Goal: Task Accomplishment & Management: Use online tool/utility

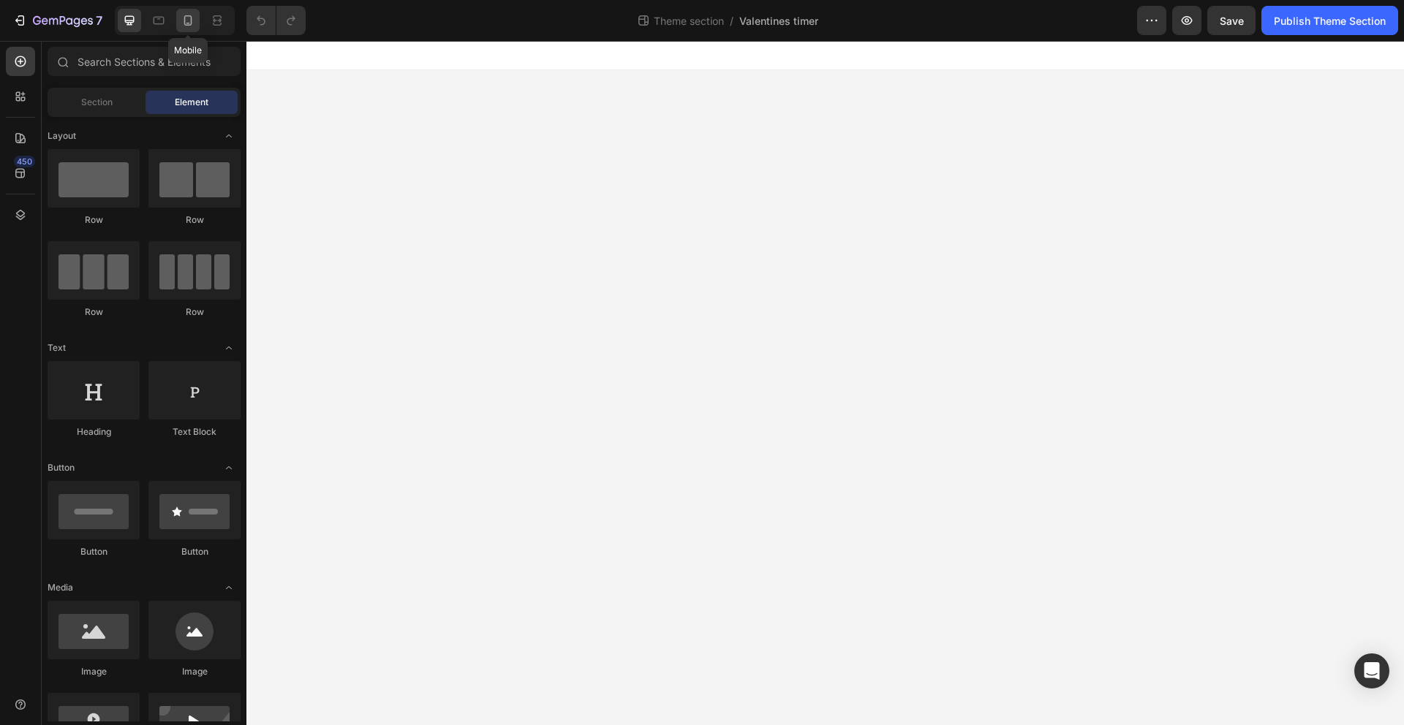
click at [185, 22] on icon at bounding box center [188, 20] width 8 height 10
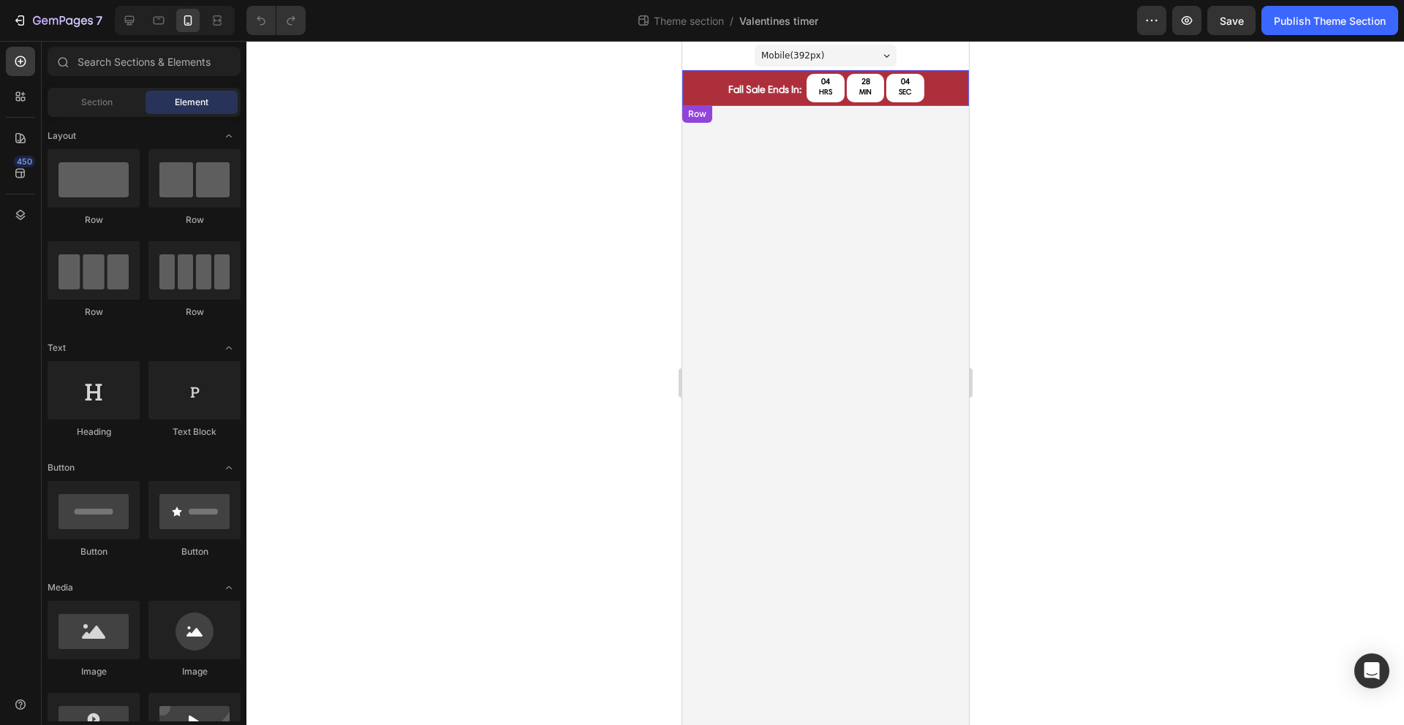
click at [716, 97] on div "FALL Sale Ends In: Text Block fall sale ends in: Text Block 04 HRS 28 MIN 04 SE…" at bounding box center [824, 88] width 287 height 36
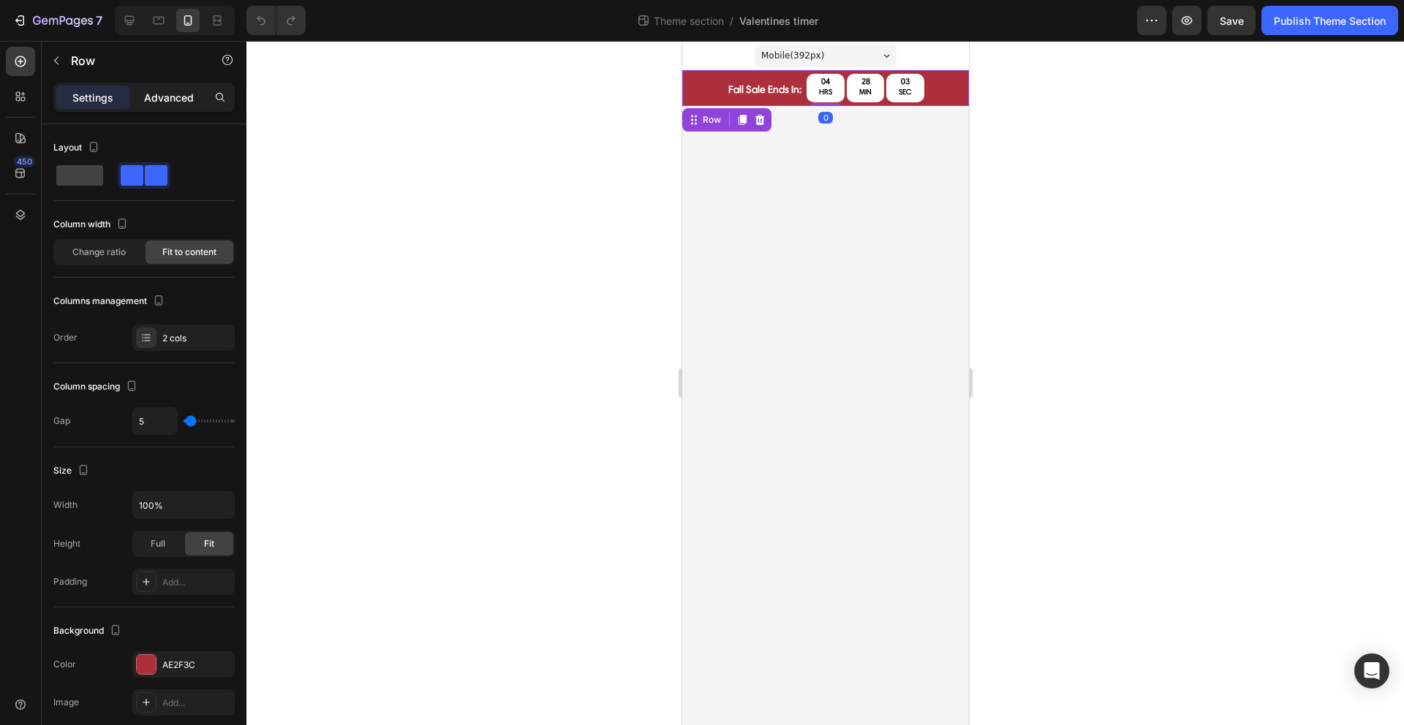
click at [164, 99] on p "Advanced" at bounding box center [169, 97] width 50 height 15
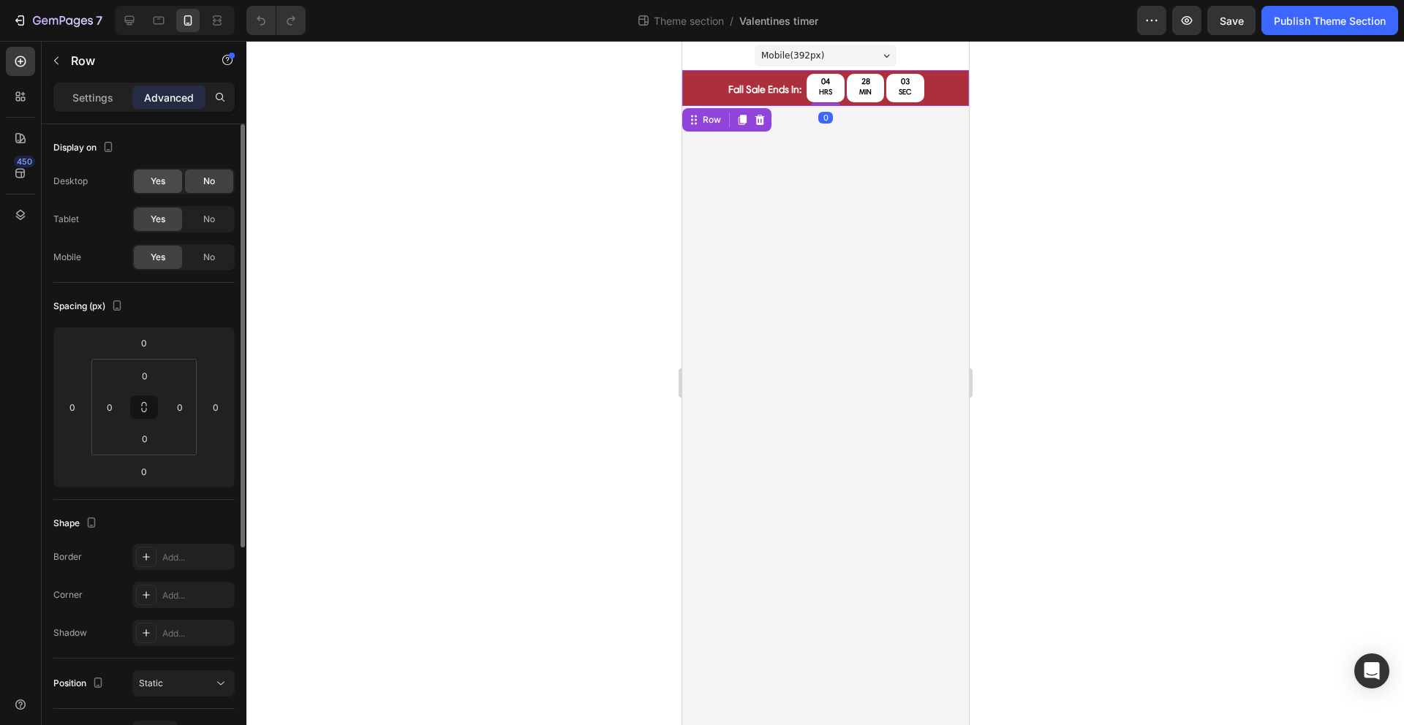
click at [149, 179] on div "Yes" at bounding box center [158, 181] width 48 height 23
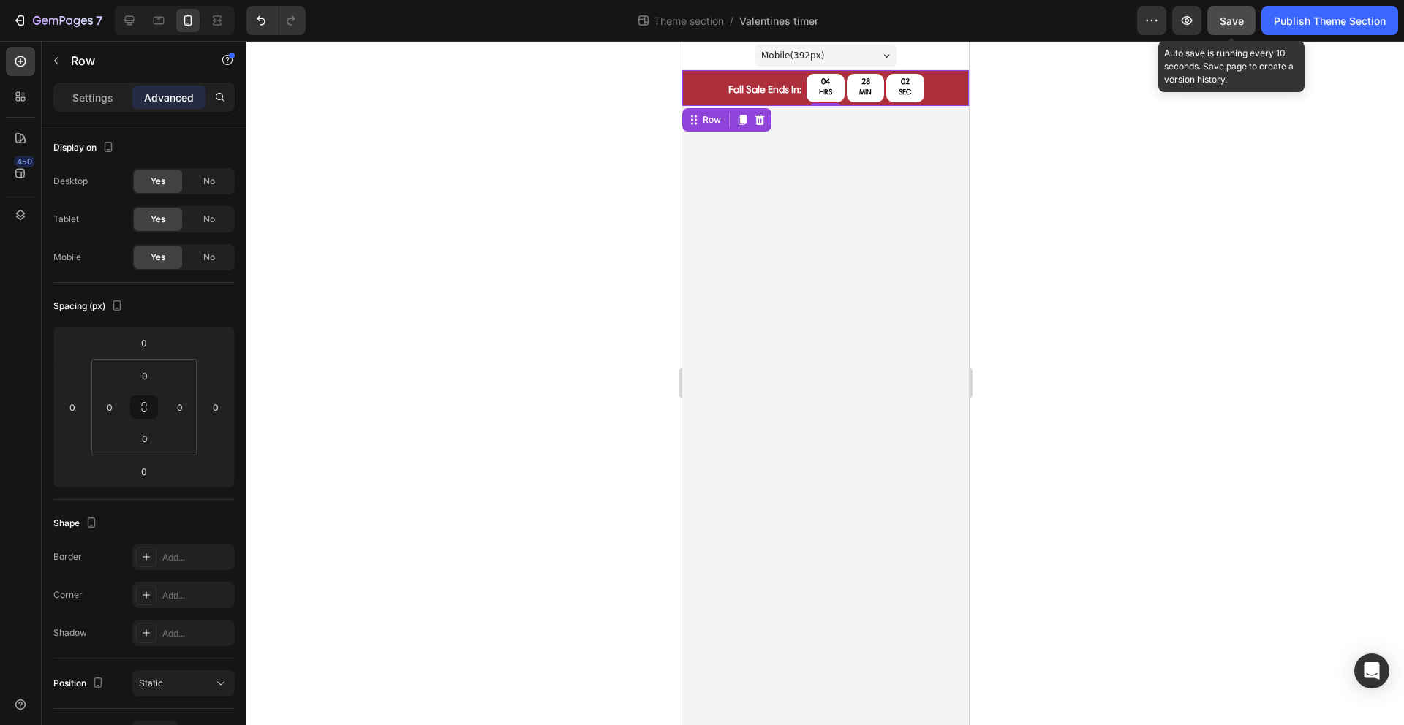
click at [1244, 21] on button "Save" at bounding box center [1231, 20] width 48 height 29
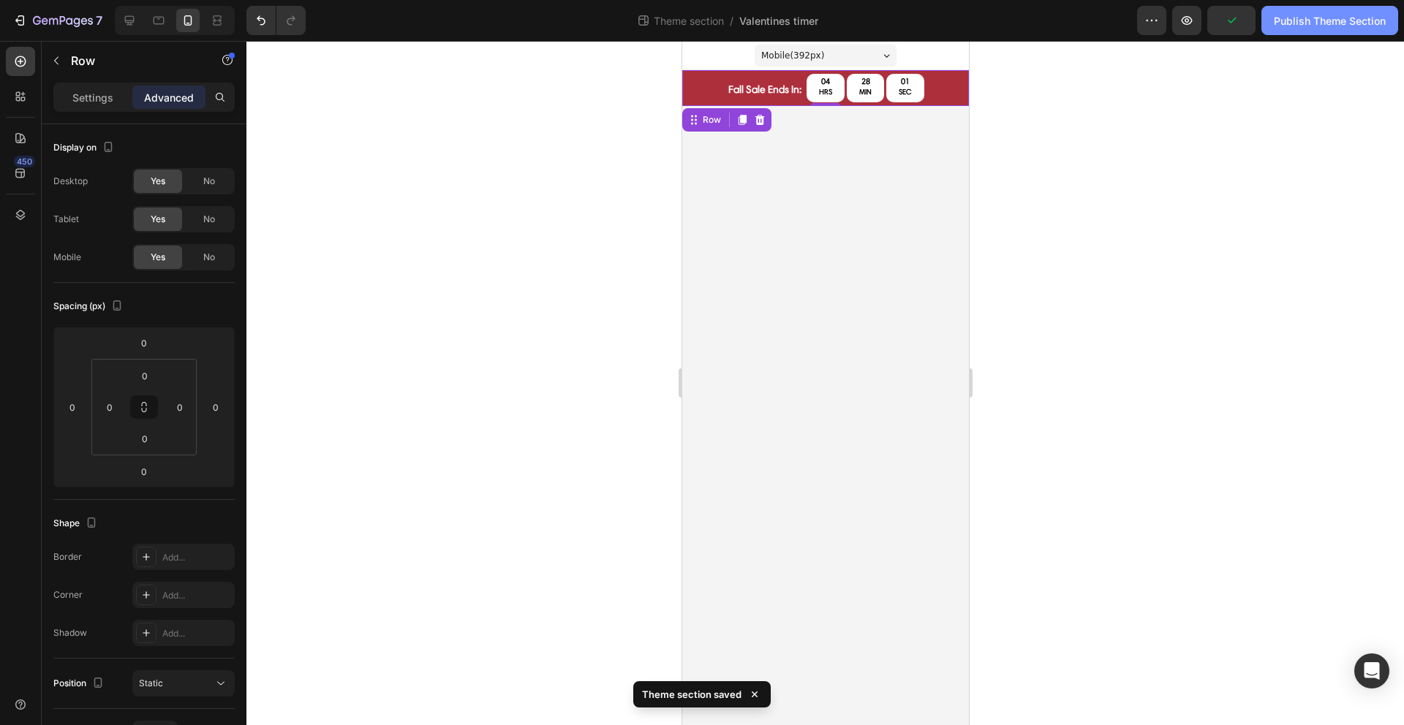
click at [1285, 23] on div "Publish Theme Section" at bounding box center [1330, 20] width 112 height 15
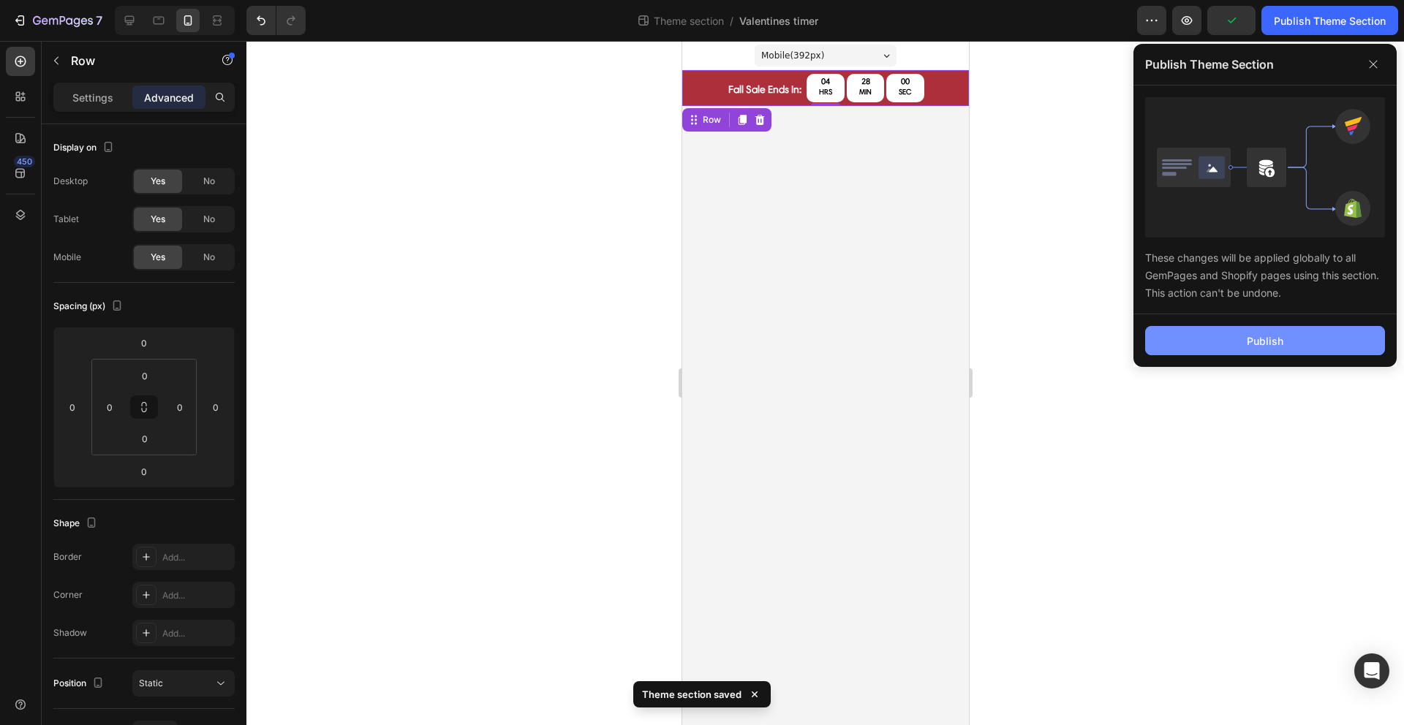
click at [1208, 344] on button "Publish" at bounding box center [1265, 340] width 240 height 29
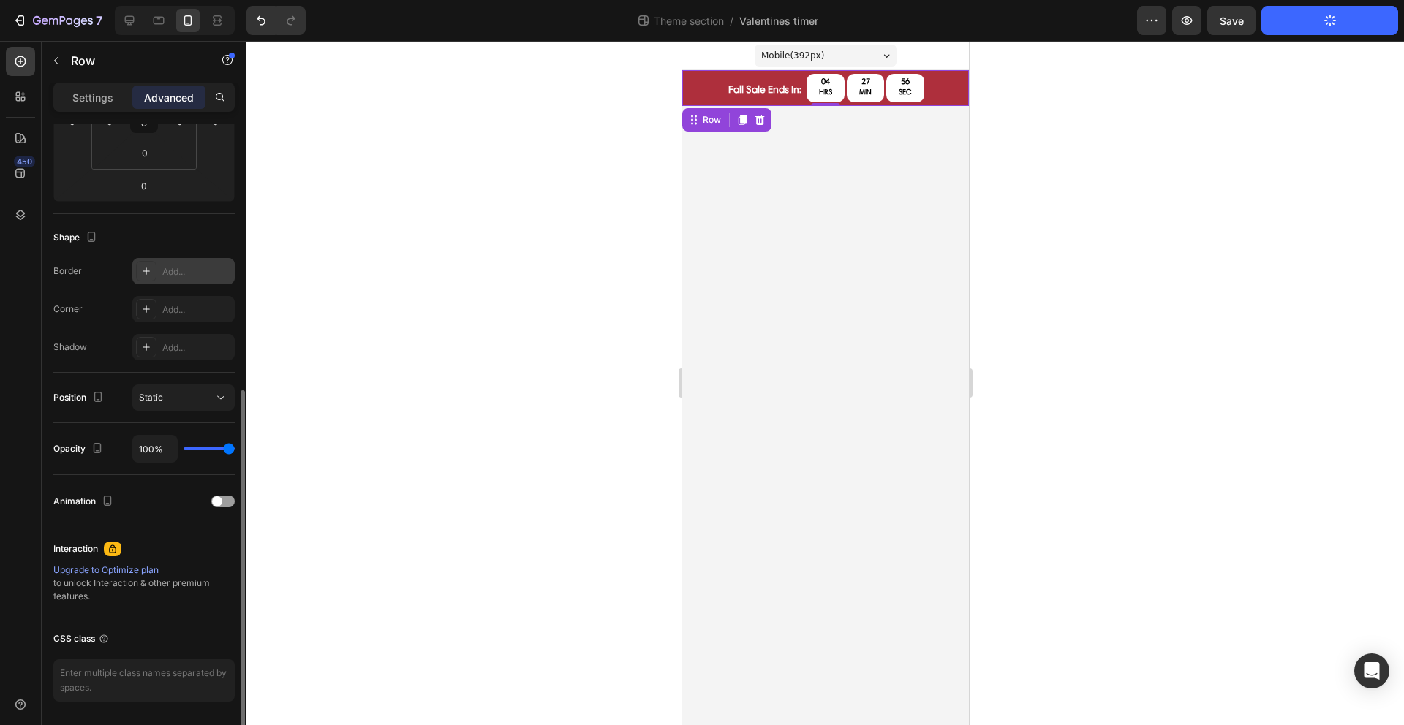
scroll to position [333, 0]
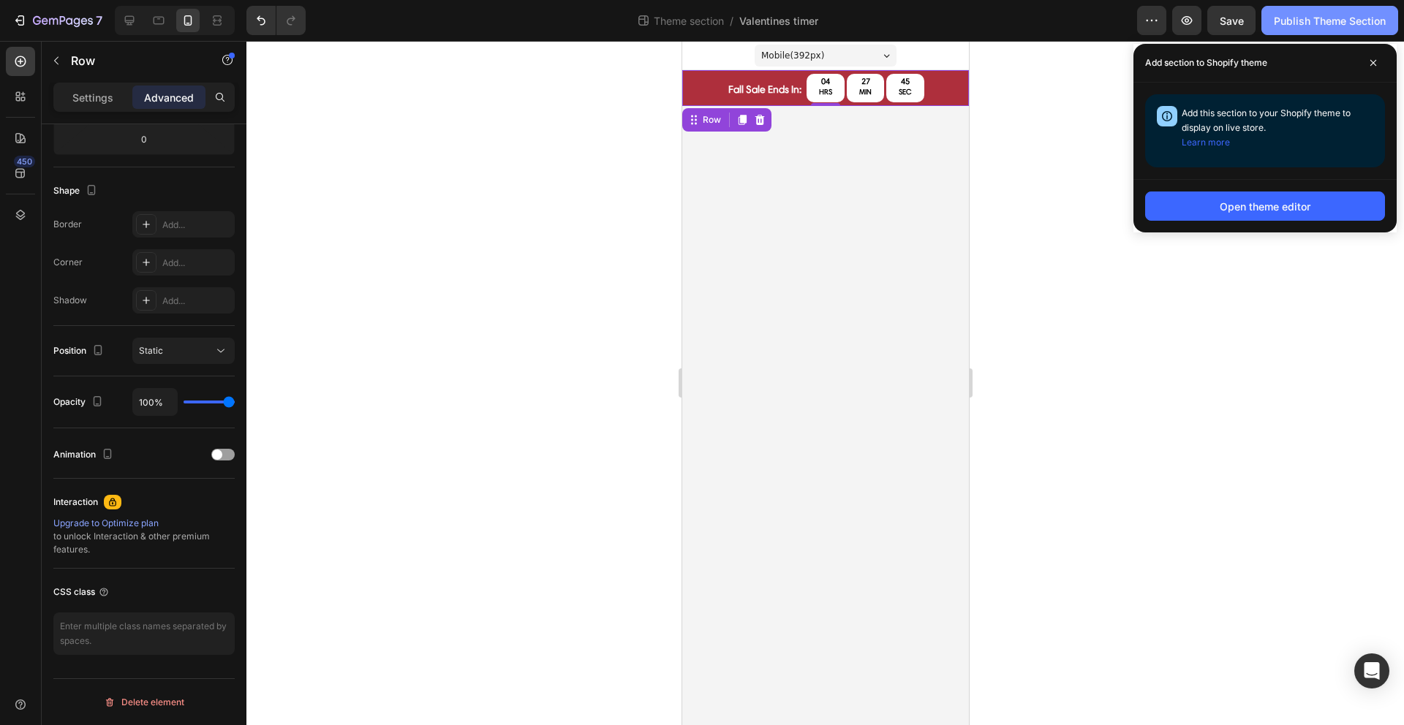
click at [1287, 23] on div "Publish Theme Section" at bounding box center [1330, 20] width 112 height 15
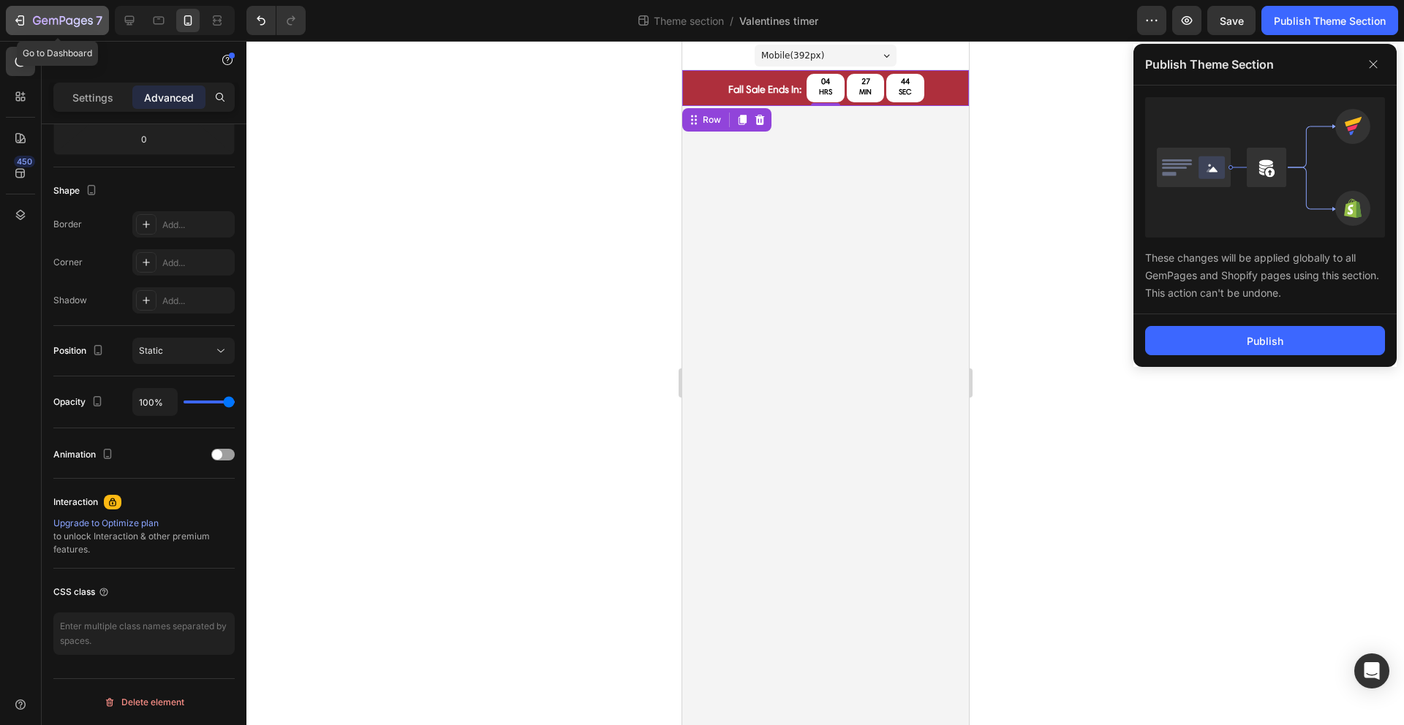
click at [55, 12] on div "7" at bounding box center [67, 21] width 69 height 18
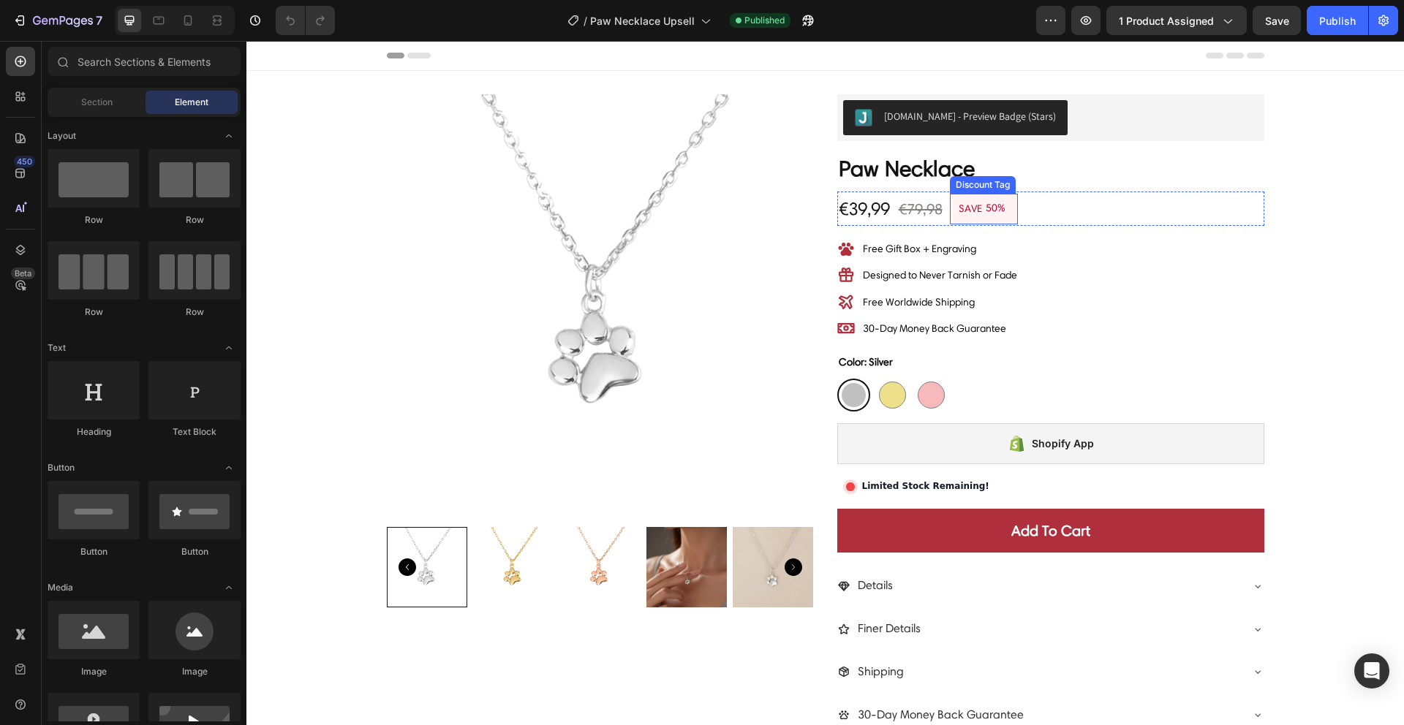
click at [991, 213] on div "50%" at bounding box center [995, 208] width 23 height 16
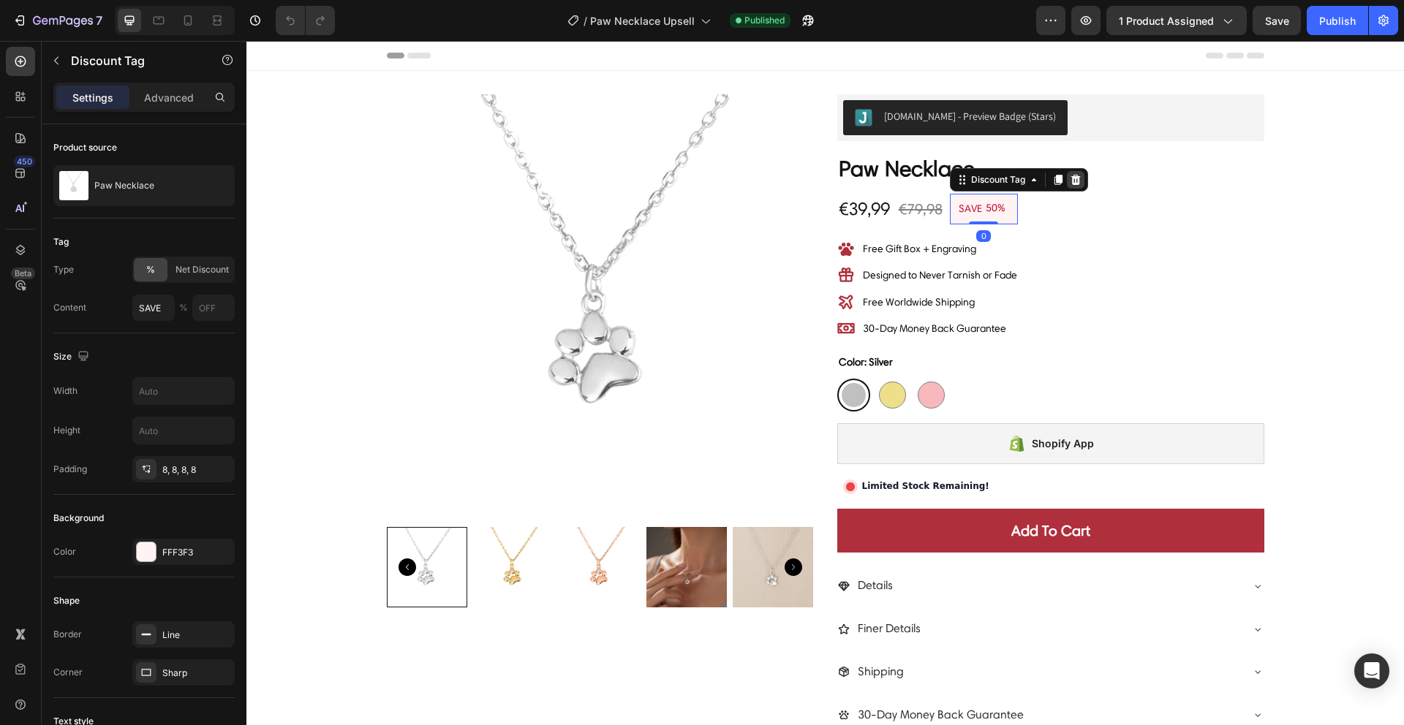
click at [1071, 181] on icon at bounding box center [1075, 179] width 10 height 10
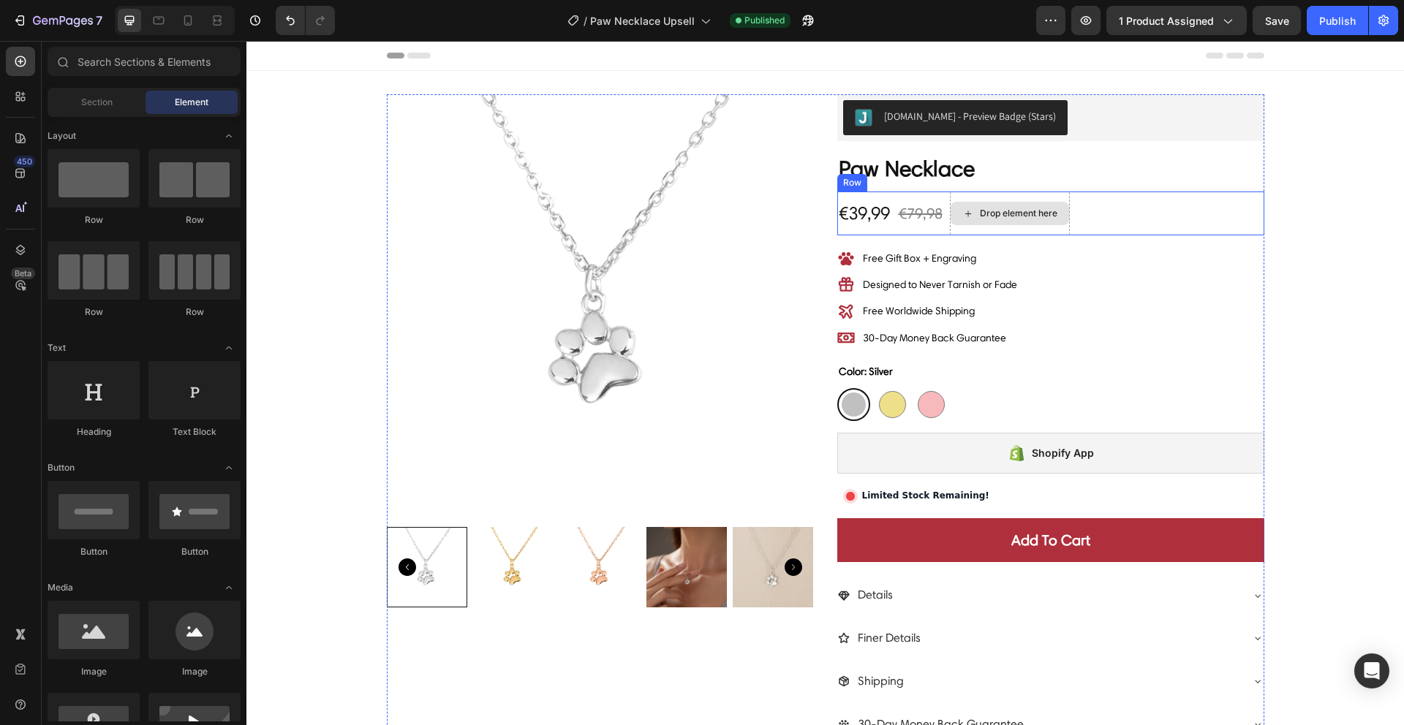
click at [1017, 212] on div "Drop element here" at bounding box center [1018, 214] width 77 height 12
click at [194, 19] on icon at bounding box center [188, 20] width 15 height 15
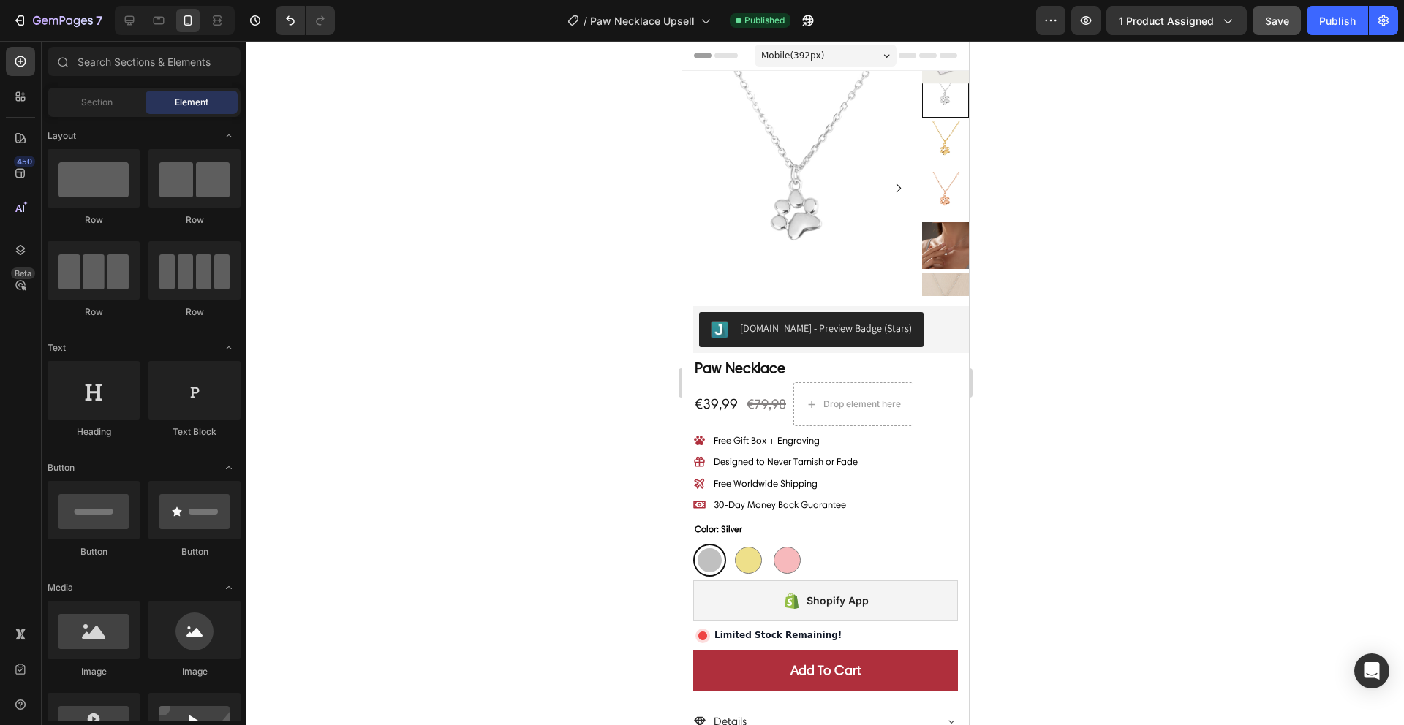
click at [1265, 16] on span "Save" at bounding box center [1277, 21] width 24 height 12
drag, startPoint x: 1322, startPoint y: 20, endPoint x: 1305, endPoint y: 29, distance: 19.0
click at [1322, 20] on div "Publish" at bounding box center [1337, 20] width 37 height 15
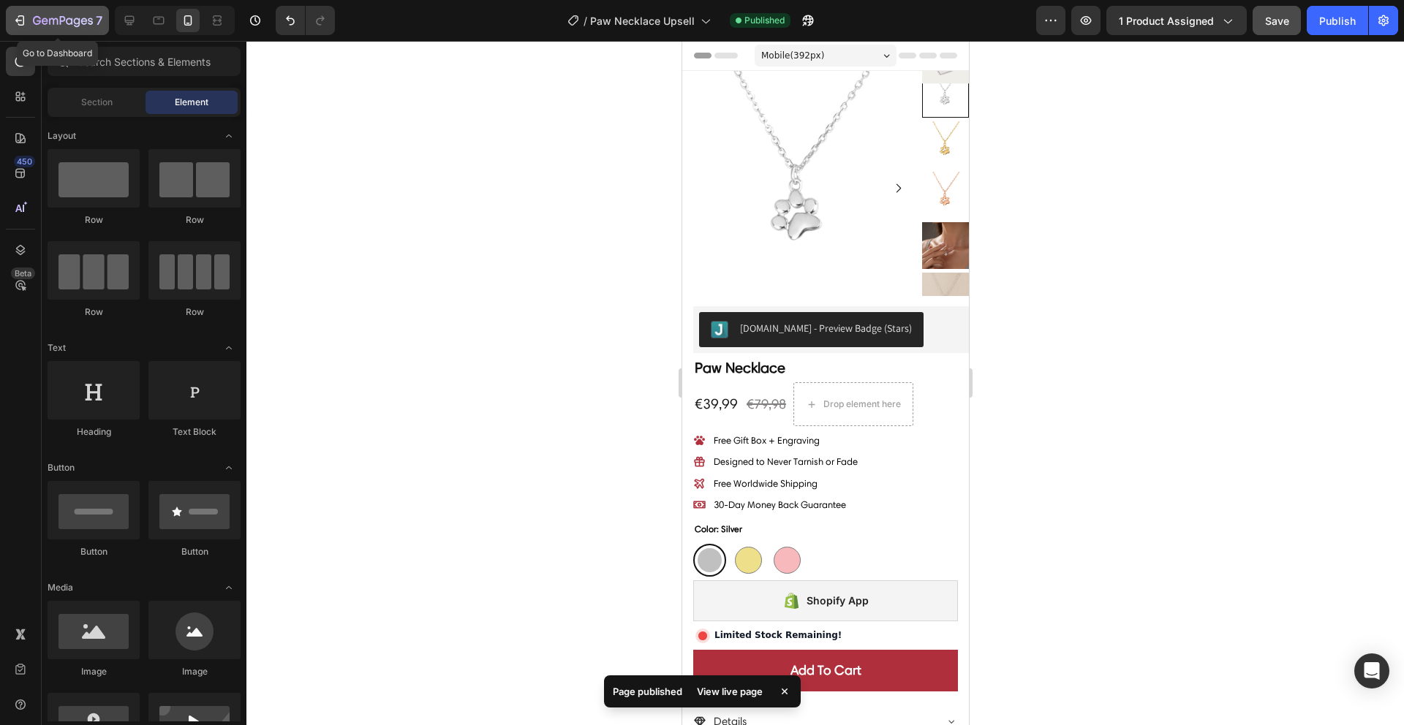
click at [31, 10] on button "7" at bounding box center [57, 20] width 103 height 29
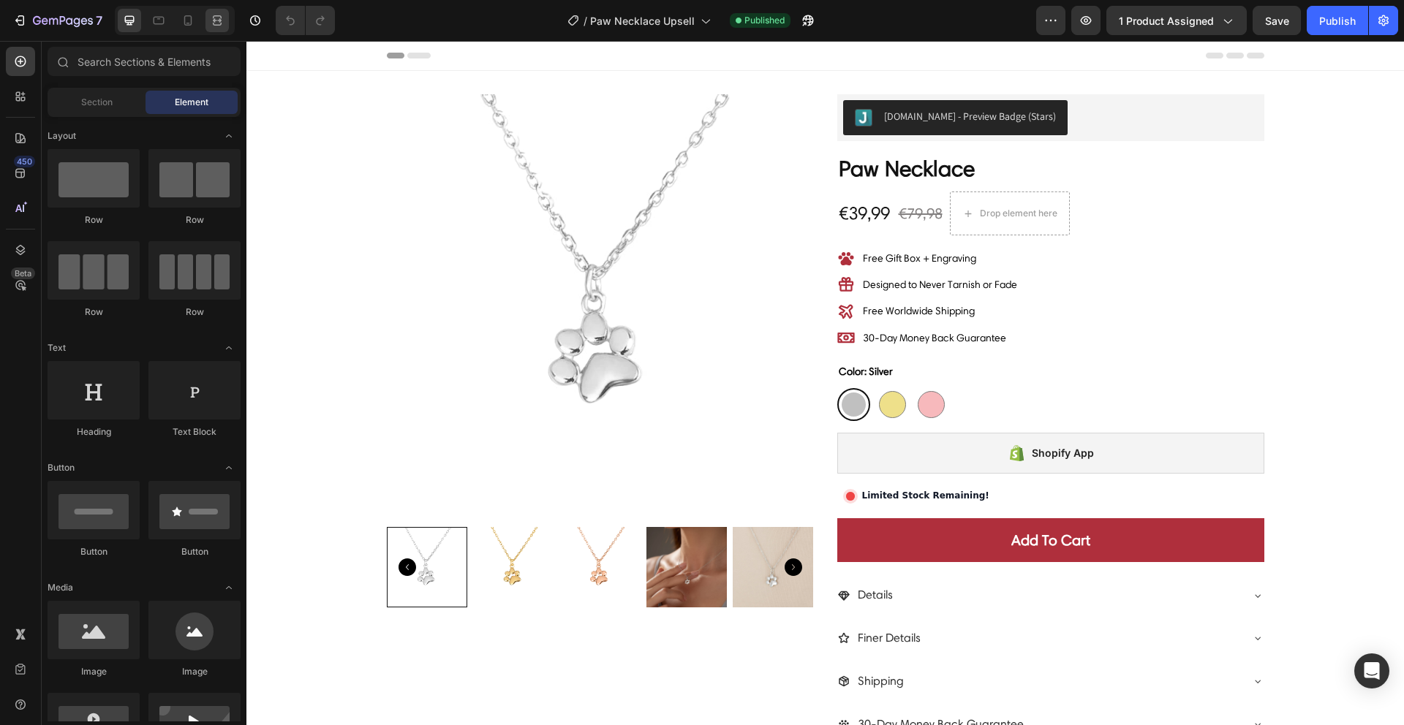
click at [191, 23] on icon at bounding box center [188, 20] width 8 height 10
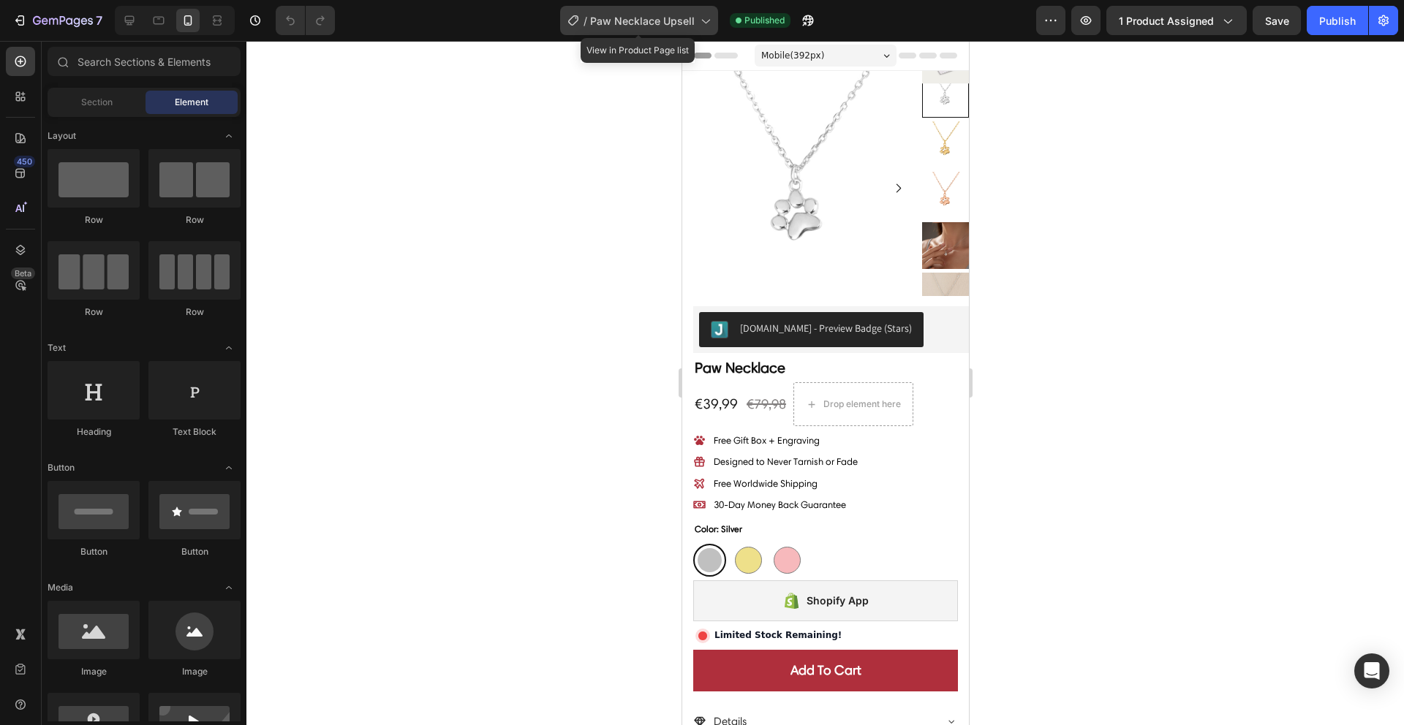
click at [639, 18] on span "Paw Necklace Upsell" at bounding box center [642, 20] width 105 height 15
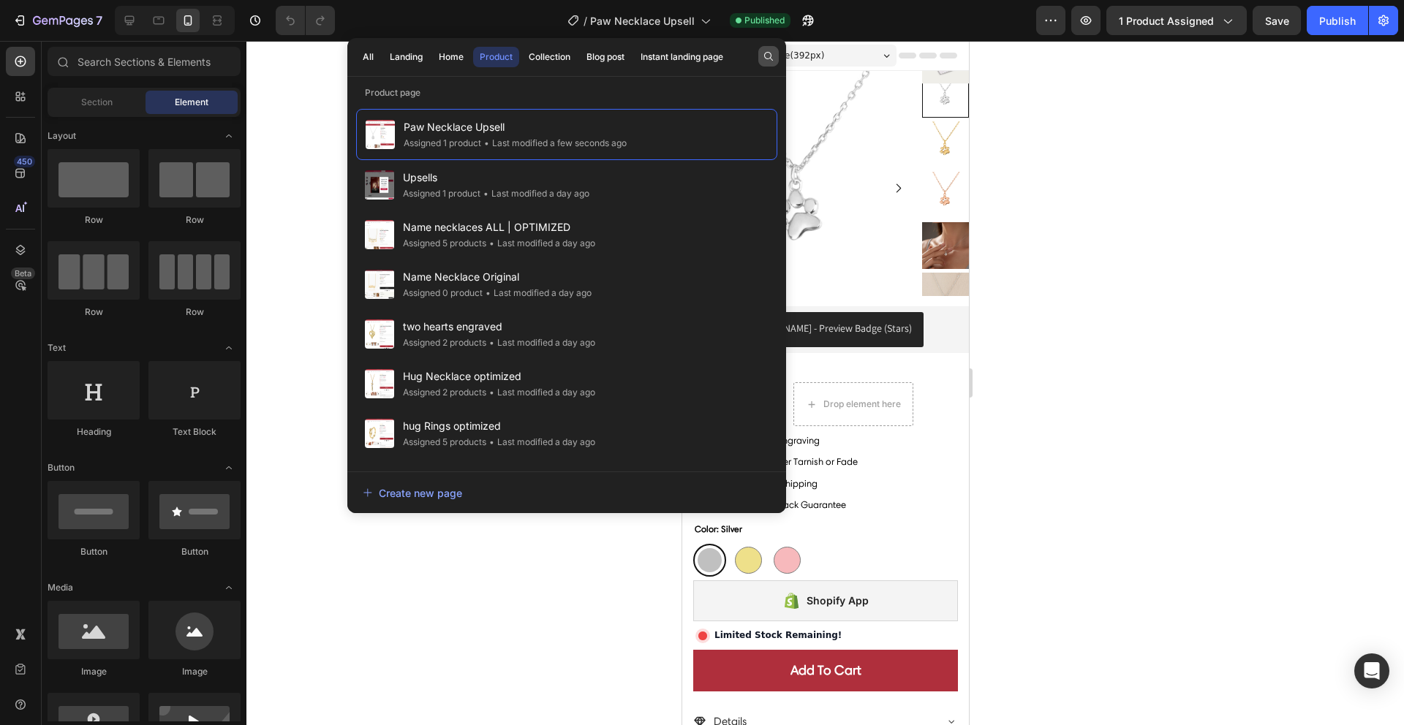
click at [768, 53] on icon "button" at bounding box center [769, 56] width 12 height 12
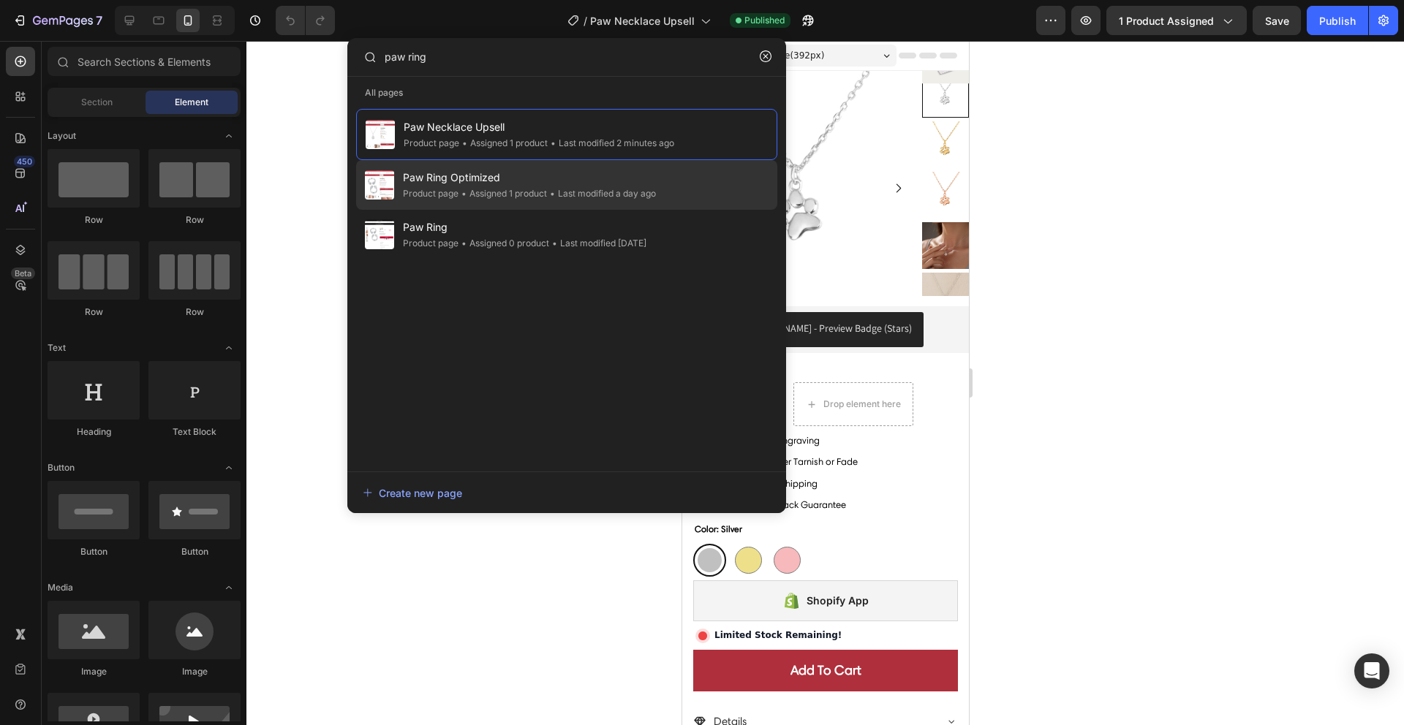
type input "paw ring"
click at [421, 195] on div "Product page" at bounding box center [431, 193] width 56 height 15
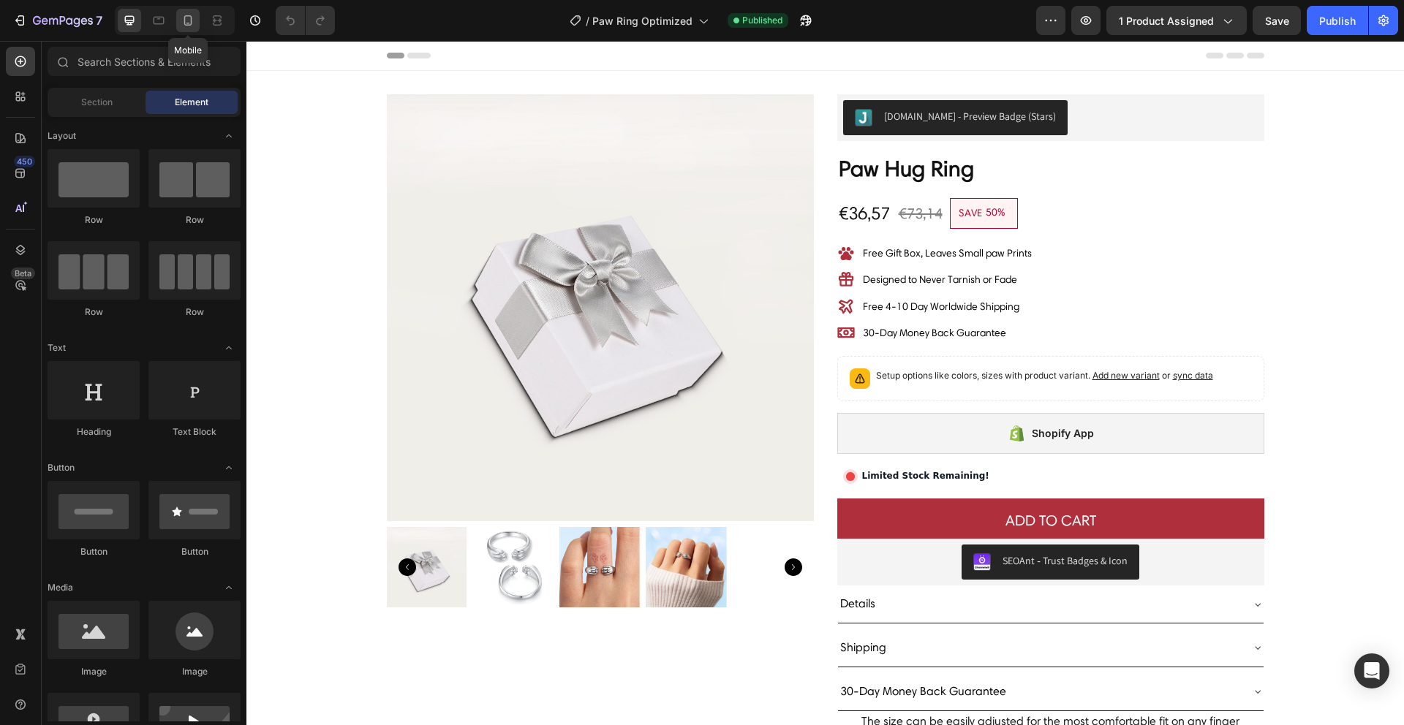
click at [187, 16] on icon at bounding box center [188, 20] width 8 height 10
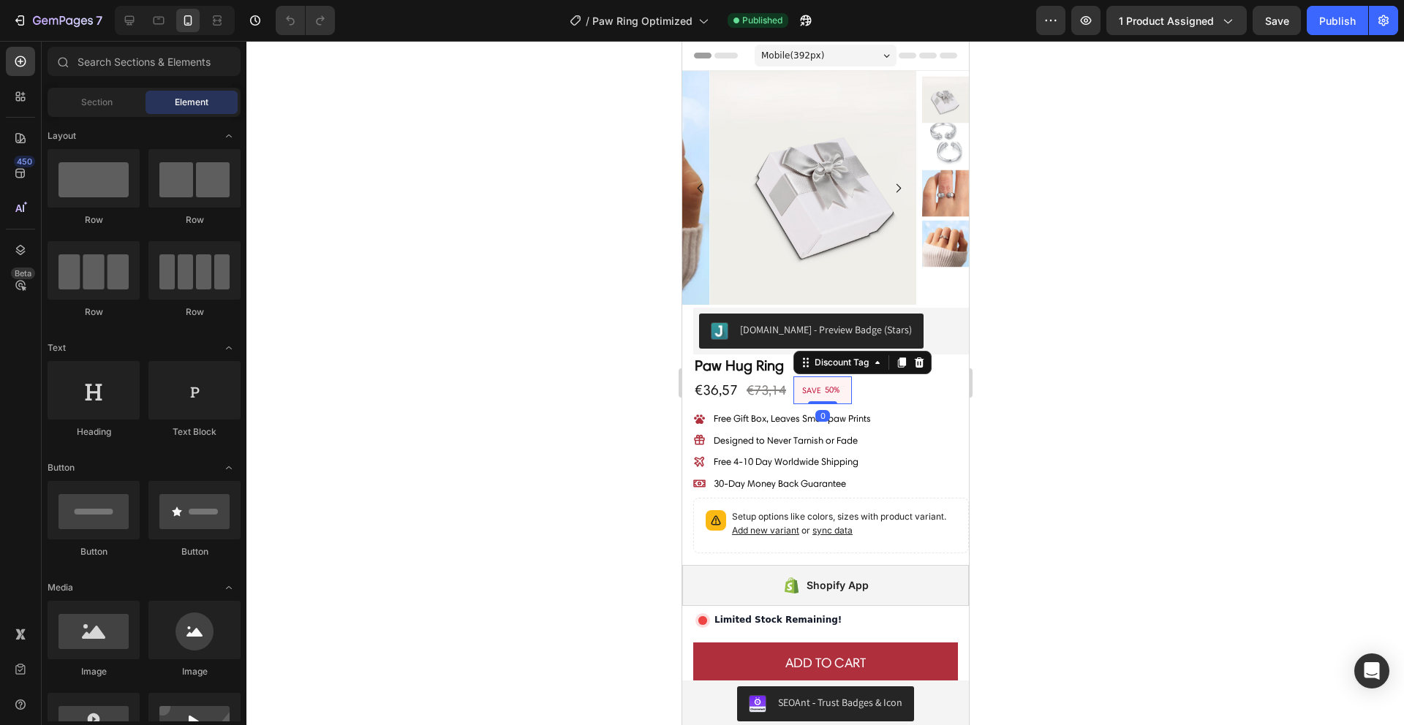
click at [832, 386] on div "50%" at bounding box center [831, 389] width 18 height 13
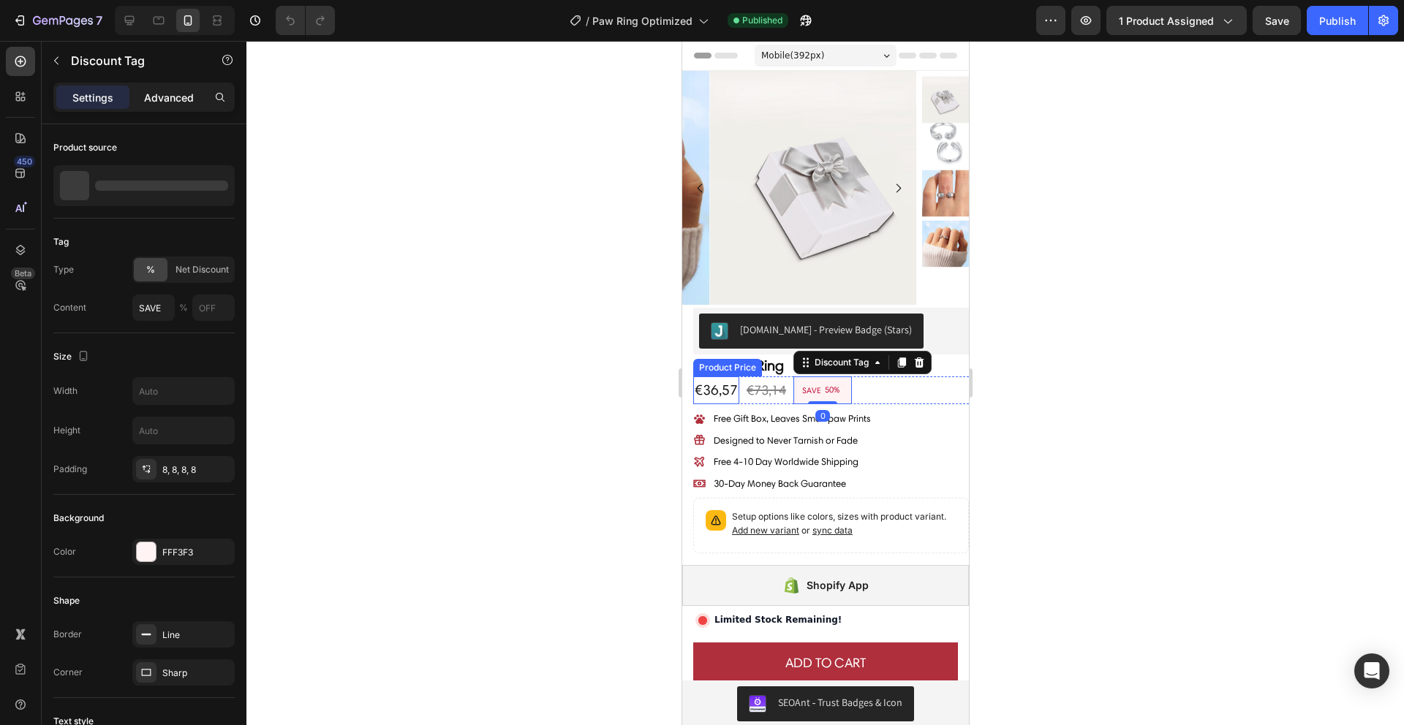
click at [174, 105] on div "Advanced" at bounding box center [168, 97] width 73 height 23
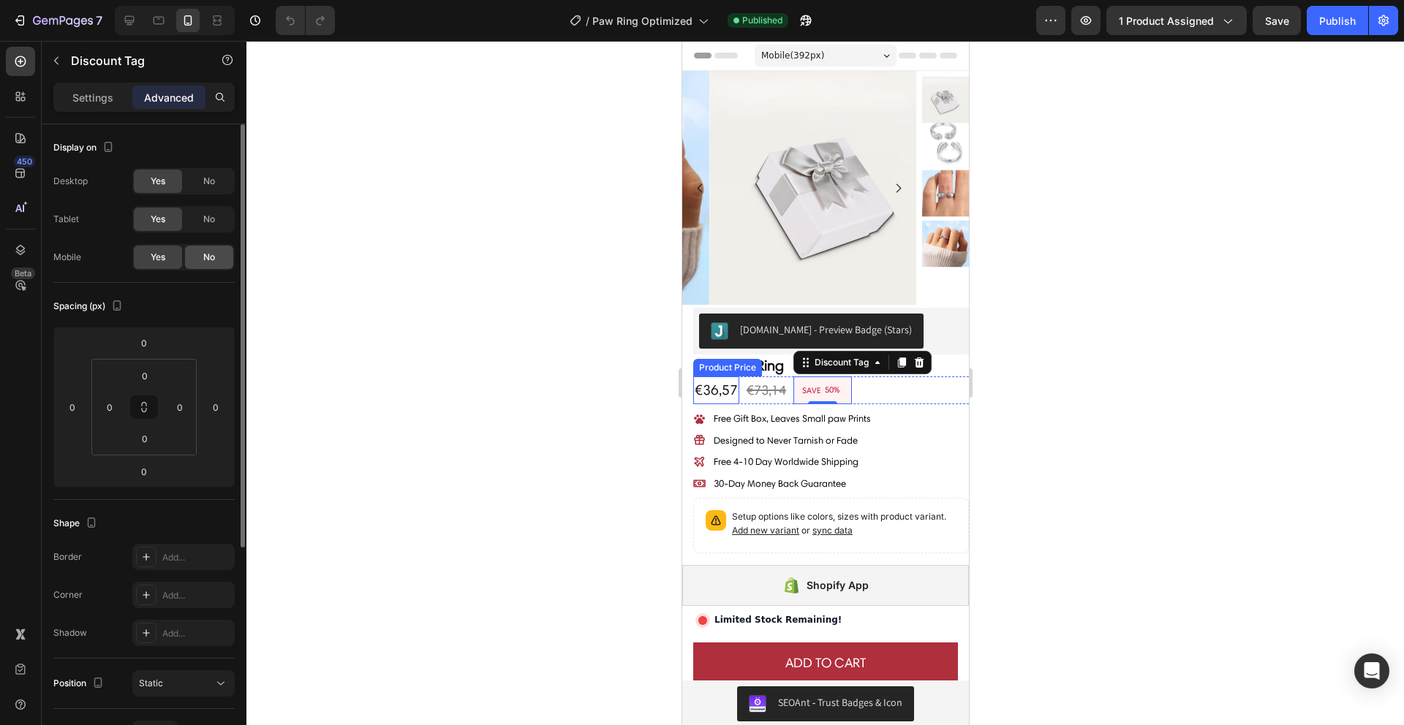
click at [207, 255] on span "No" at bounding box center [209, 257] width 12 height 13
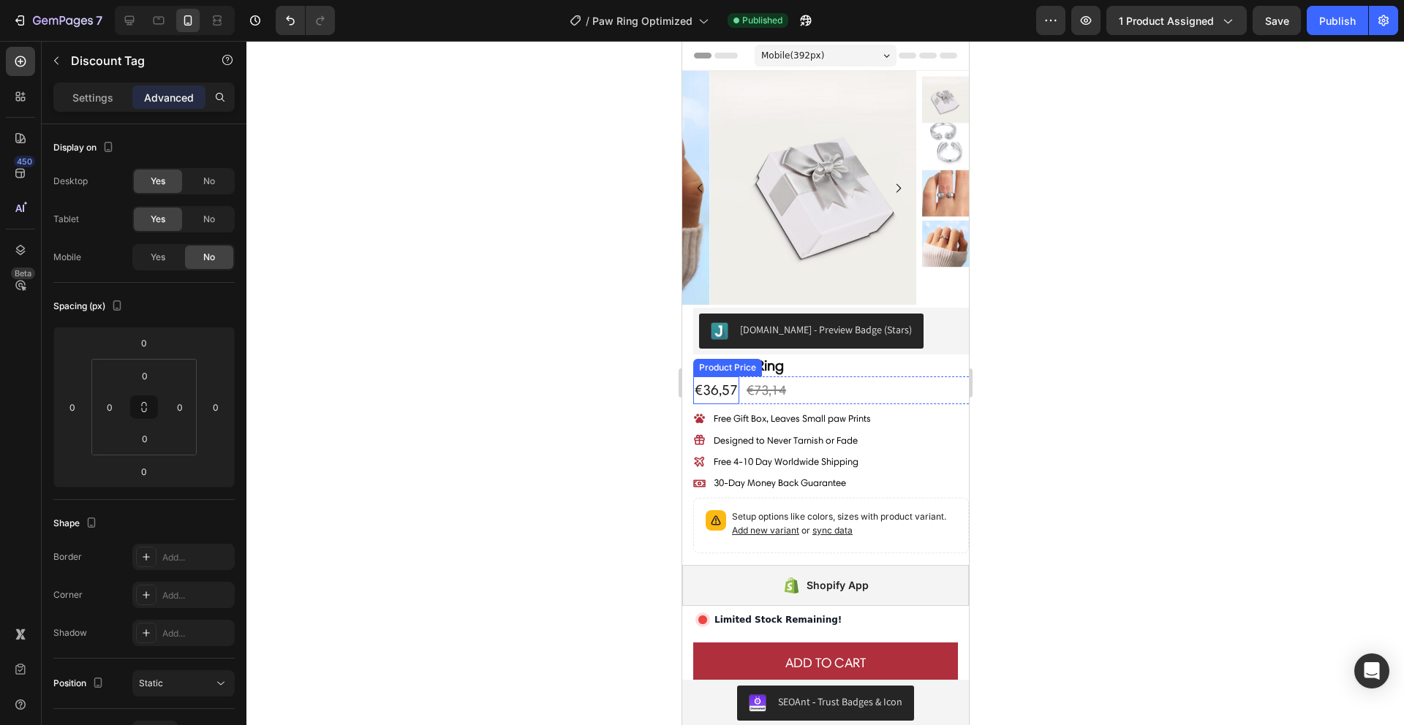
click at [469, 319] on div at bounding box center [824, 383] width 1157 height 684
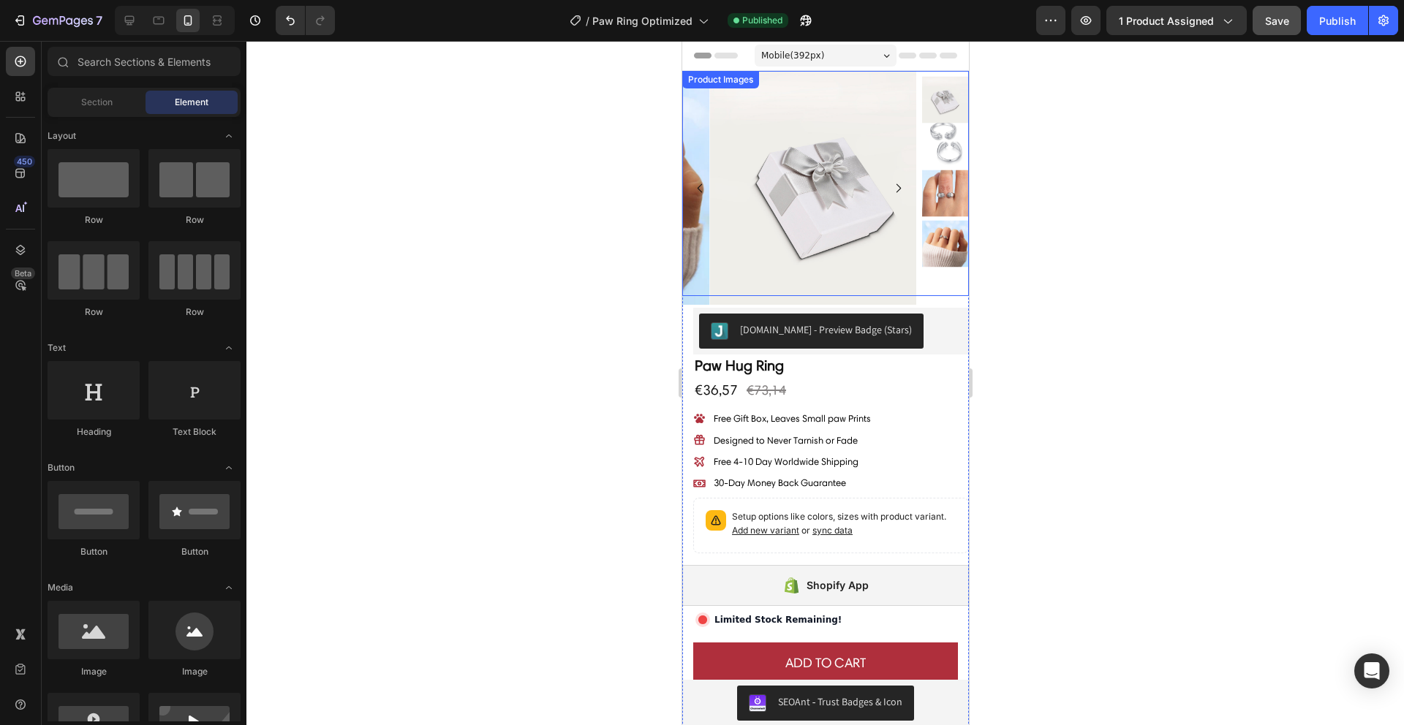
click at [1257, 7] on button "Save" at bounding box center [1276, 20] width 48 height 29
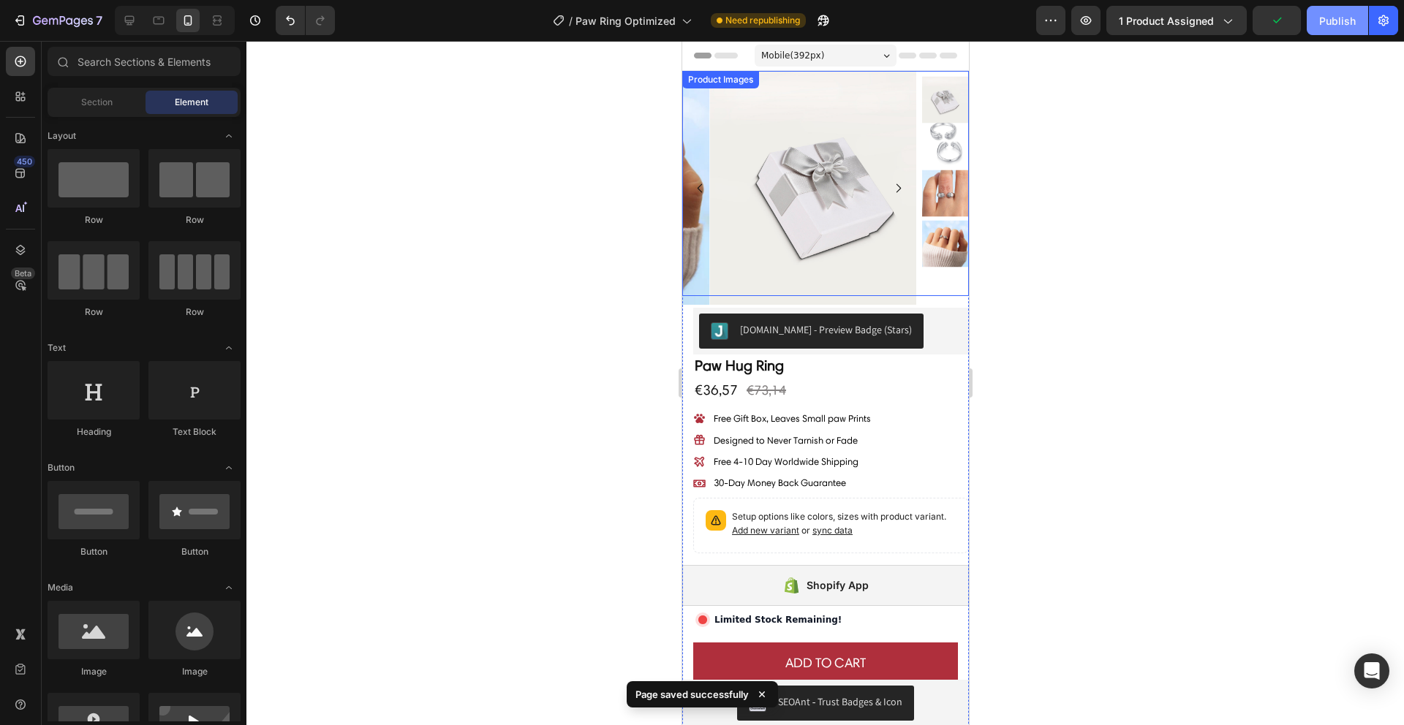
click at [1335, 22] on div "Publish" at bounding box center [1337, 20] width 37 height 15
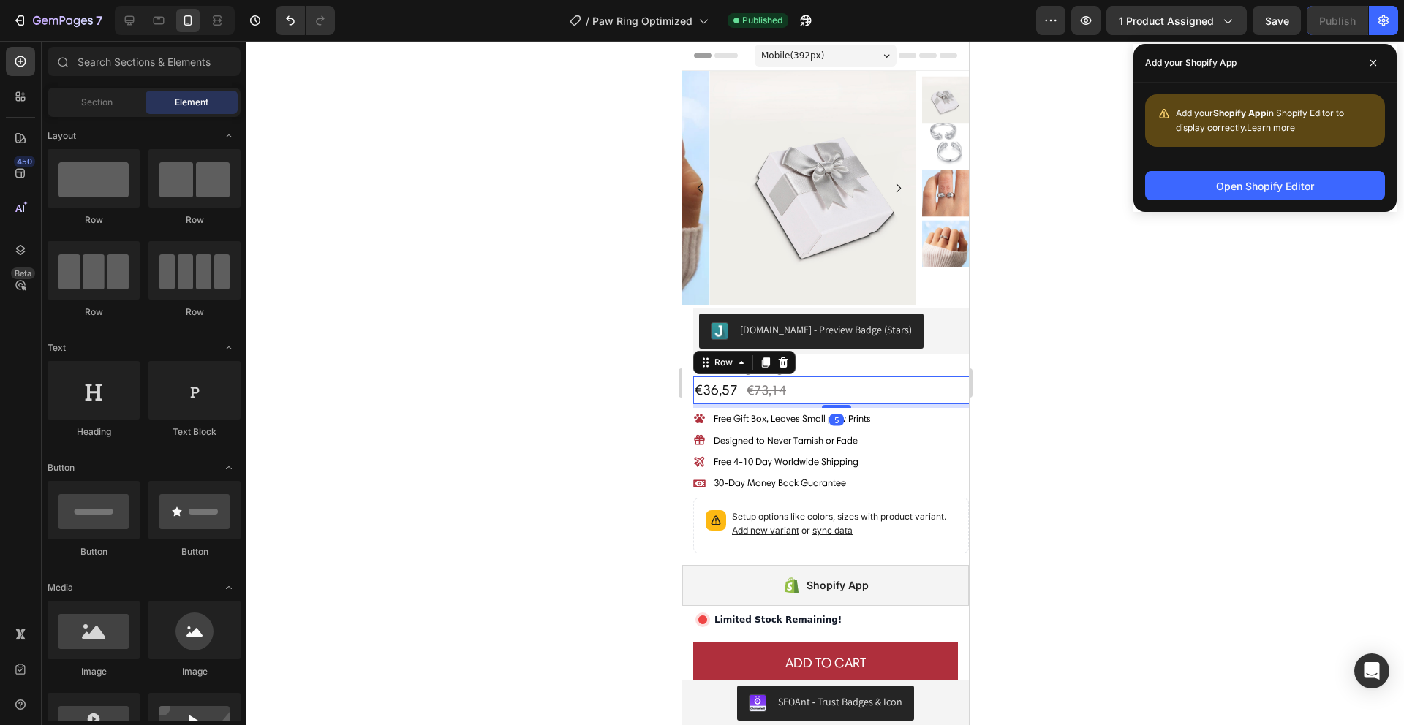
click at [817, 387] on div "€36,57 Product Price Product Price €73,14 Product Price Product Price SAVE 50% …" at bounding box center [835, 391] width 287 height 28
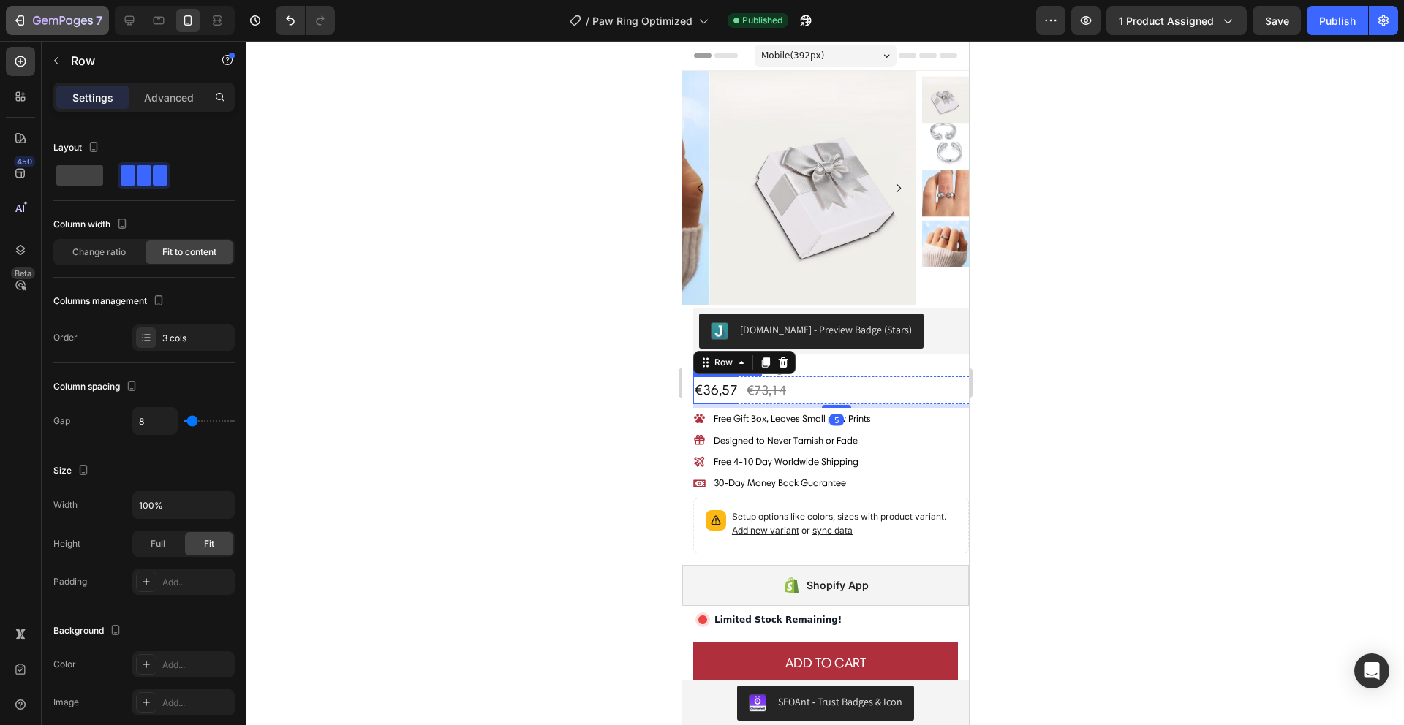
click at [35, 31] on button "7" at bounding box center [57, 20] width 103 height 29
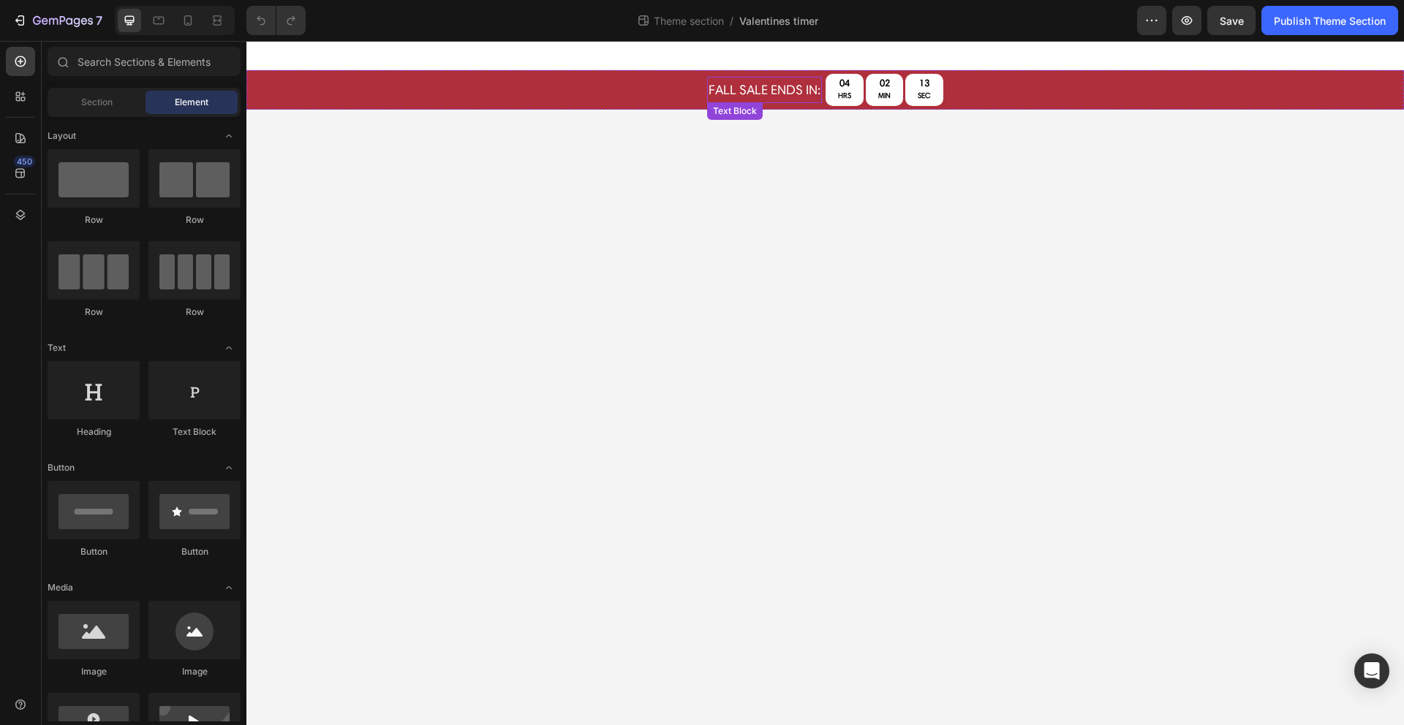
click at [736, 91] on p "FALL Sale Ends In:" at bounding box center [764, 89] width 112 height 23
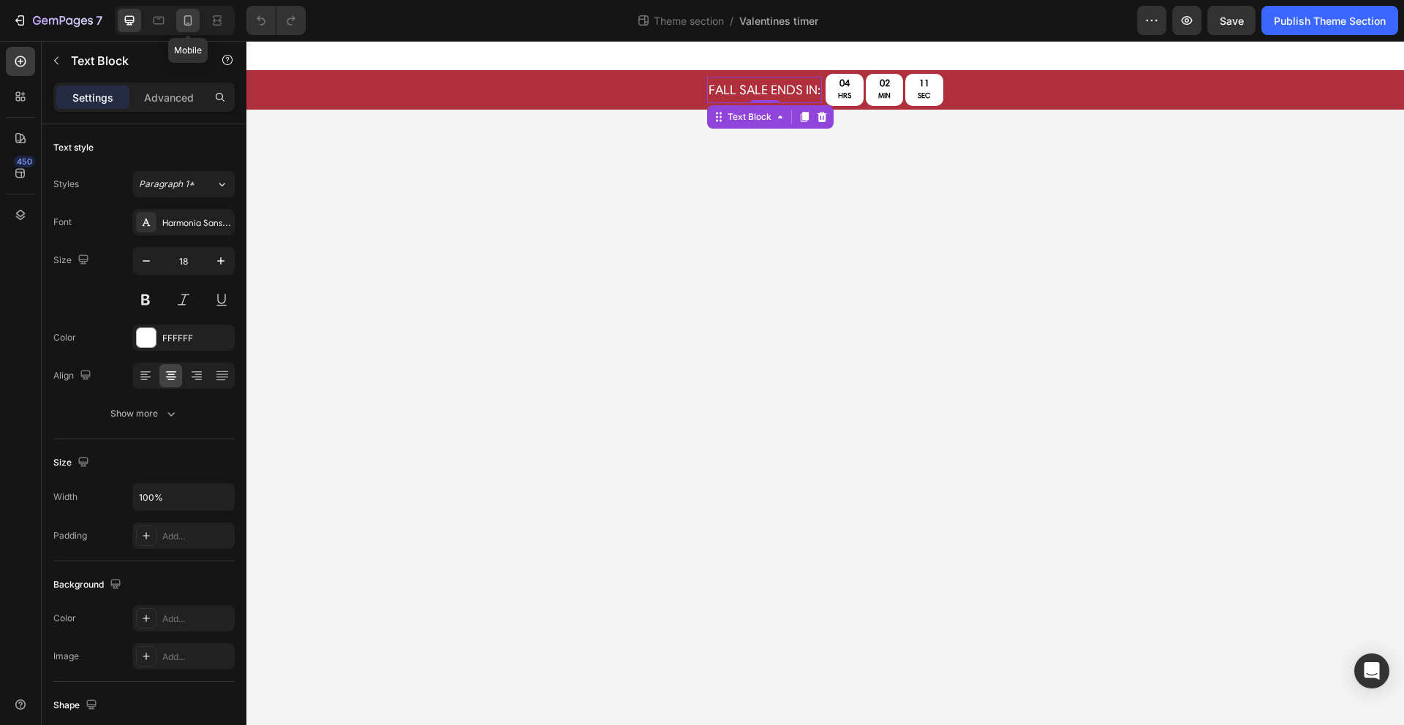
click at [192, 25] on icon at bounding box center [188, 20] width 15 height 15
type input "13"
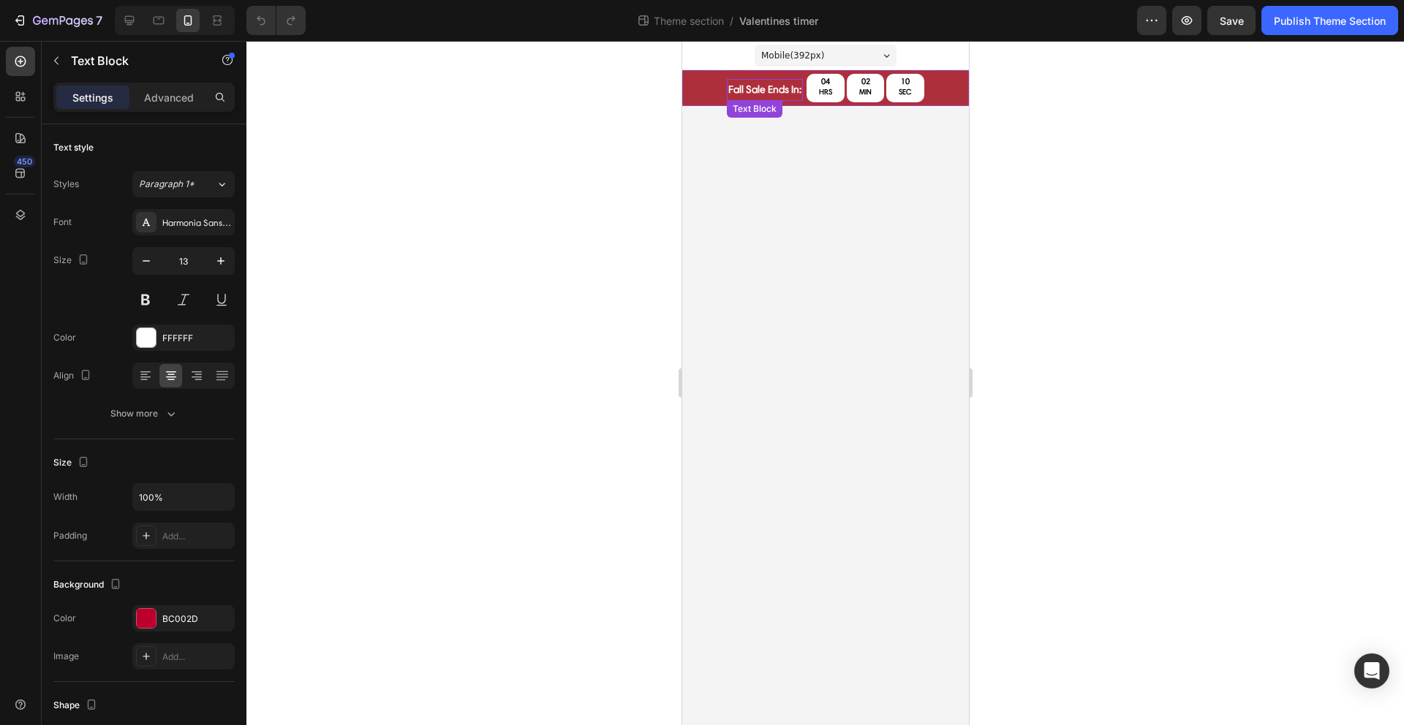
click at [742, 93] on p "fall sale ends in:" at bounding box center [763, 89] width 73 height 18
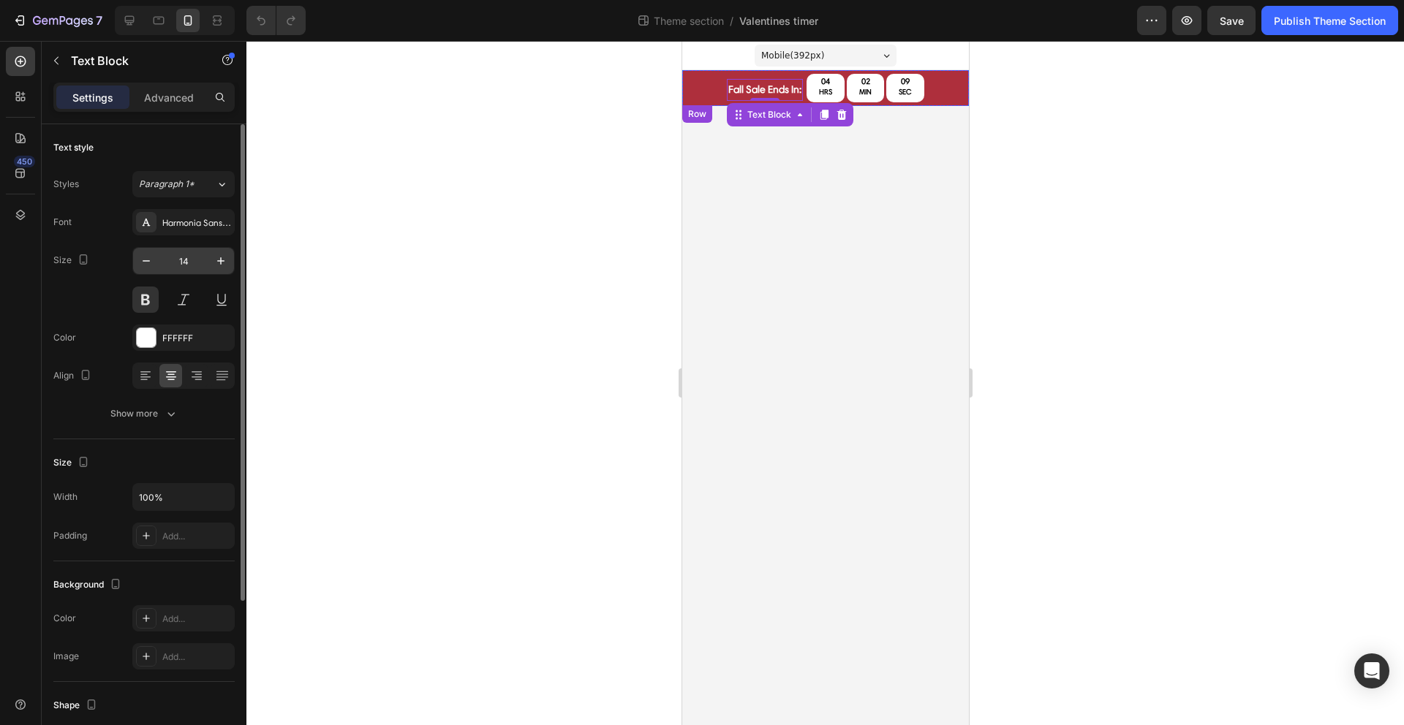
click at [186, 260] on input "14" at bounding box center [183, 261] width 48 height 26
type input "12"
click at [444, 252] on div at bounding box center [824, 383] width 1157 height 684
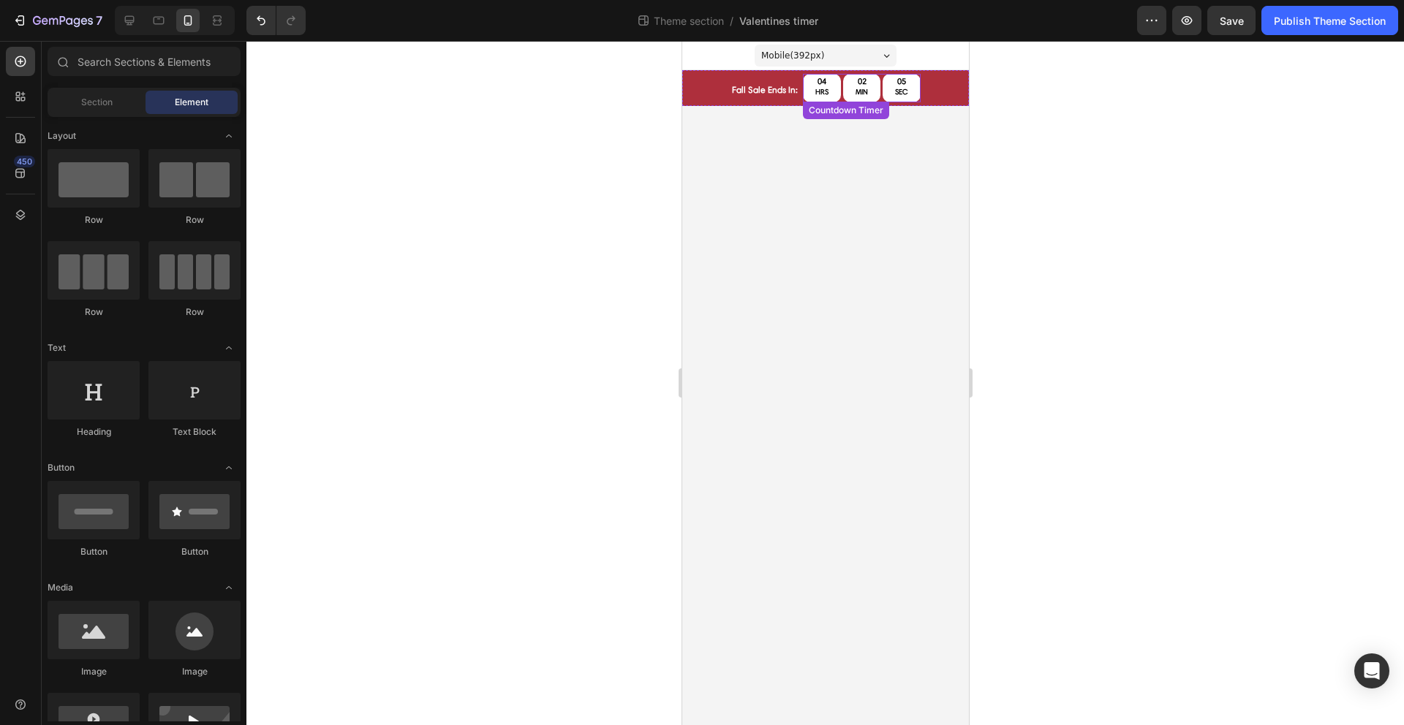
click at [842, 94] on div "02 MIN" at bounding box center [860, 88] width 37 height 29
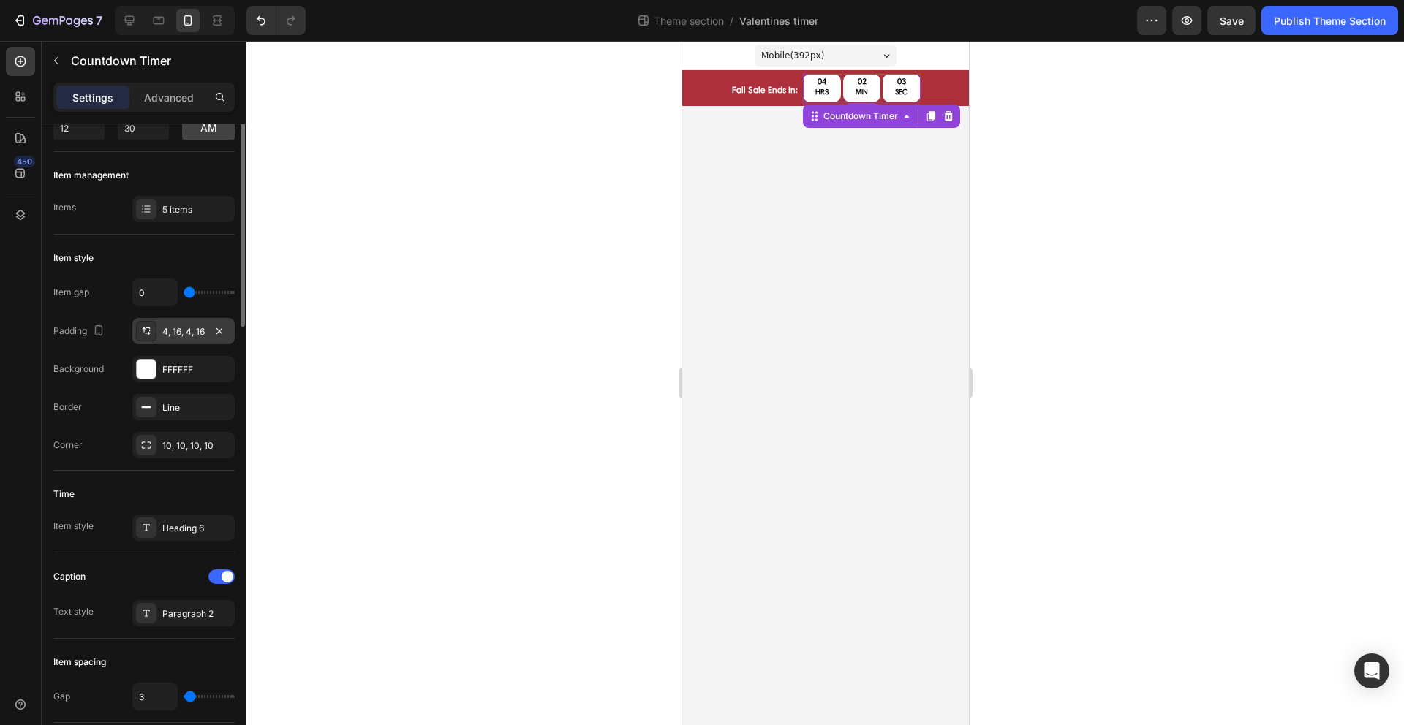
scroll to position [249, 0]
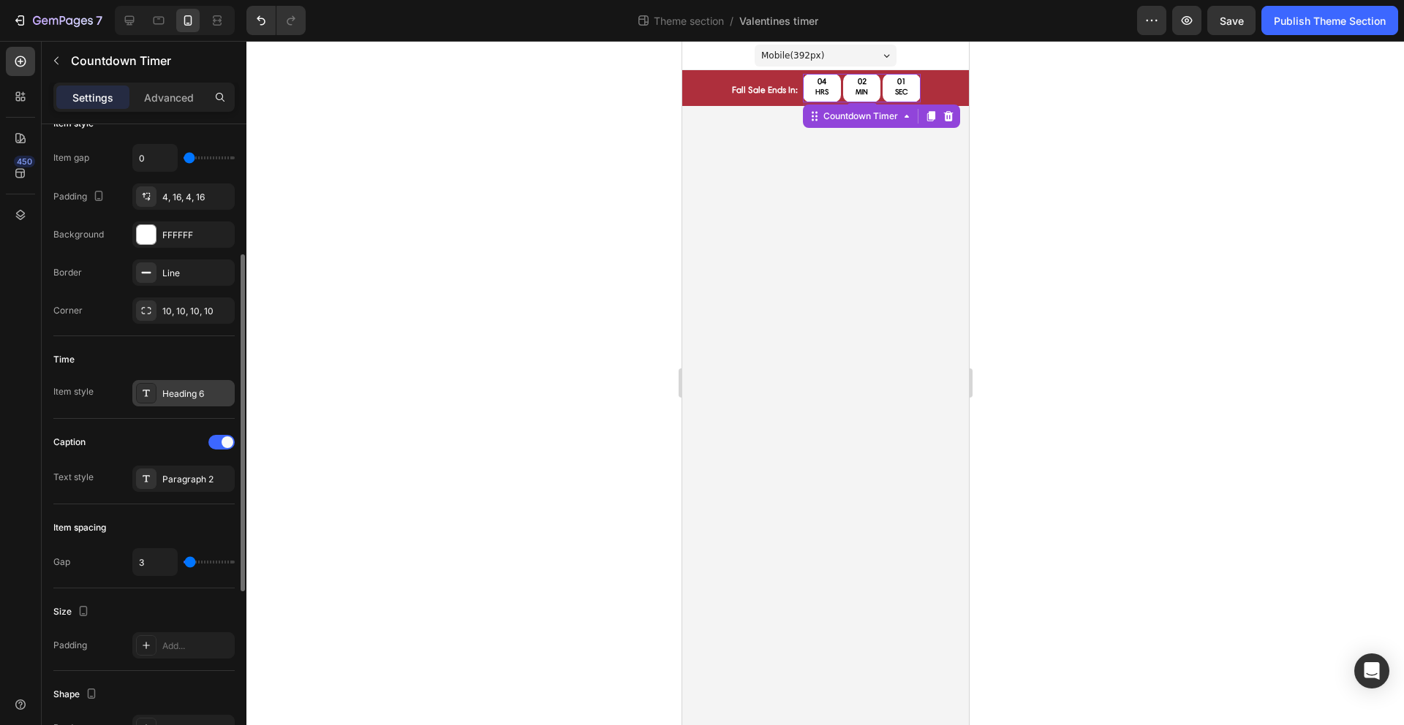
click at [178, 393] on div "Heading 6" at bounding box center [196, 393] width 69 height 13
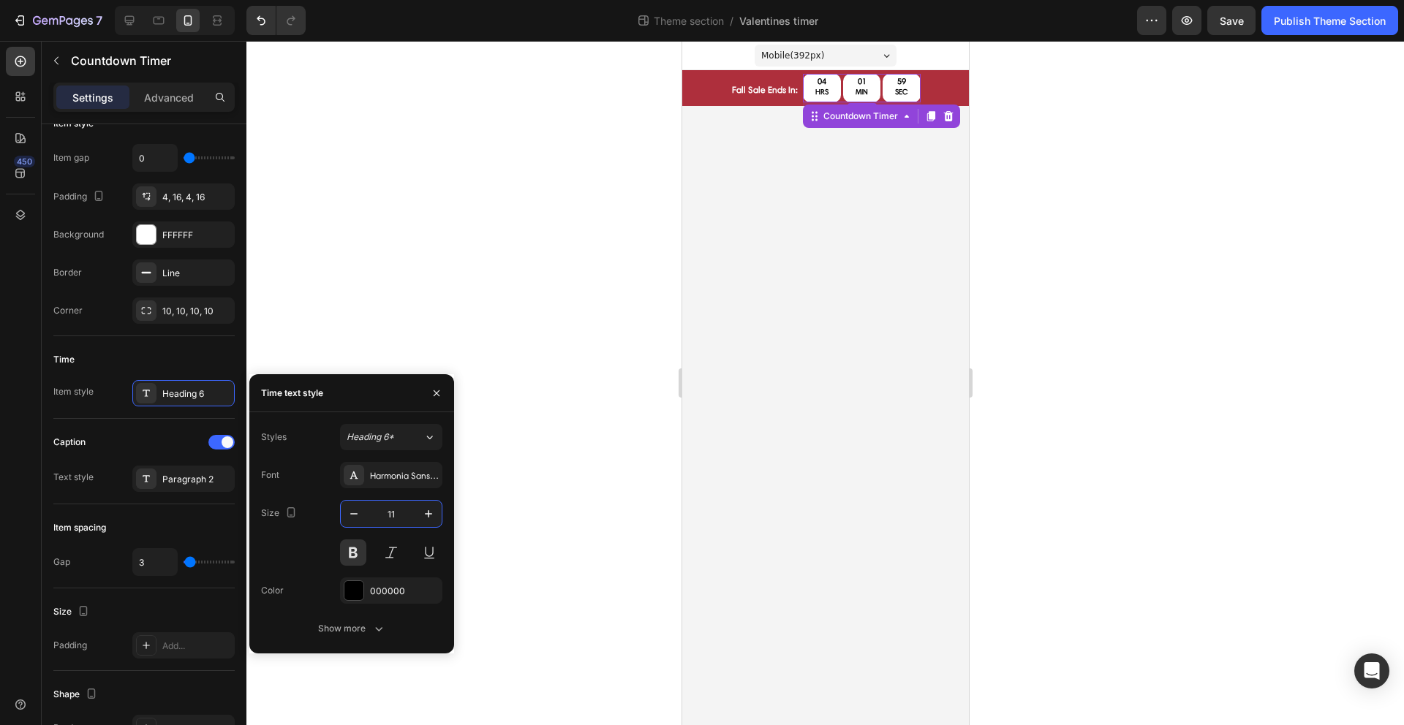
click at [394, 512] on input "11" at bounding box center [391, 514] width 48 height 26
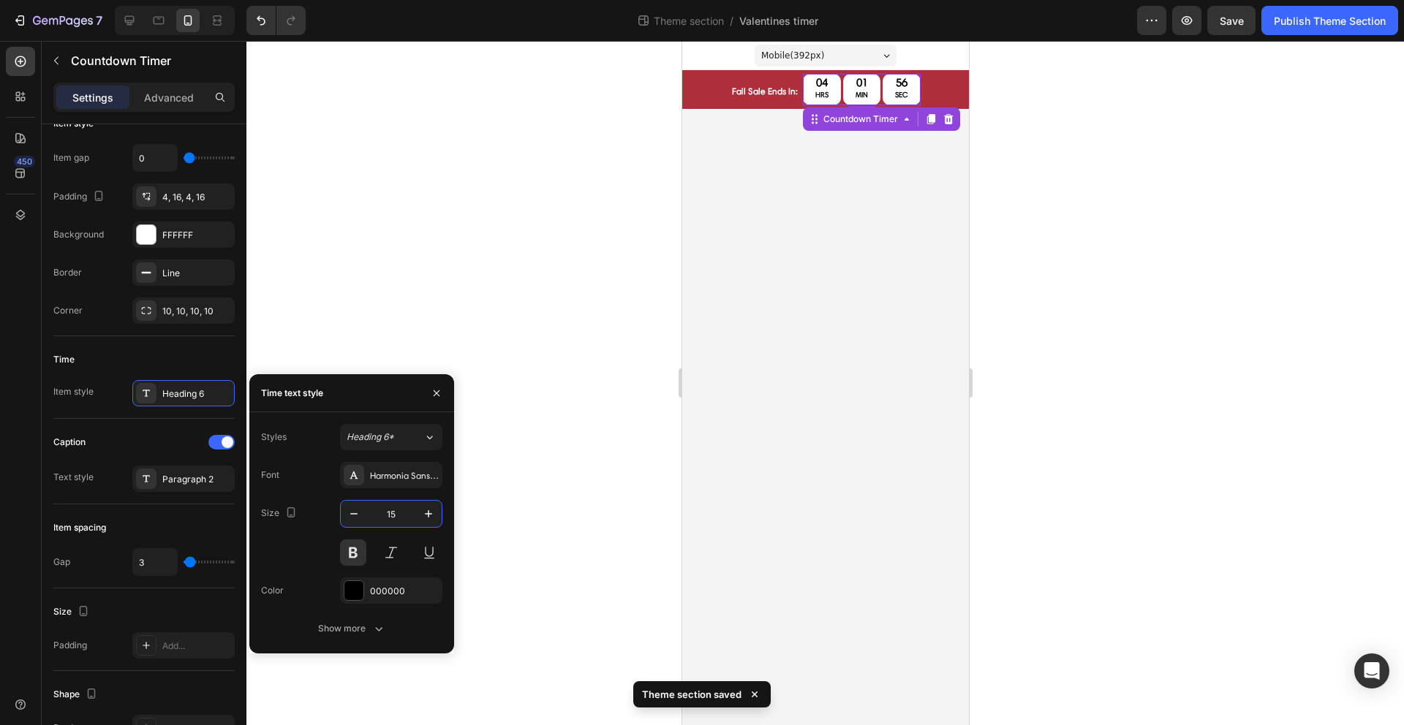
type input "1"
type input "5"
type input "10"
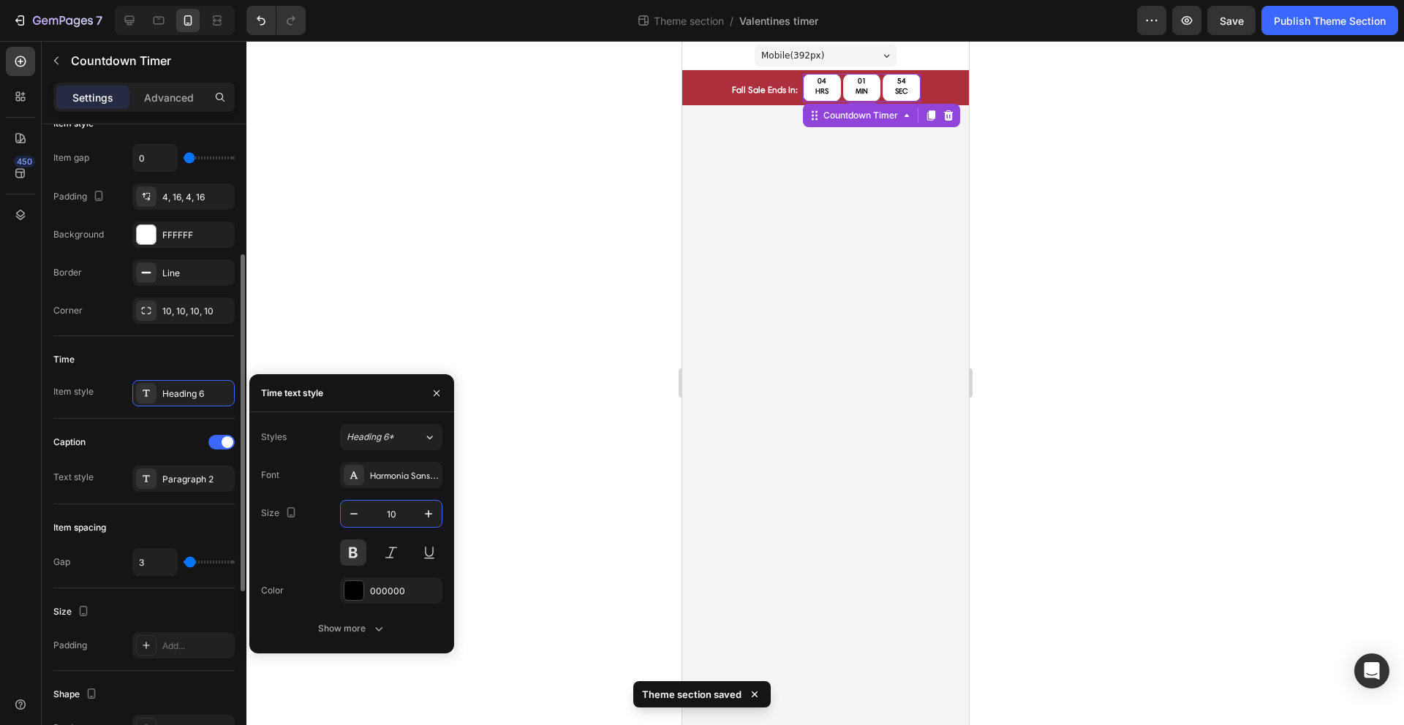
drag, startPoint x: 174, startPoint y: 436, endPoint x: 167, endPoint y: 451, distance: 16.7
click at [174, 436] on div "Caption" at bounding box center [143, 442] width 181 height 23
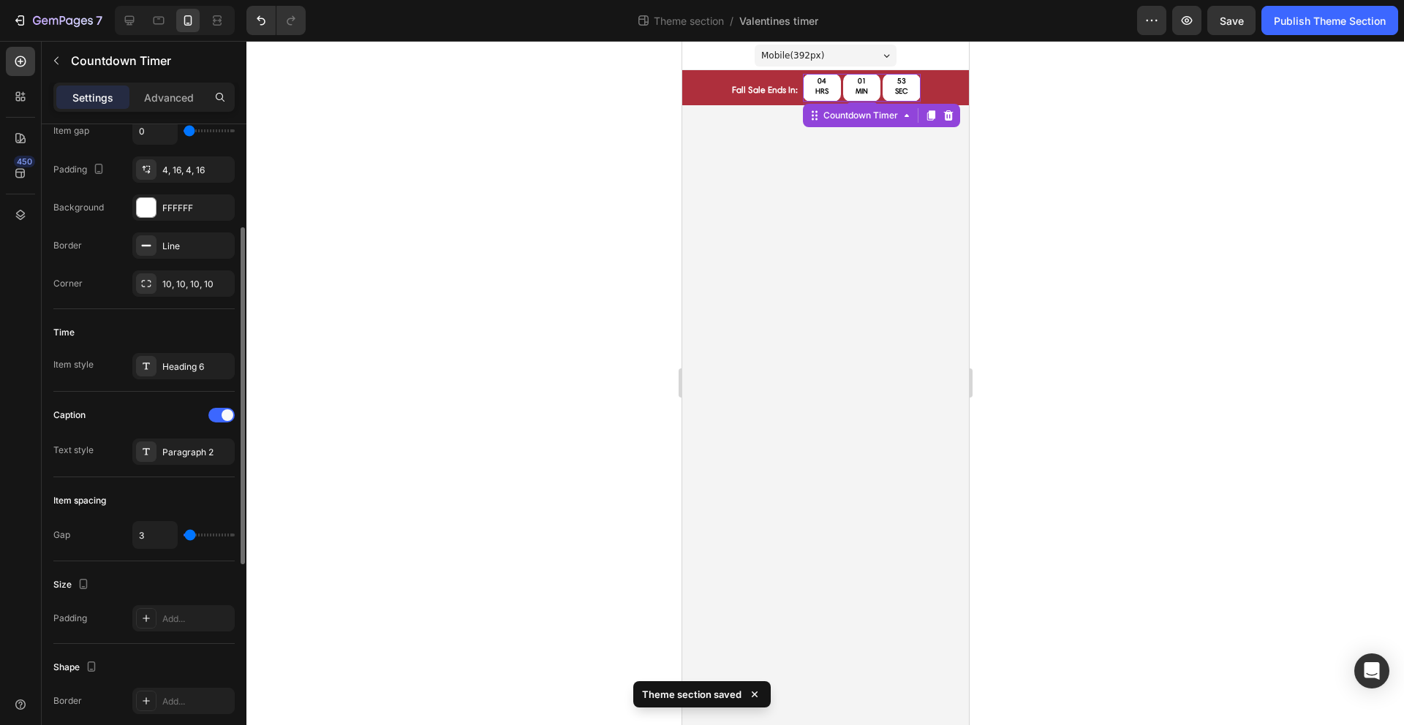
scroll to position [361, 0]
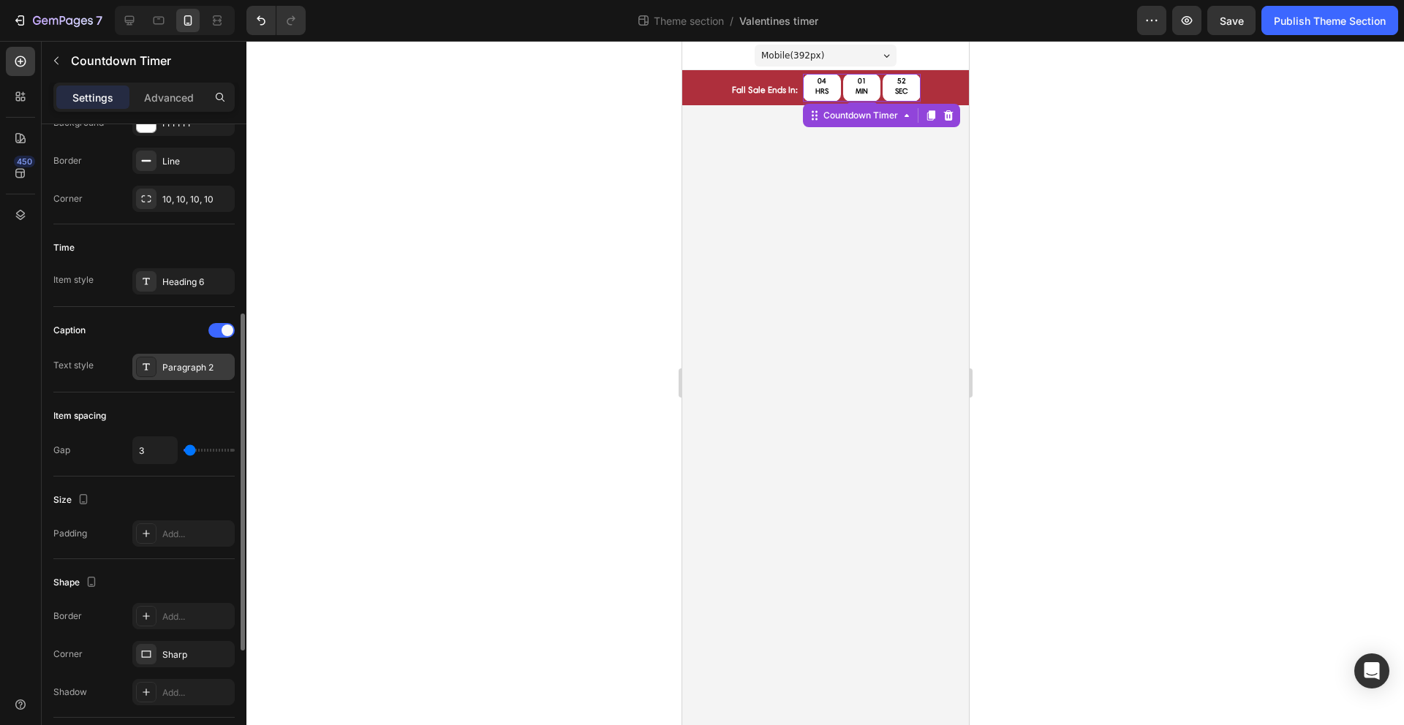
click at [185, 377] on div "Paragraph 2" at bounding box center [183, 367] width 102 height 26
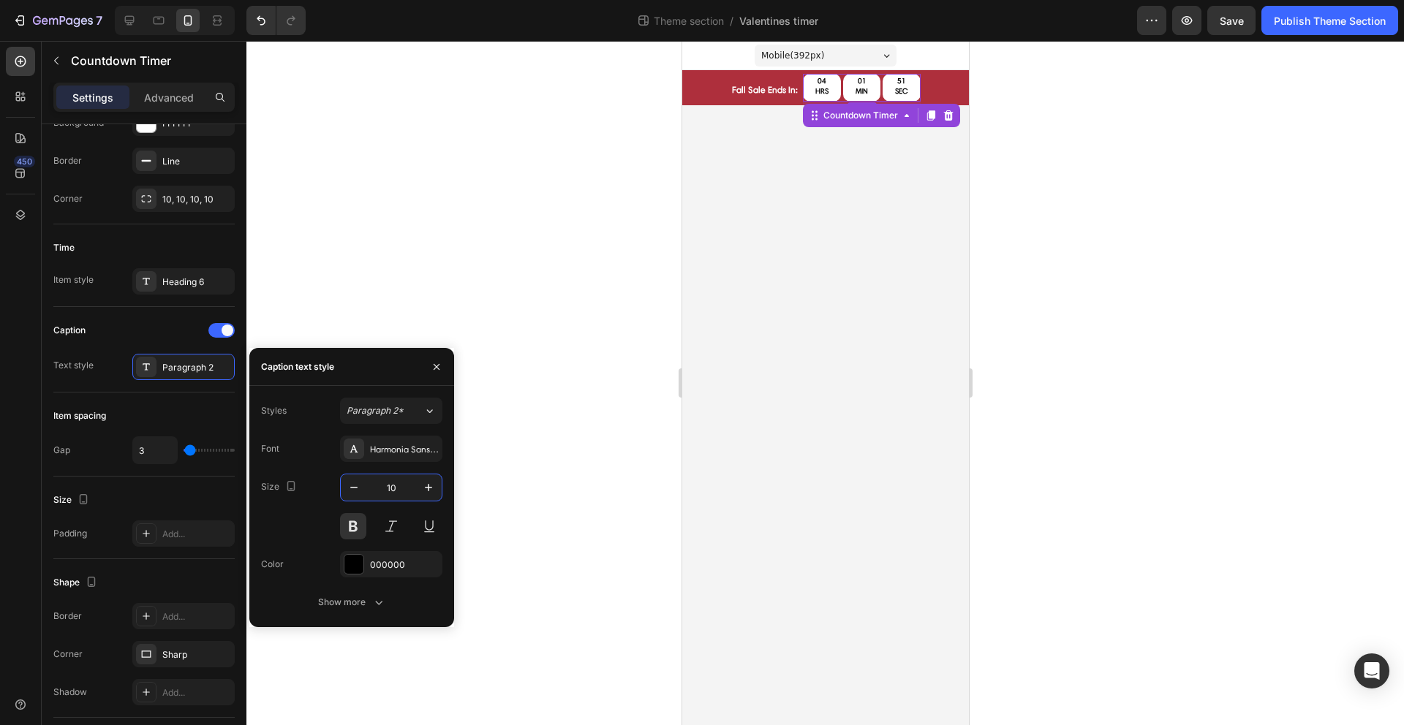
click at [404, 489] on input "10" at bounding box center [391, 487] width 48 height 26
type input "5"
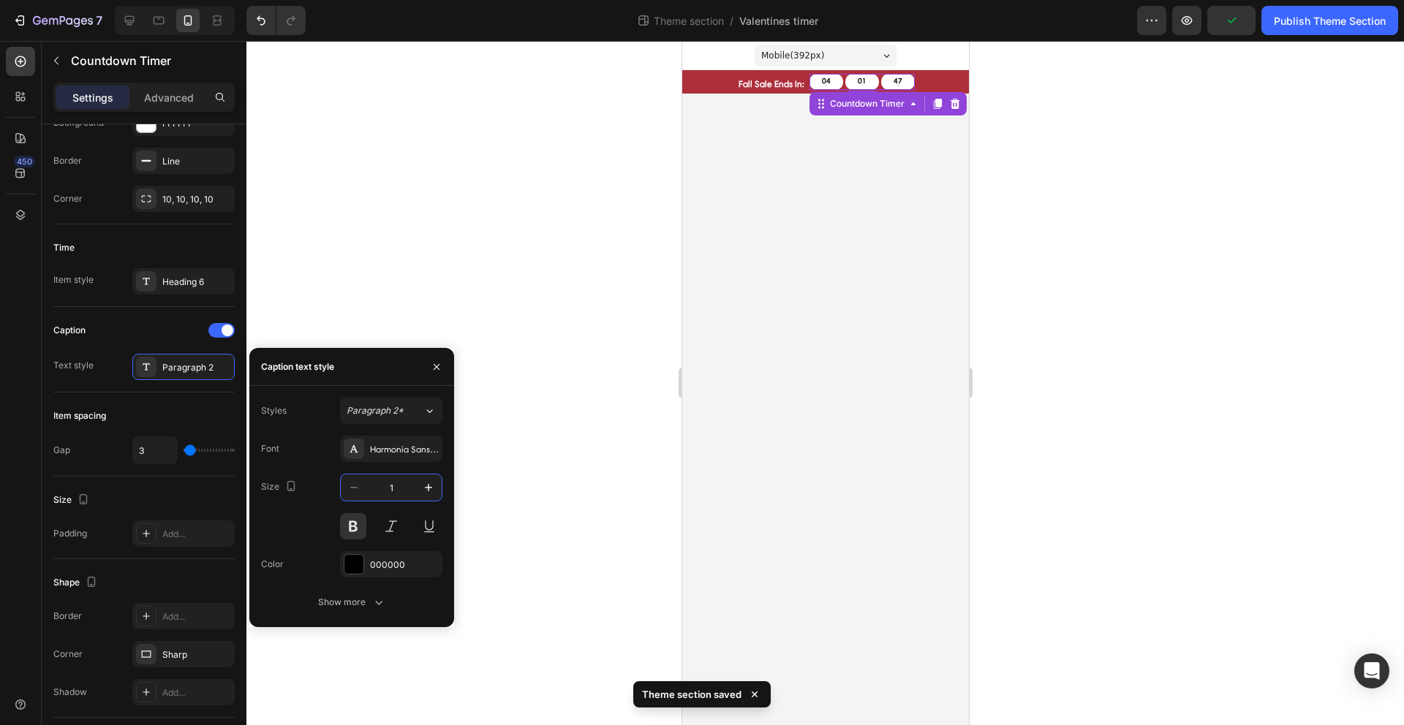
type input "10"
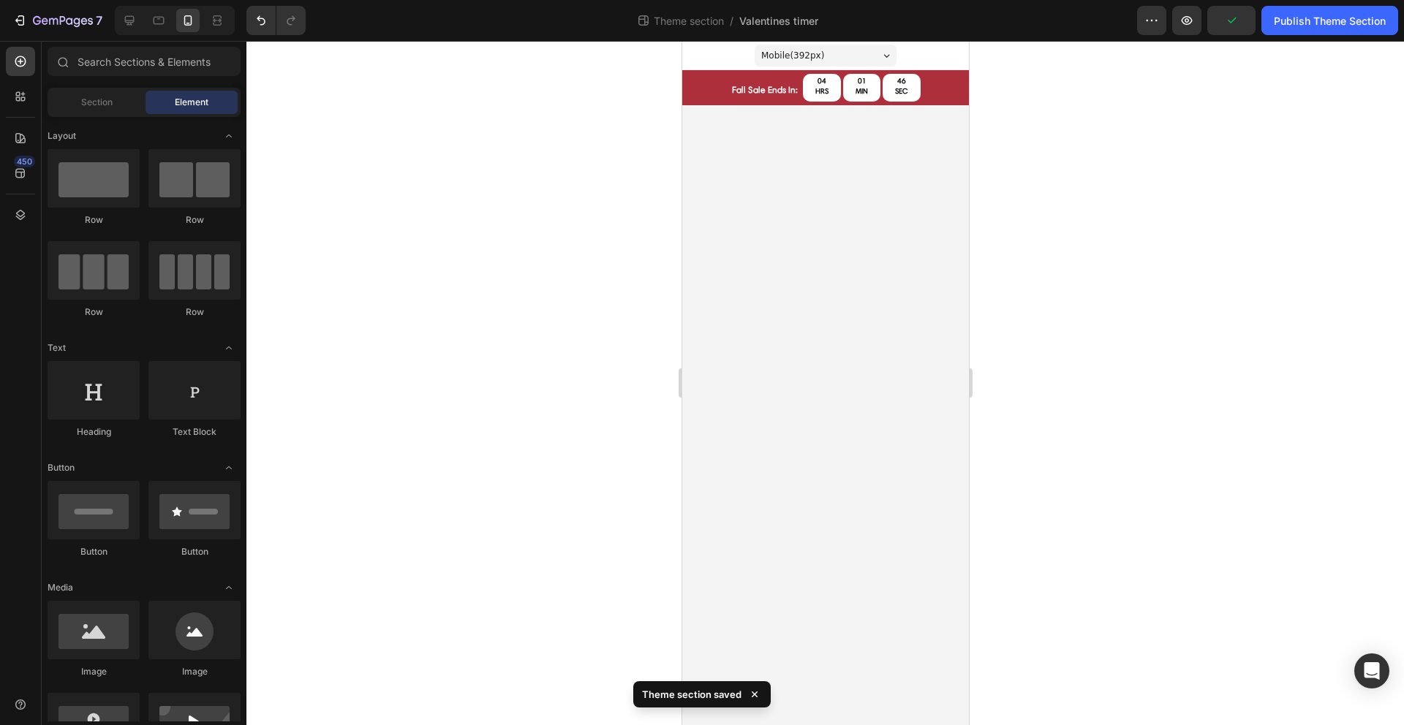
click at [804, 240] on body "Mobile ( 392 px) iPhone 13 Mini iPhone 13 Pro iPhone 11 Pro Max iPhone 15 Pro M…" at bounding box center [824, 383] width 287 height 684
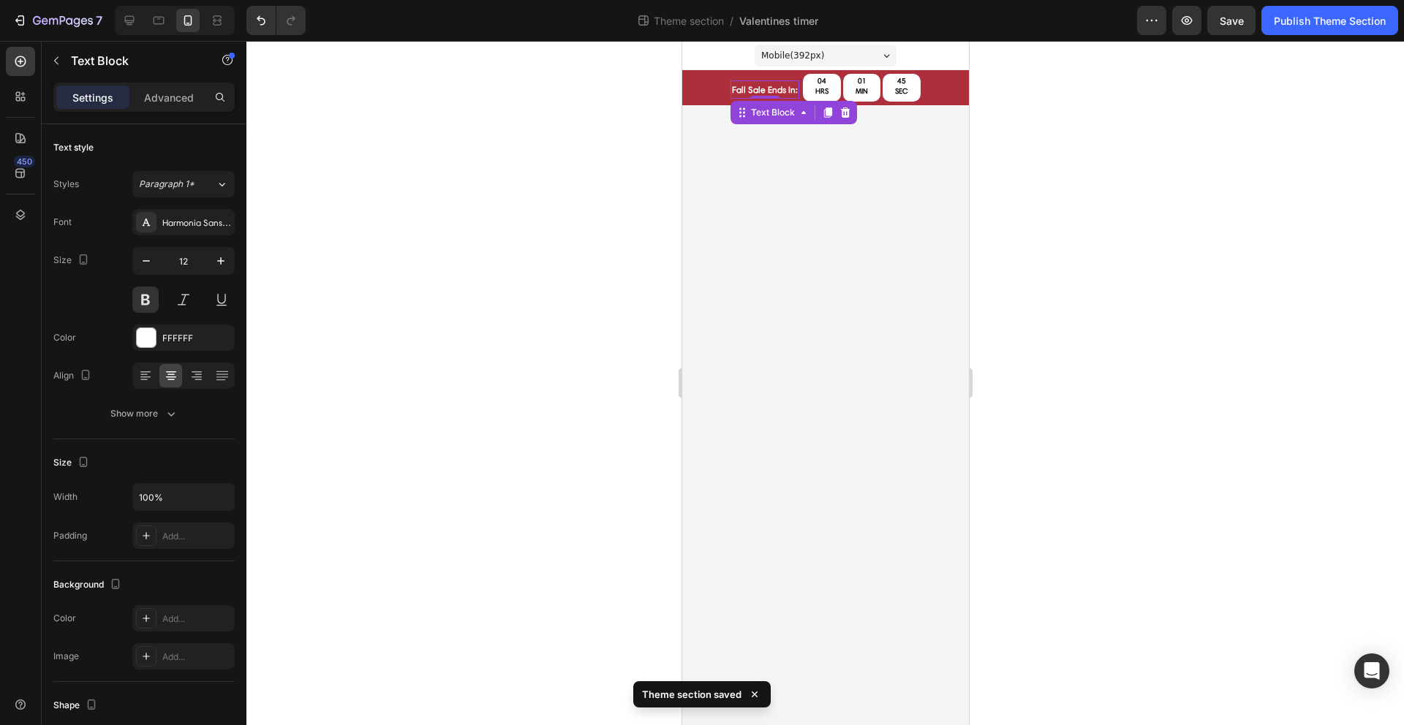
click at [770, 88] on p "fall sale ends in:" at bounding box center [764, 90] width 66 height 16
click at [814, 81] on div "04" at bounding box center [820, 80] width 13 height 7
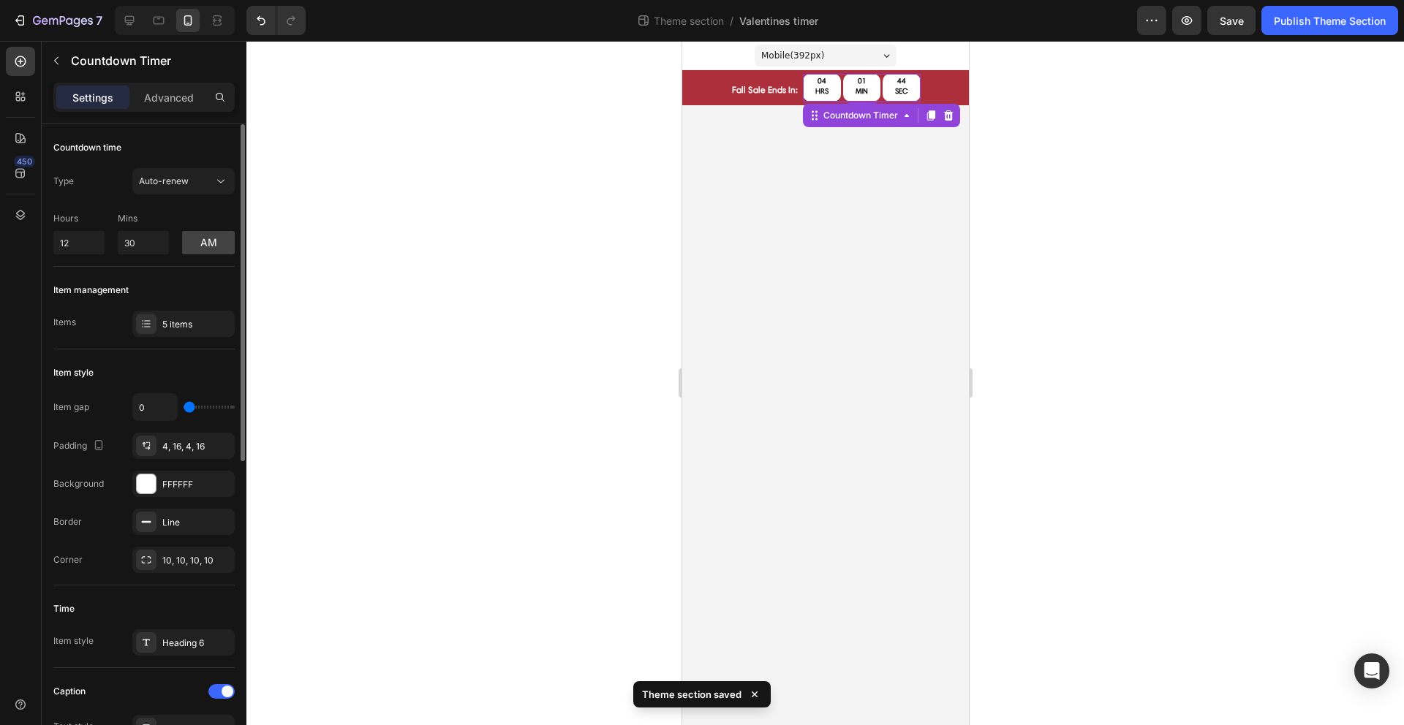
scroll to position [129, 0]
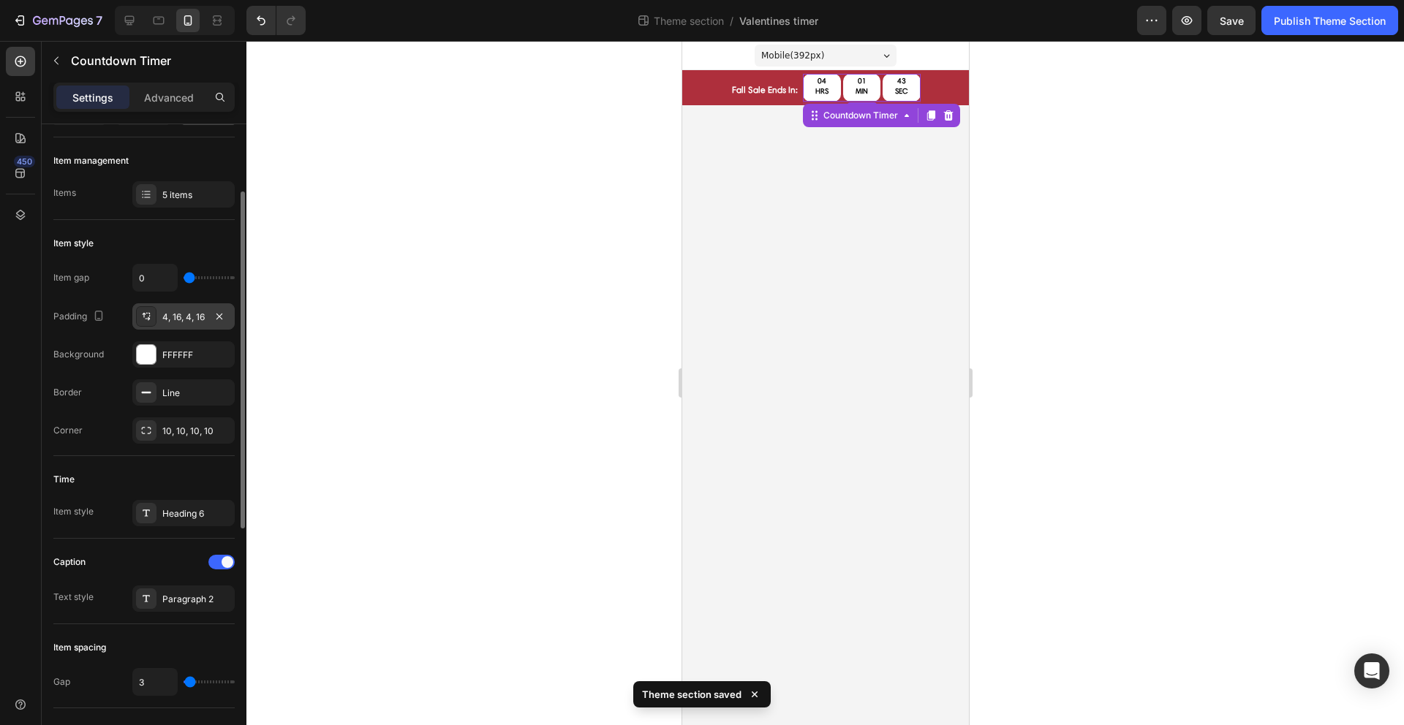
click at [182, 317] on div "4, 16, 4, 16" at bounding box center [183, 317] width 42 height 13
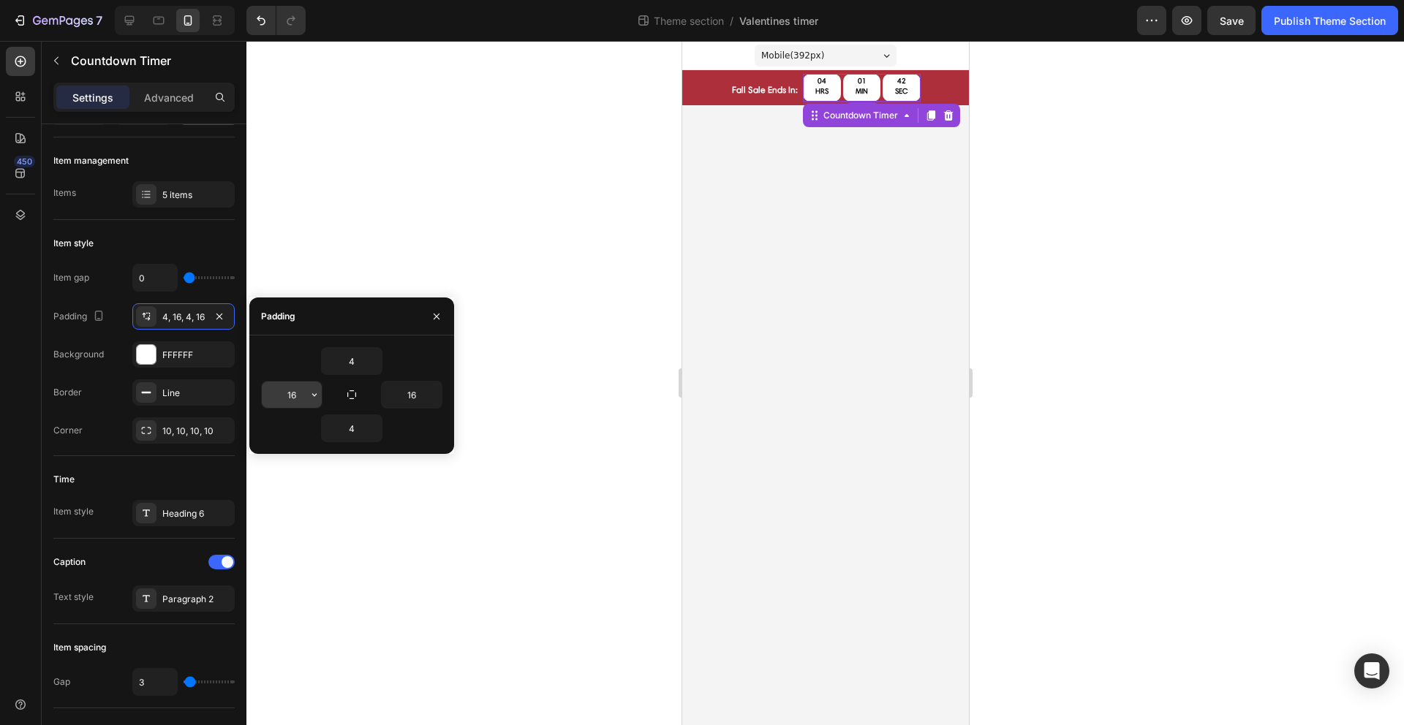
click at [291, 395] on input "16" at bounding box center [292, 395] width 60 height 26
type input "10"
click at [406, 390] on input "16" at bounding box center [412, 395] width 60 height 26
type input "10"
click at [353, 426] on input "4" at bounding box center [352, 428] width 60 height 26
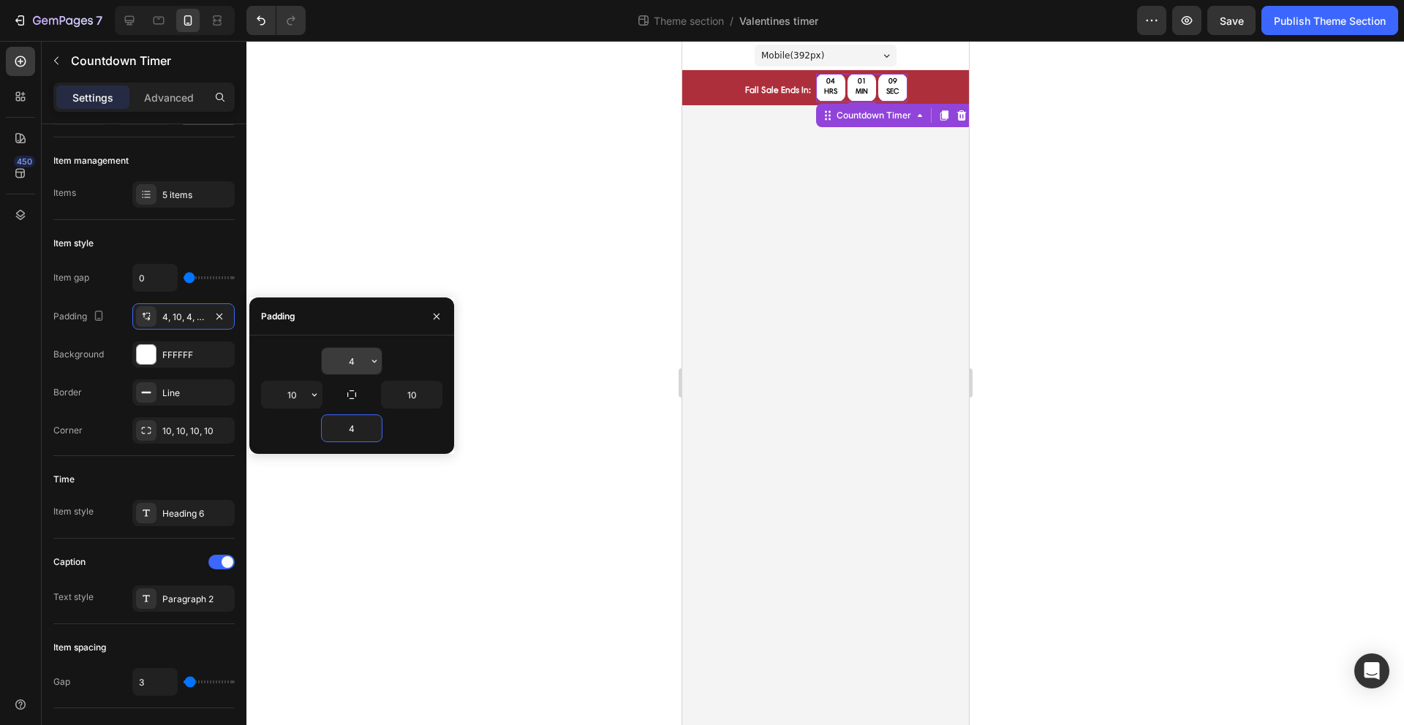
click at [353, 360] on input "4" at bounding box center [352, 361] width 60 height 26
type input "5"
click at [351, 430] on input "4" at bounding box center [352, 428] width 60 height 26
click at [357, 357] on input "5" at bounding box center [352, 361] width 60 height 26
click at [627, 96] on div at bounding box center [824, 383] width 1157 height 684
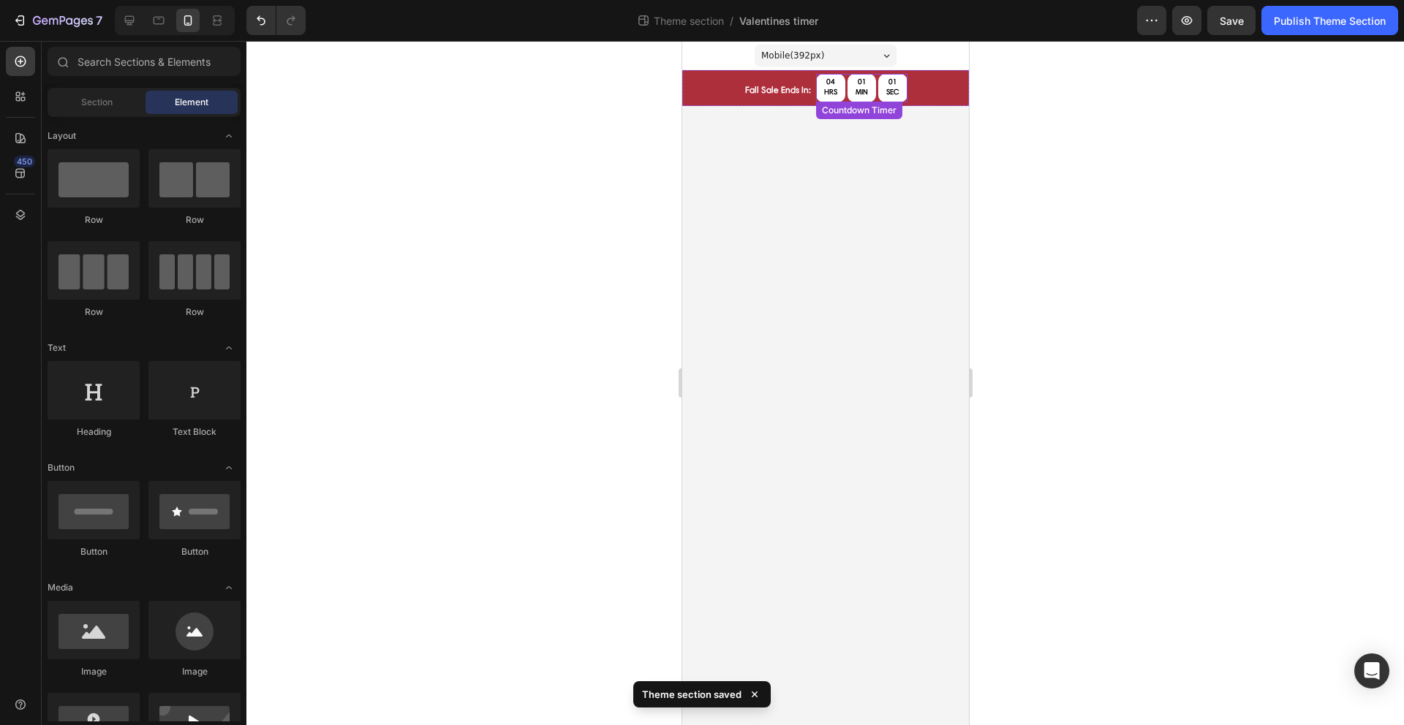
click at [868, 91] on div "01 MIN" at bounding box center [861, 88] width 29 height 29
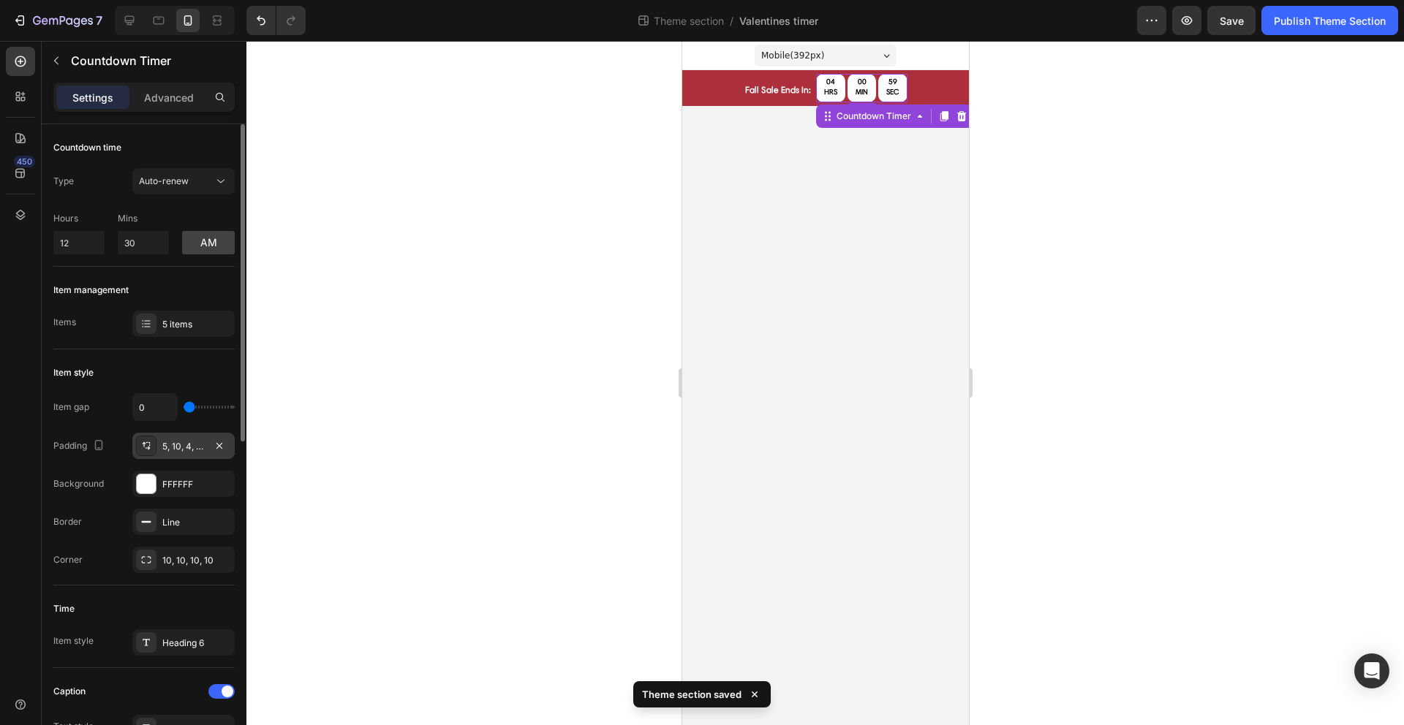
click at [187, 445] on div "5, 10, 4, 10" at bounding box center [183, 446] width 42 height 13
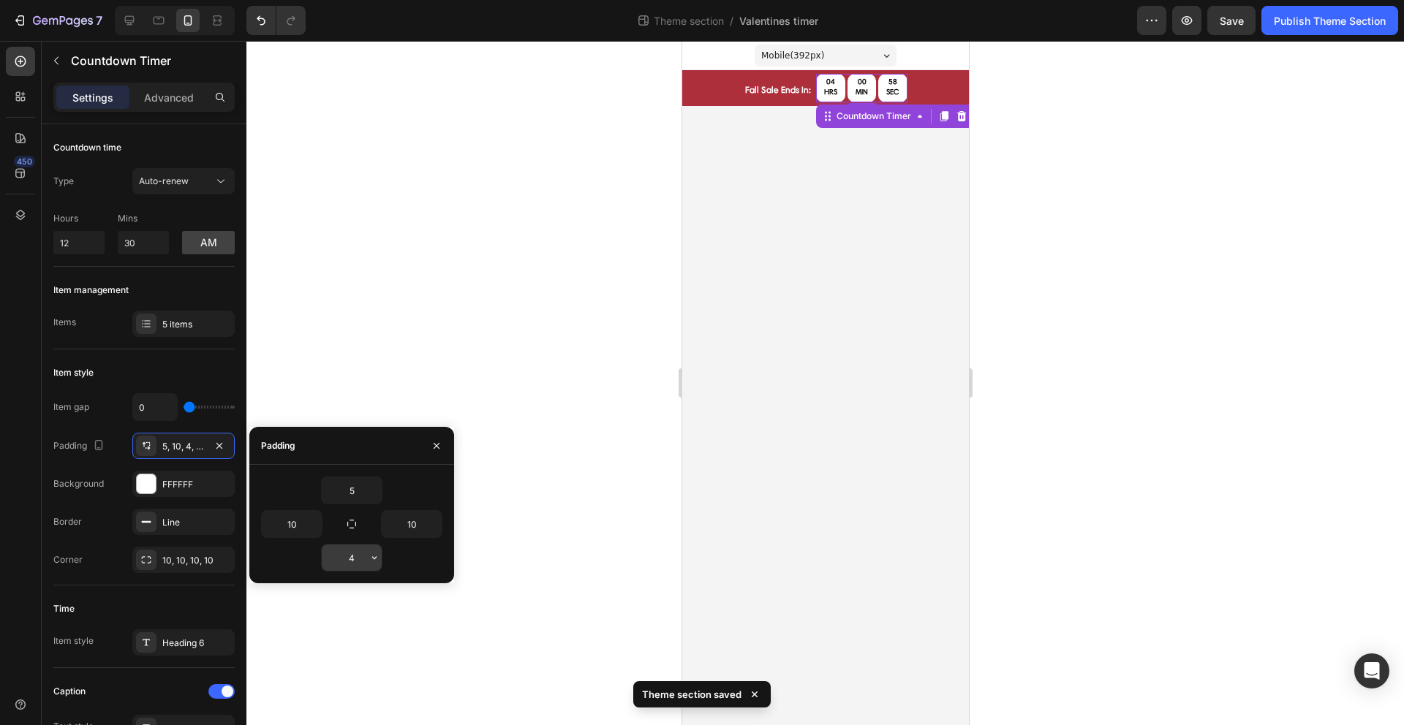
click at [347, 558] on input "4" at bounding box center [352, 558] width 60 height 26
type input "5"
click at [520, 575] on div at bounding box center [824, 383] width 1157 height 684
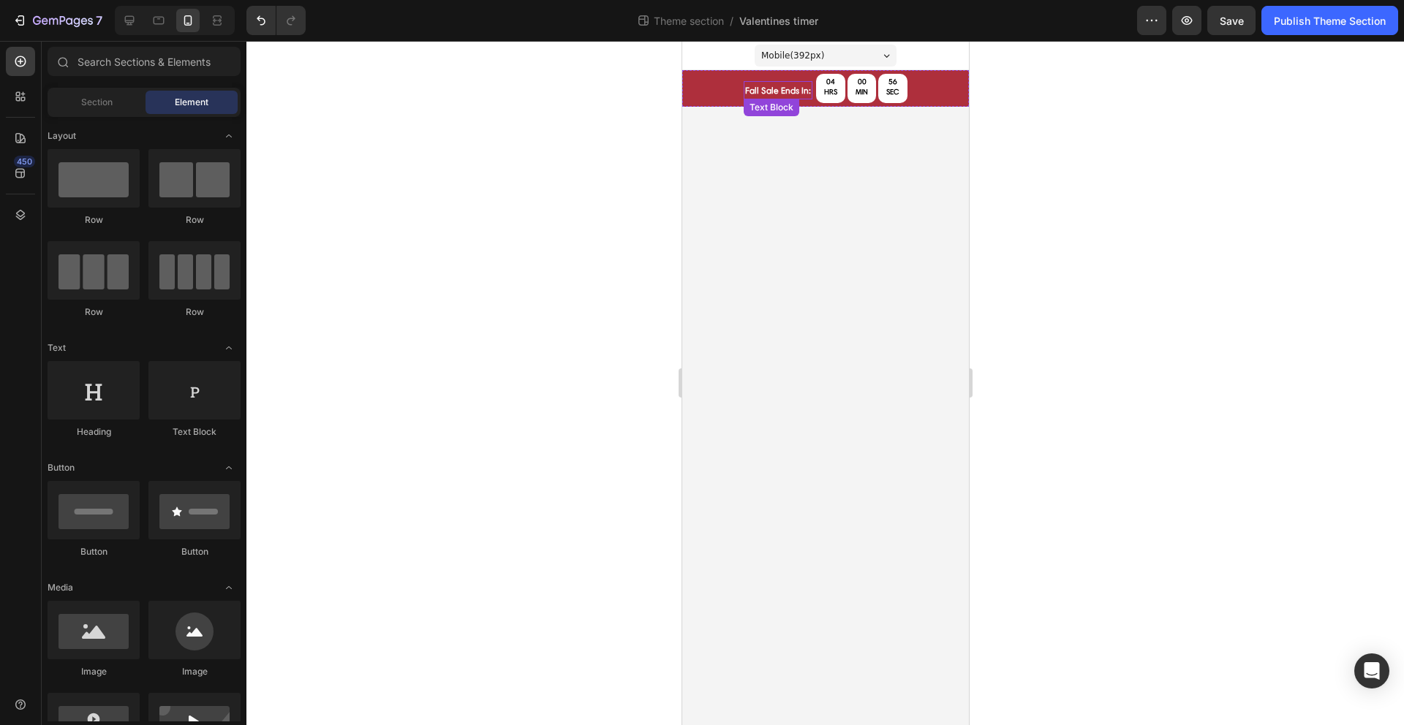
click at [795, 93] on p "fall sale ends in:" at bounding box center [777, 91] width 66 height 16
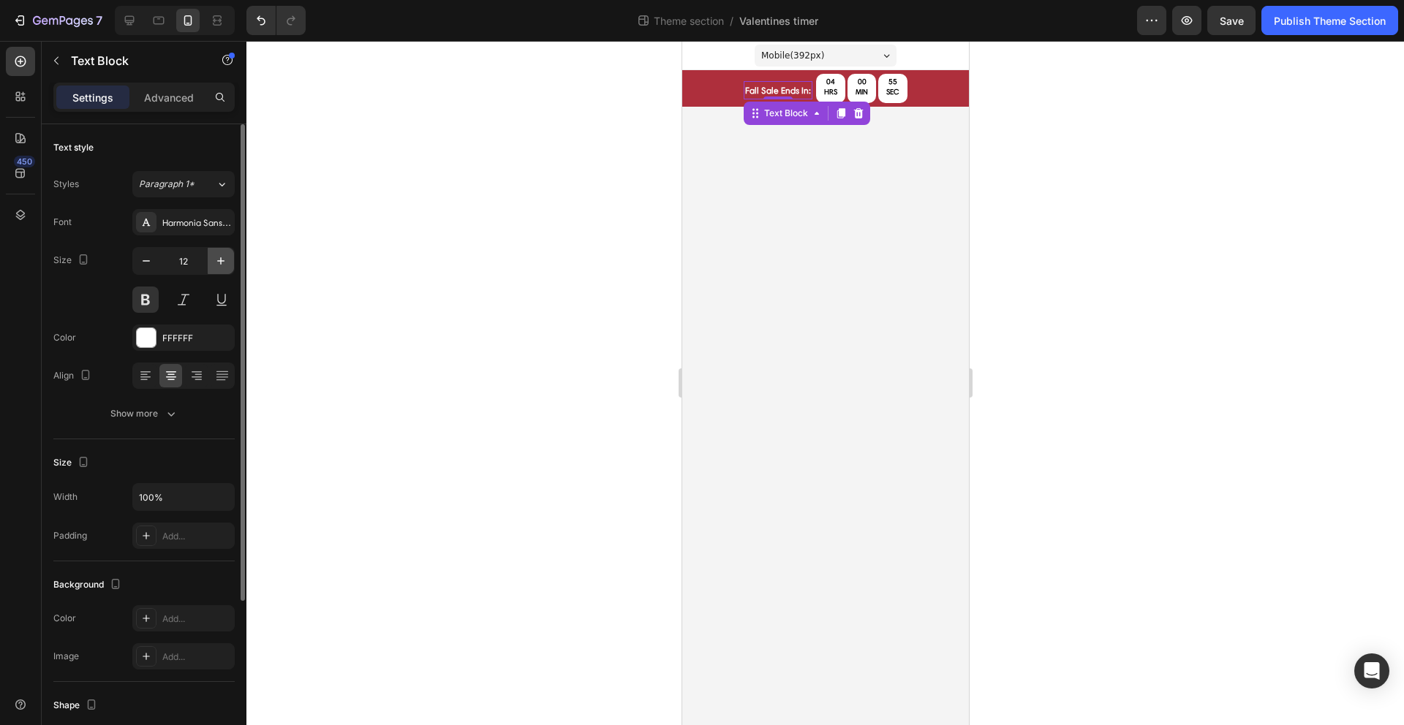
click at [219, 261] on icon "button" at bounding box center [220, 260] width 7 height 7
click at [222, 267] on icon "button" at bounding box center [220, 261] width 15 height 15
type input "14"
click at [420, 317] on div at bounding box center [824, 383] width 1157 height 684
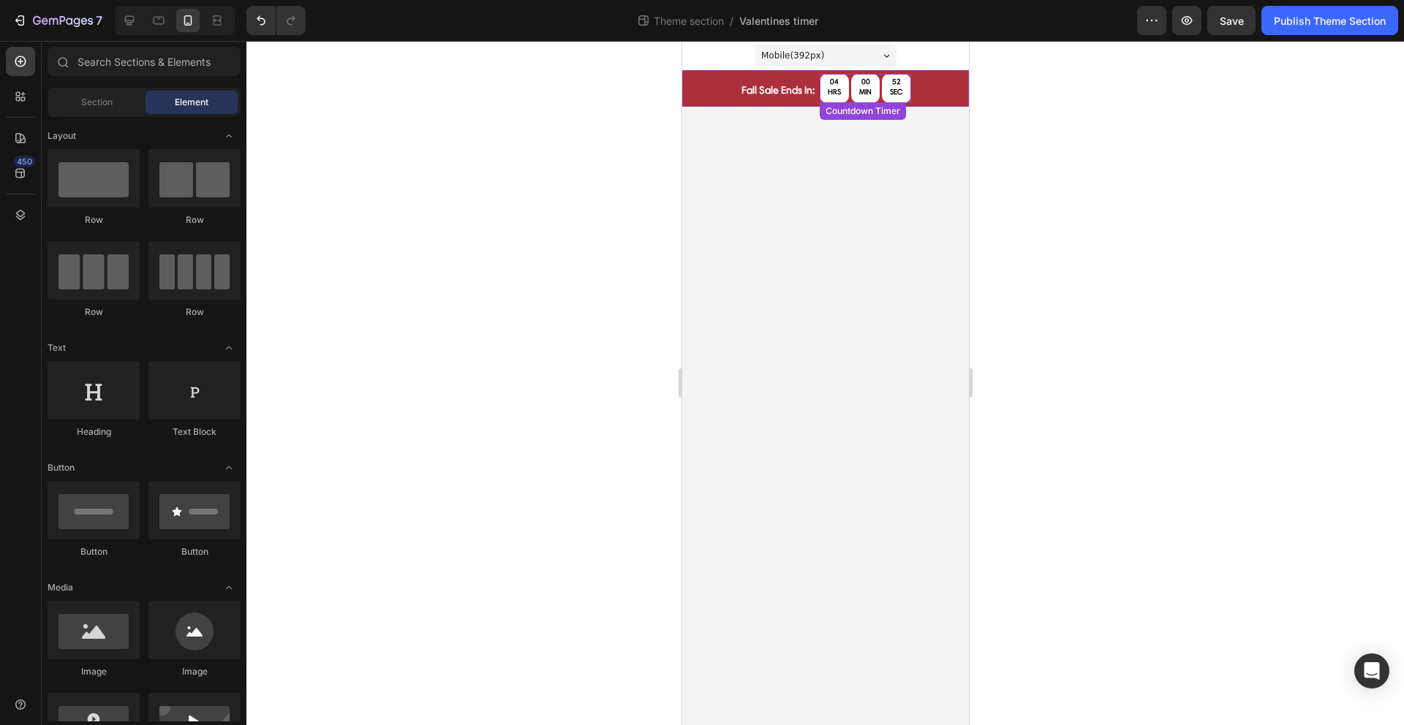
click at [863, 94] on p "MIN" at bounding box center [864, 92] width 12 height 13
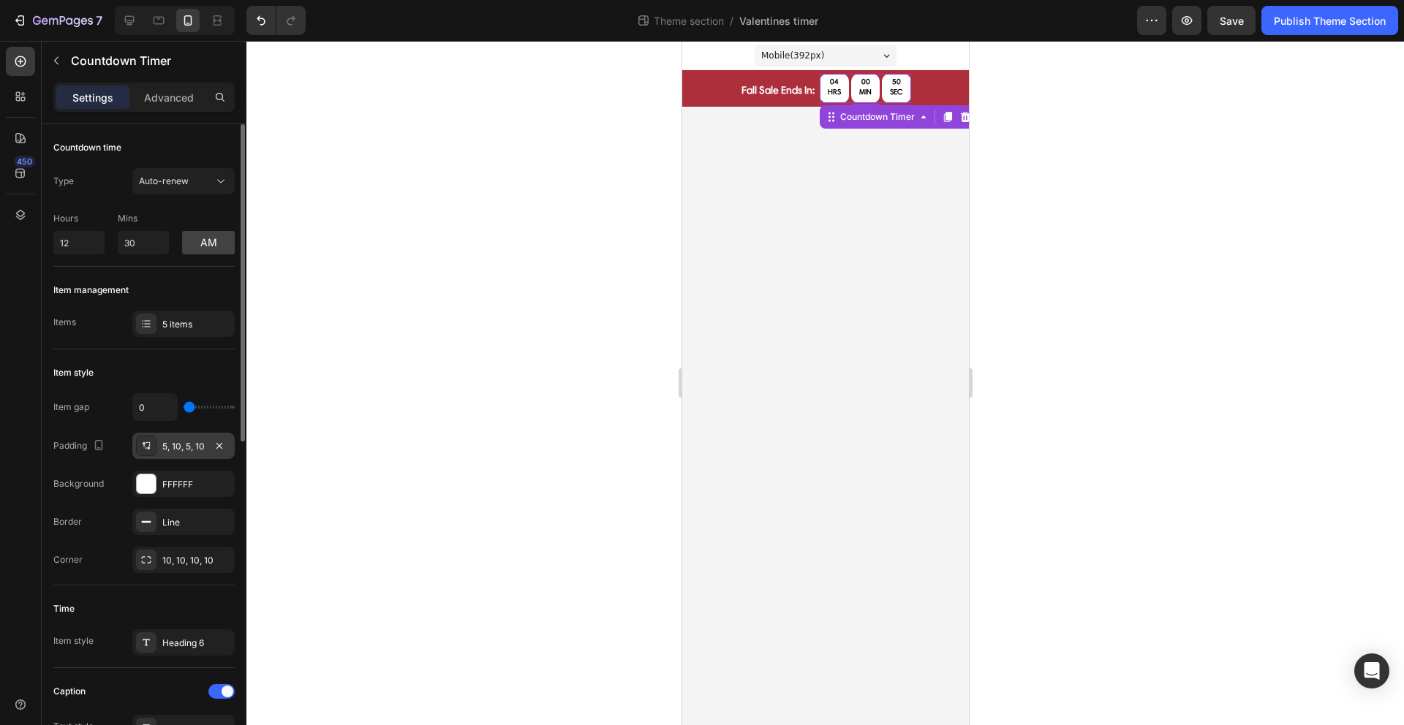
click at [168, 447] on div "5, 10, 5, 10" at bounding box center [183, 446] width 42 height 13
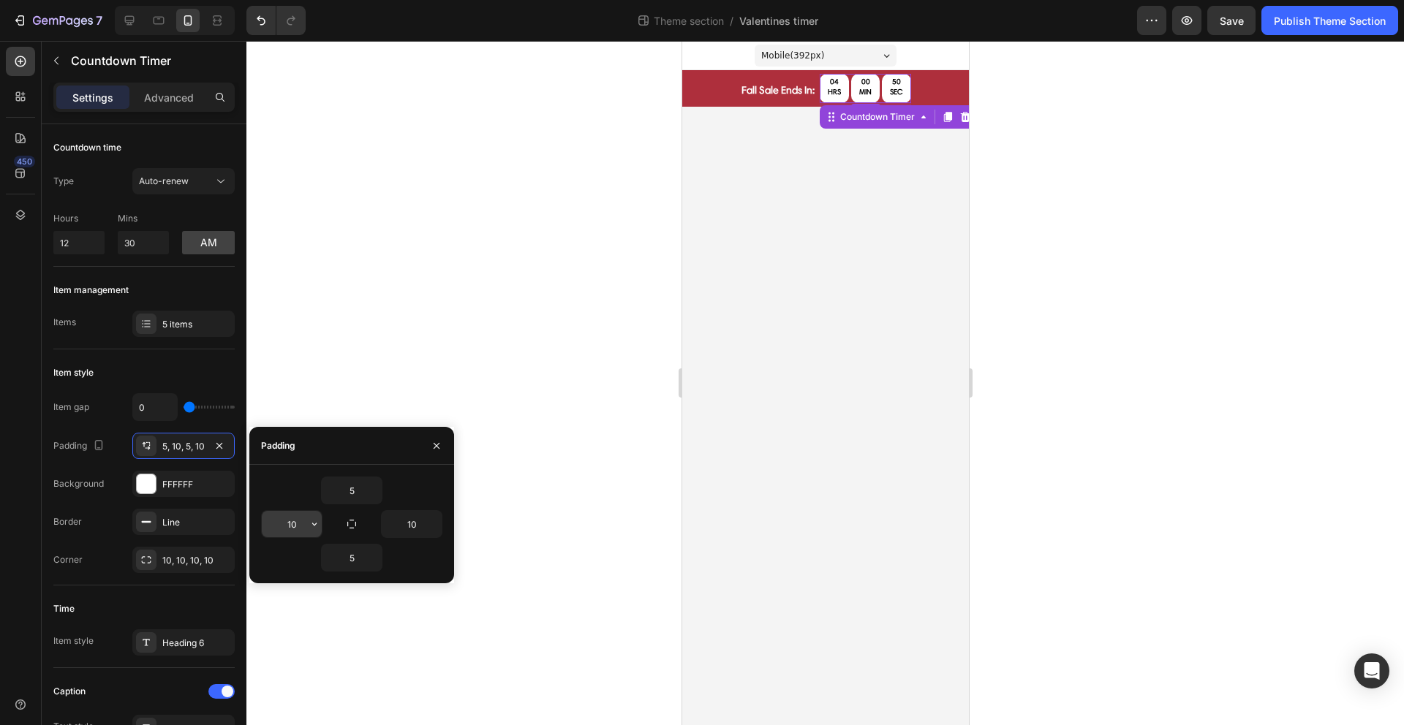
click at [308, 530] on button "button" at bounding box center [314, 524] width 15 height 26
click at [291, 524] on input "10" at bounding box center [292, 524] width 60 height 26
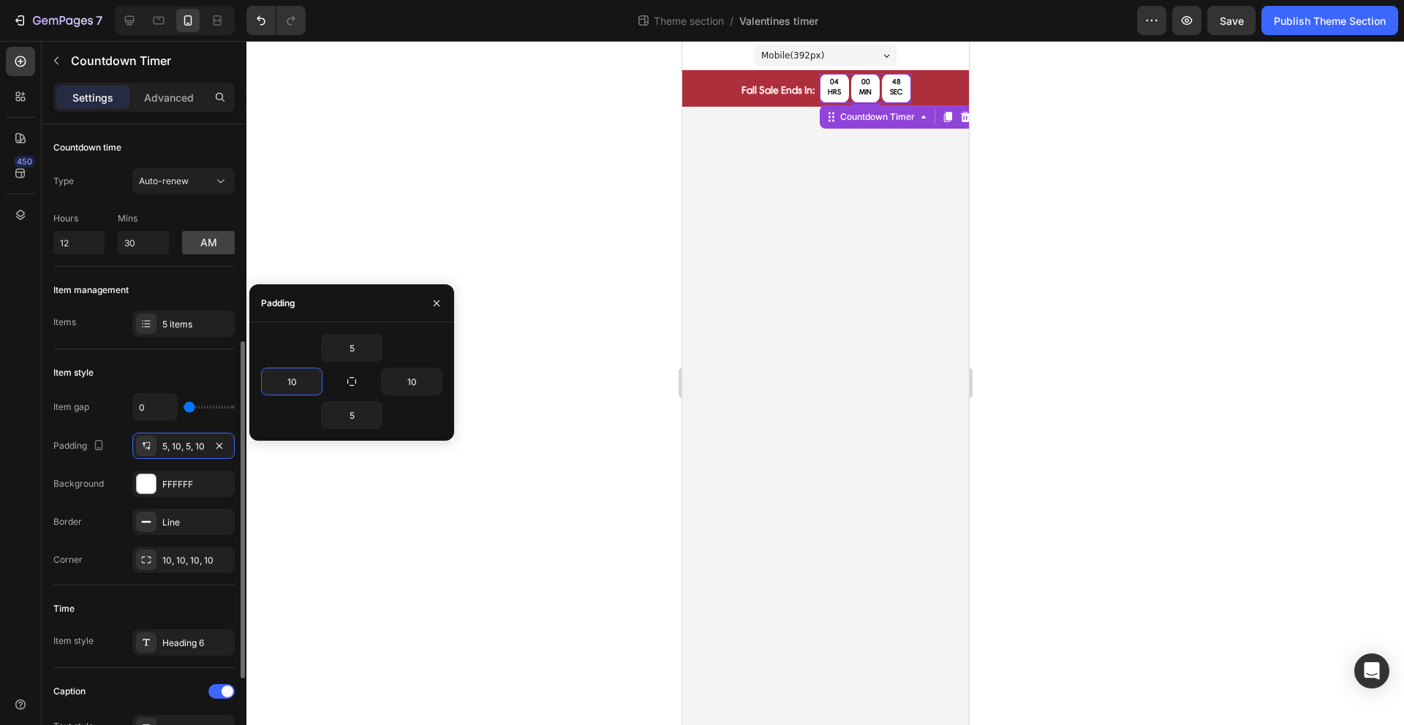
scroll to position [298, 0]
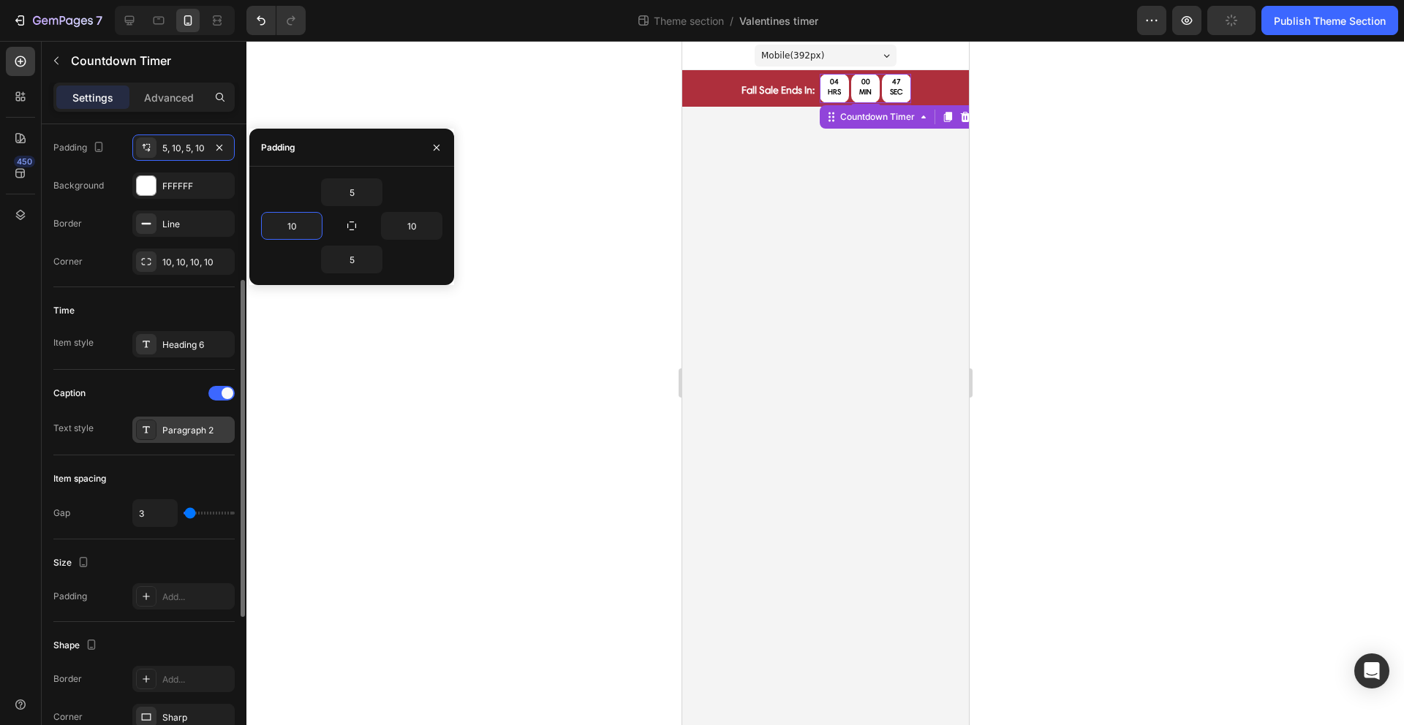
click at [174, 420] on div "Paragraph 2" at bounding box center [183, 430] width 102 height 26
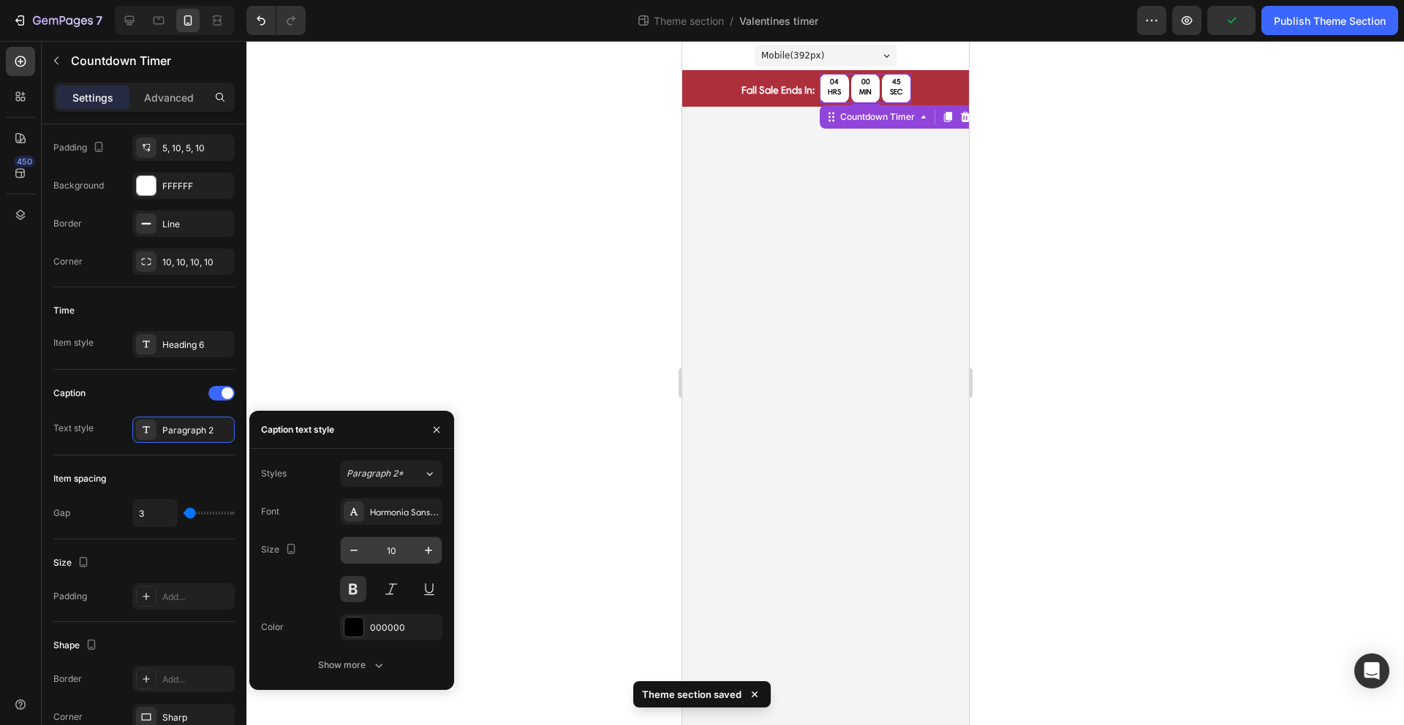
click at [386, 553] on input "10" at bounding box center [391, 550] width 48 height 26
type input "8"
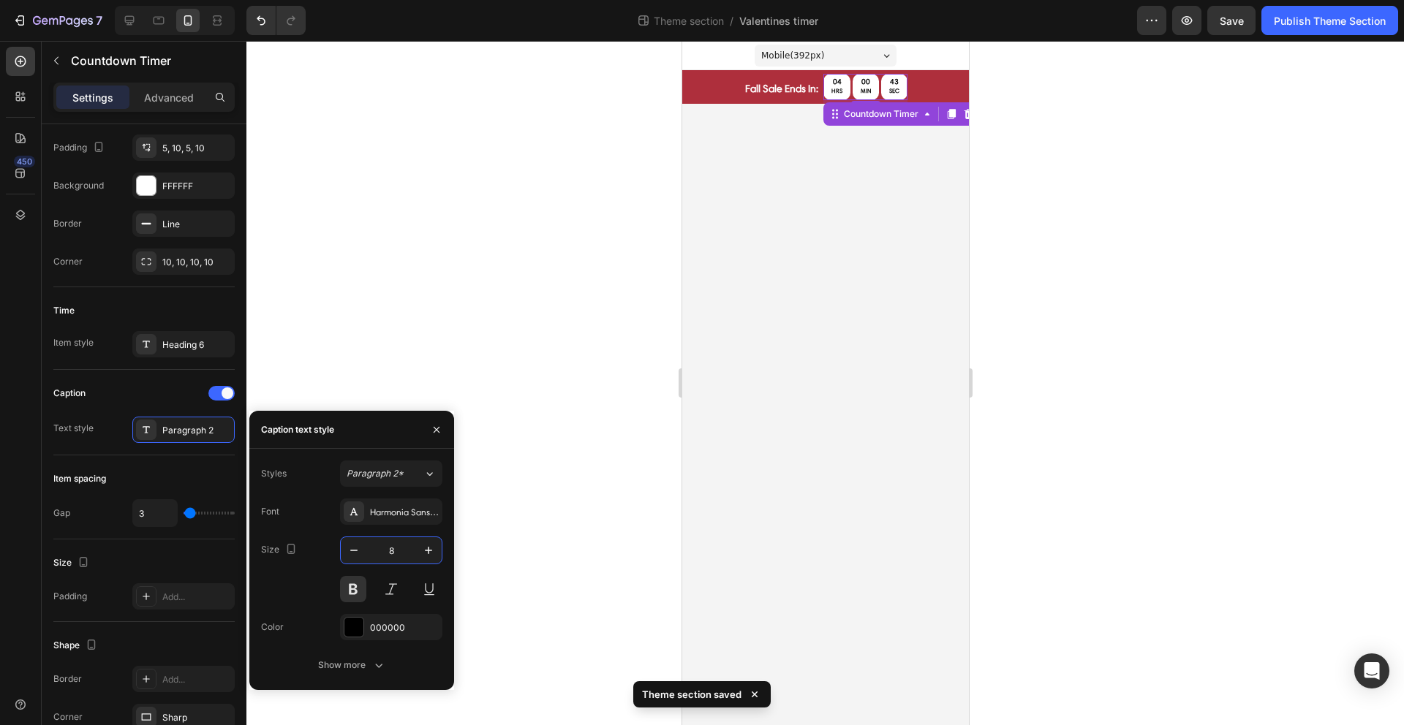
click at [548, 349] on div at bounding box center [824, 383] width 1157 height 684
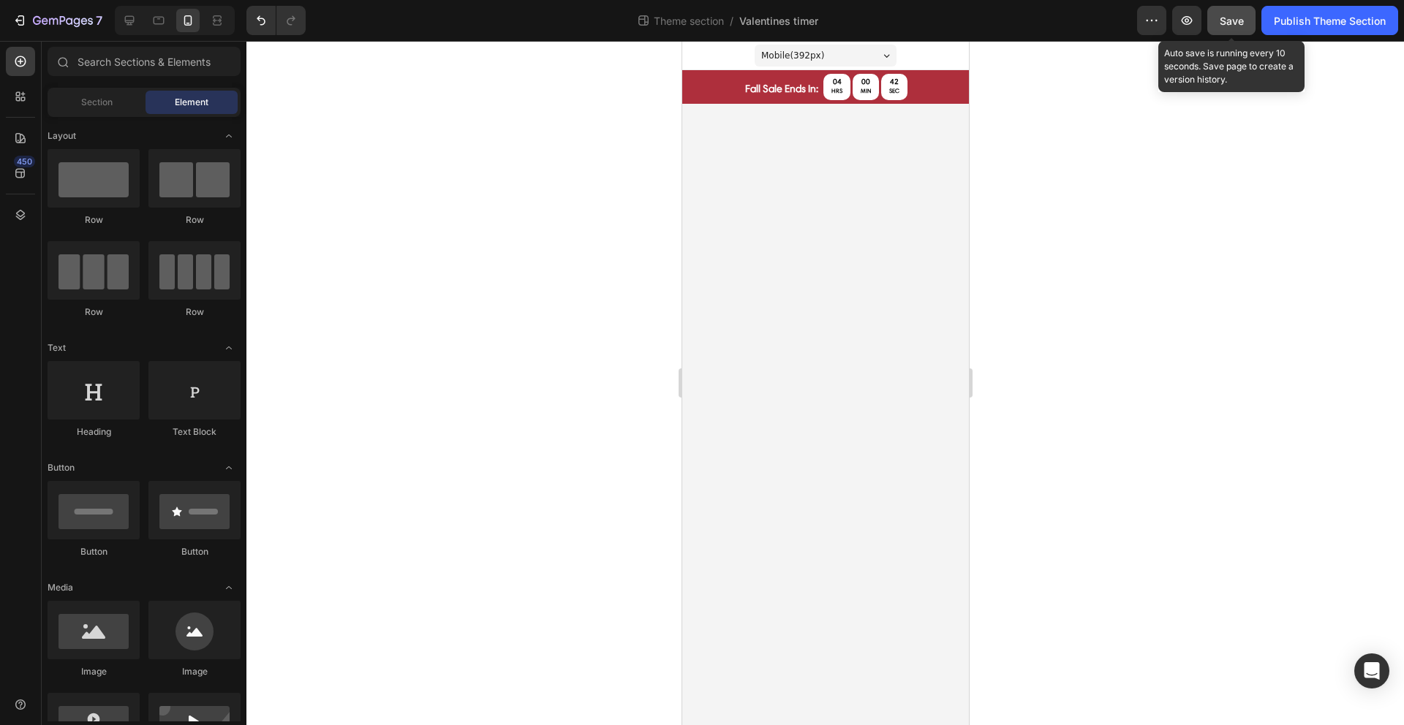
click at [1236, 19] on span "Save" at bounding box center [1231, 21] width 24 height 12
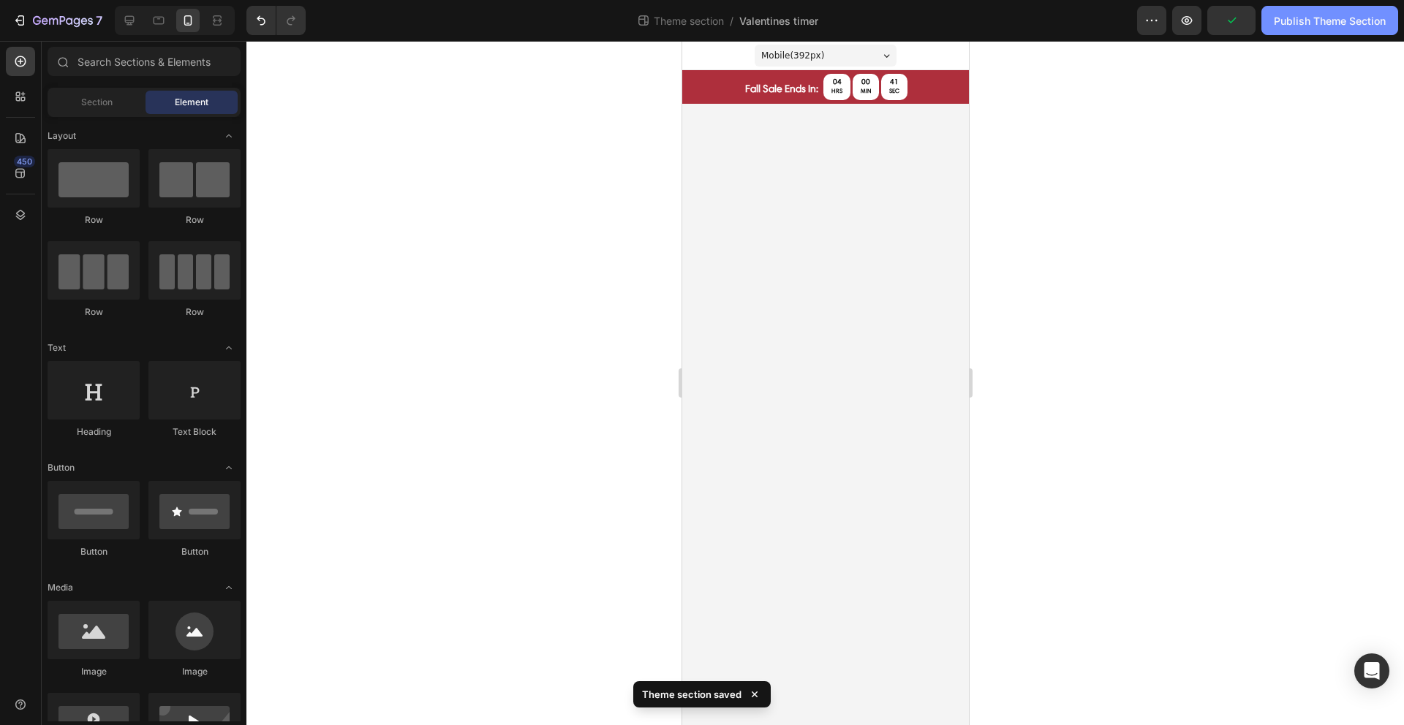
click at [1336, 20] on div "Publish Theme Section" at bounding box center [1330, 20] width 112 height 15
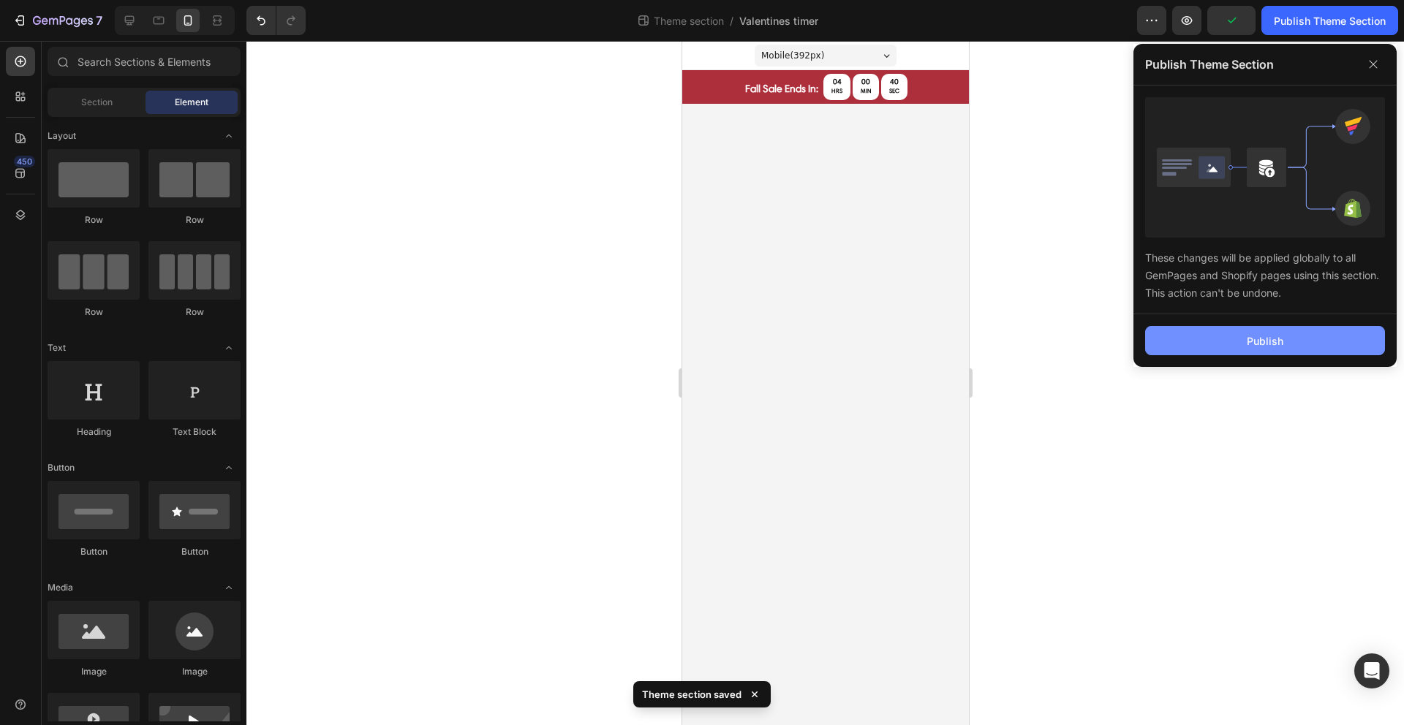
click at [1219, 346] on button "Publish" at bounding box center [1265, 340] width 240 height 29
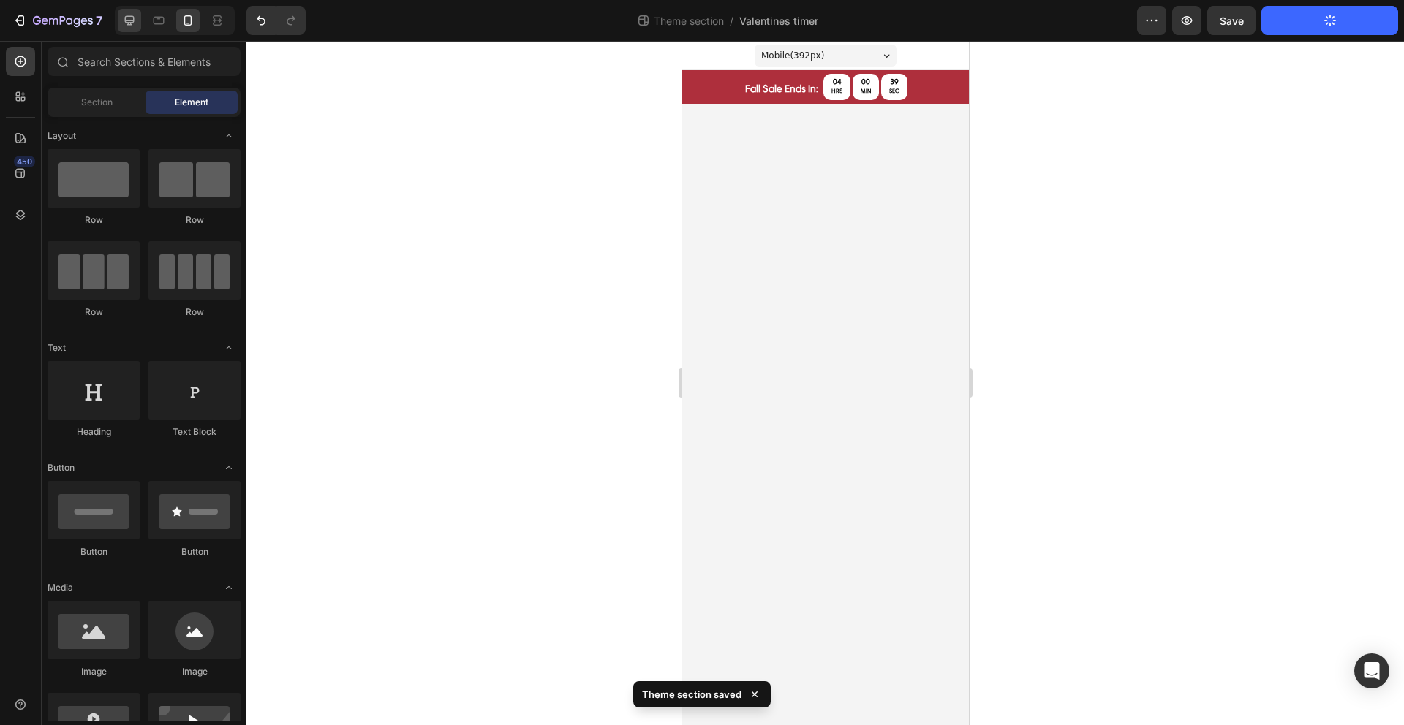
click at [140, 21] on div at bounding box center [129, 20] width 23 height 23
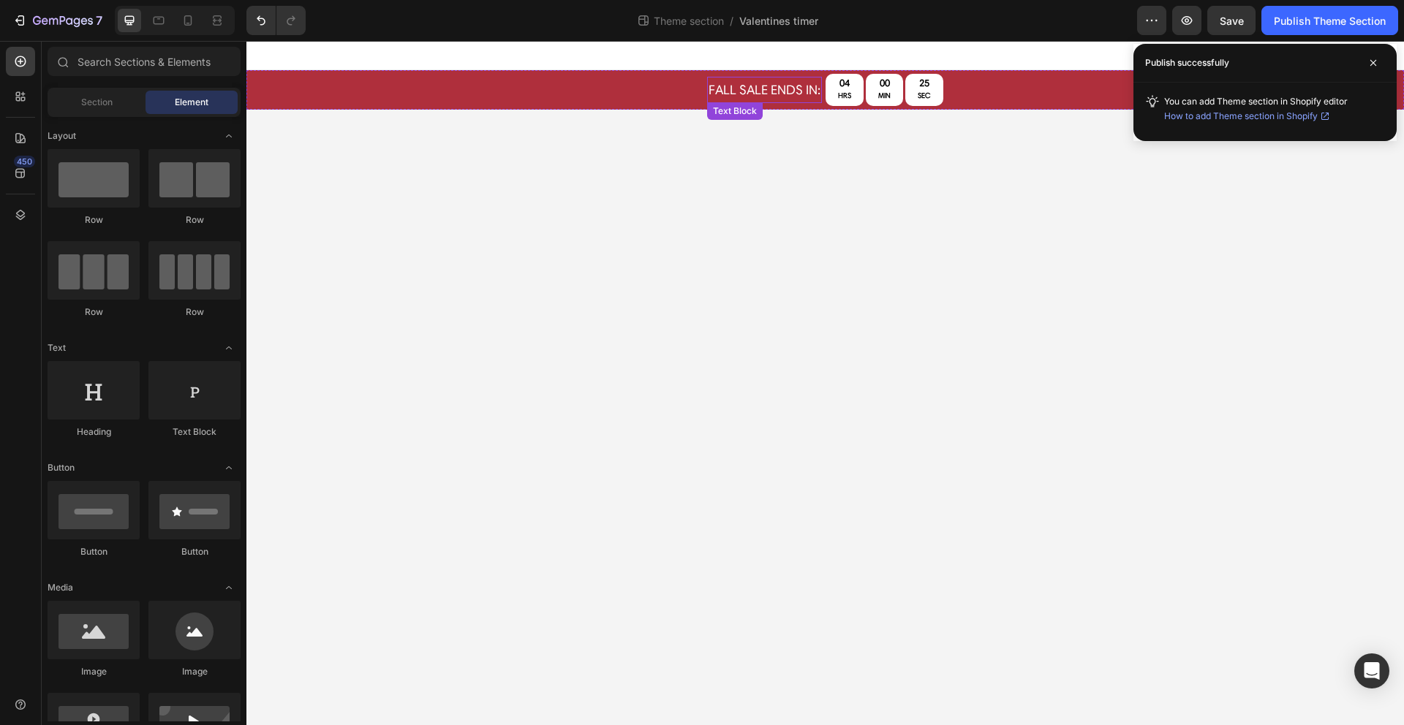
click at [729, 84] on p "FALL Sale Ends In:" at bounding box center [764, 89] width 112 height 23
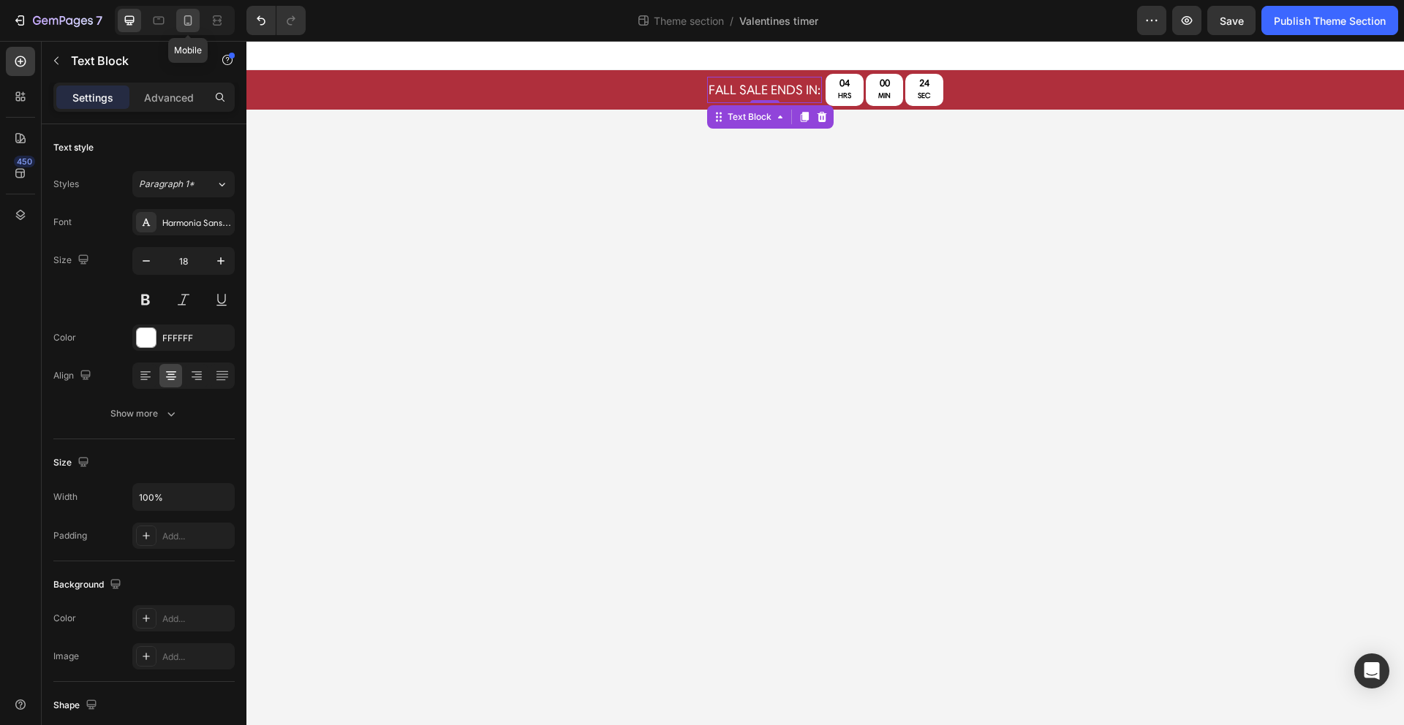
click at [182, 16] on icon at bounding box center [188, 20] width 15 height 15
type input "13"
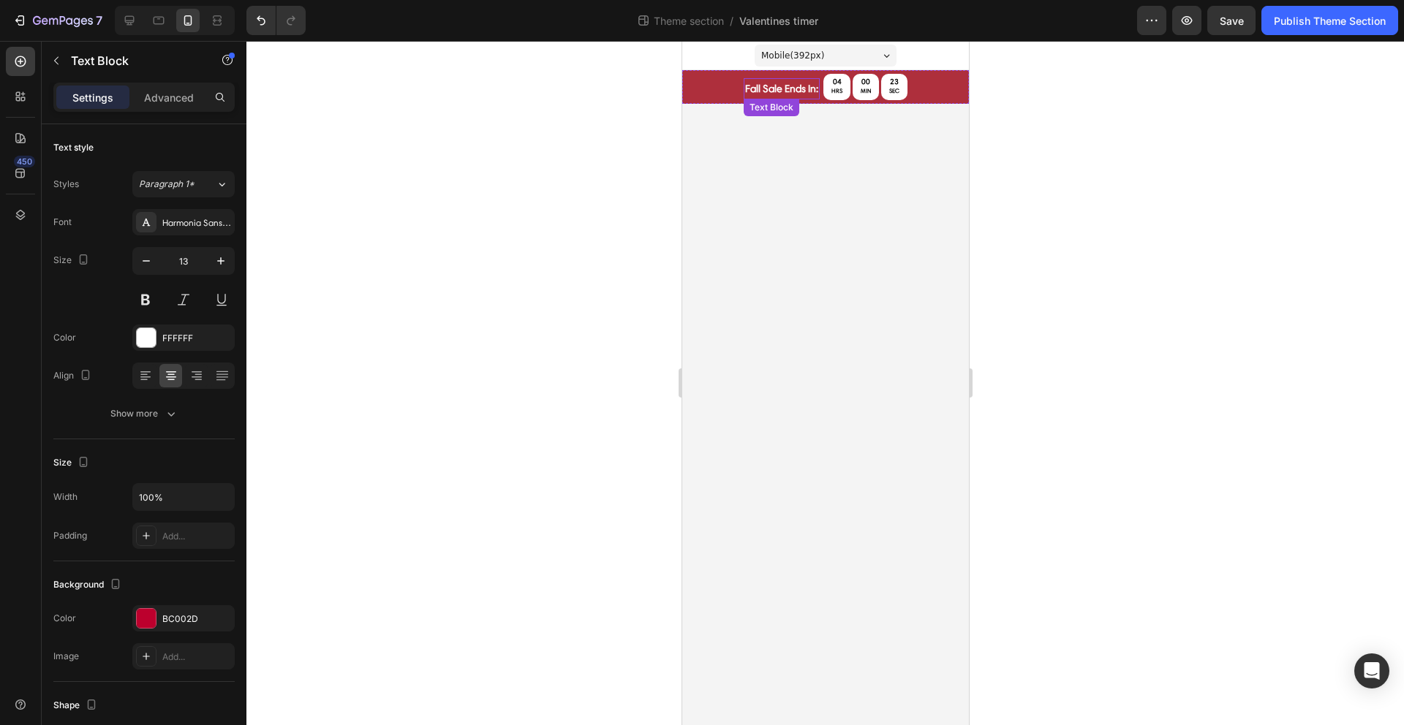
click at [754, 89] on p "fall sale ends in:" at bounding box center [780, 89] width 73 height 18
click at [156, 306] on button at bounding box center [145, 300] width 26 height 26
click at [608, 337] on div at bounding box center [824, 383] width 1157 height 684
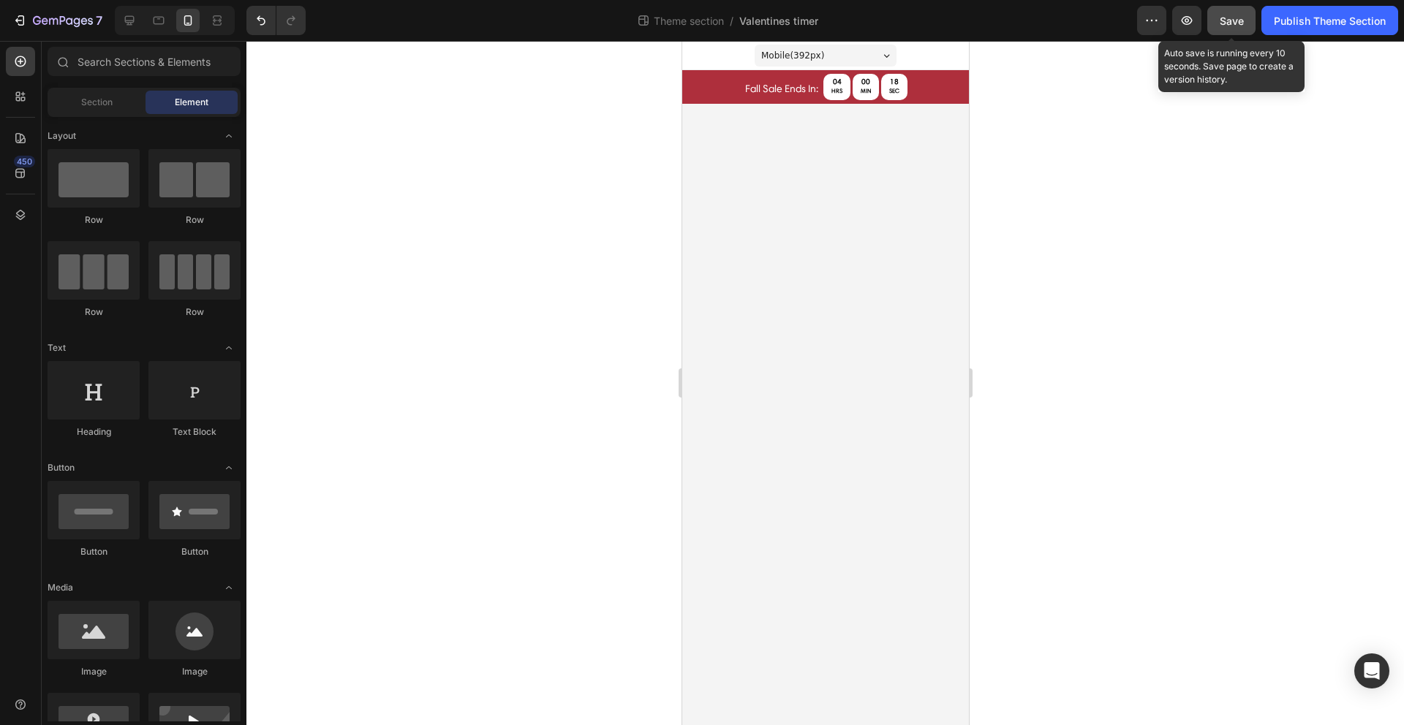
click at [1211, 28] on button "Save" at bounding box center [1231, 20] width 48 height 29
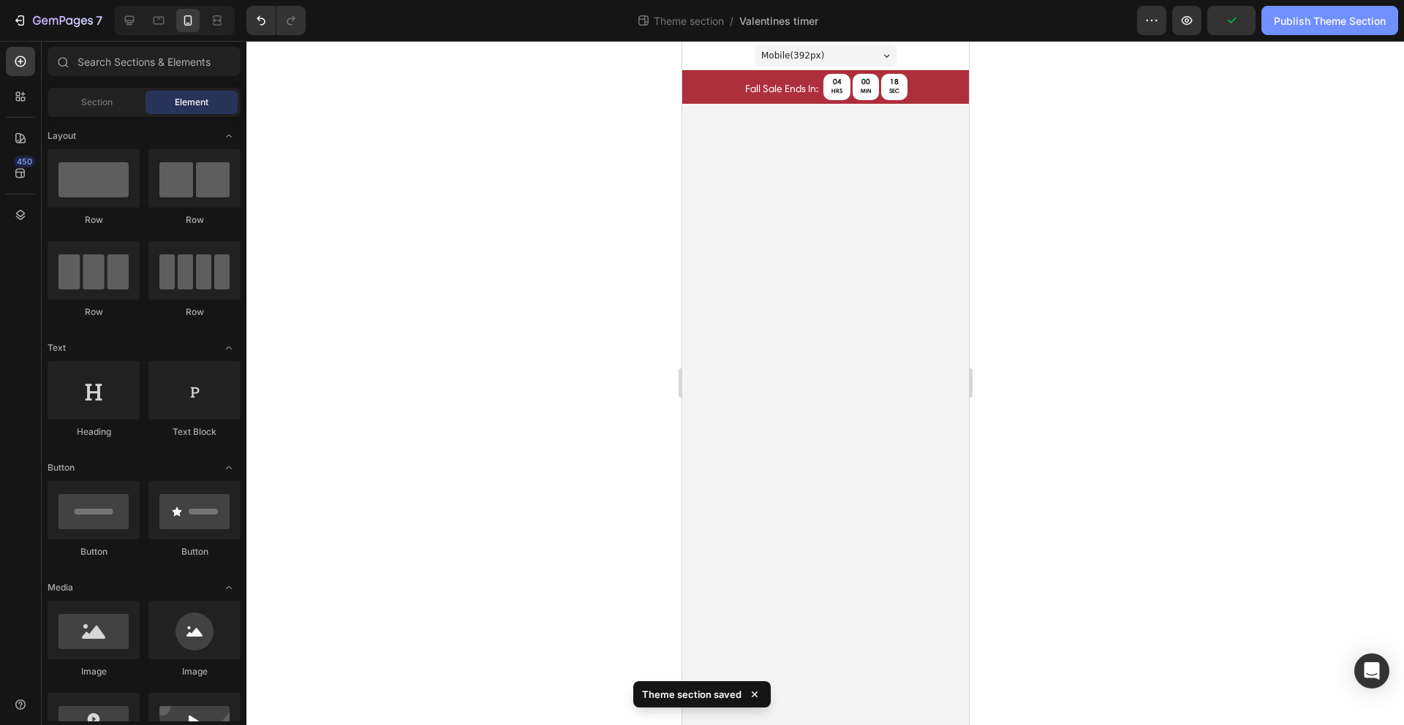
click at [1349, 25] on div "Publish Theme Section" at bounding box center [1330, 20] width 112 height 15
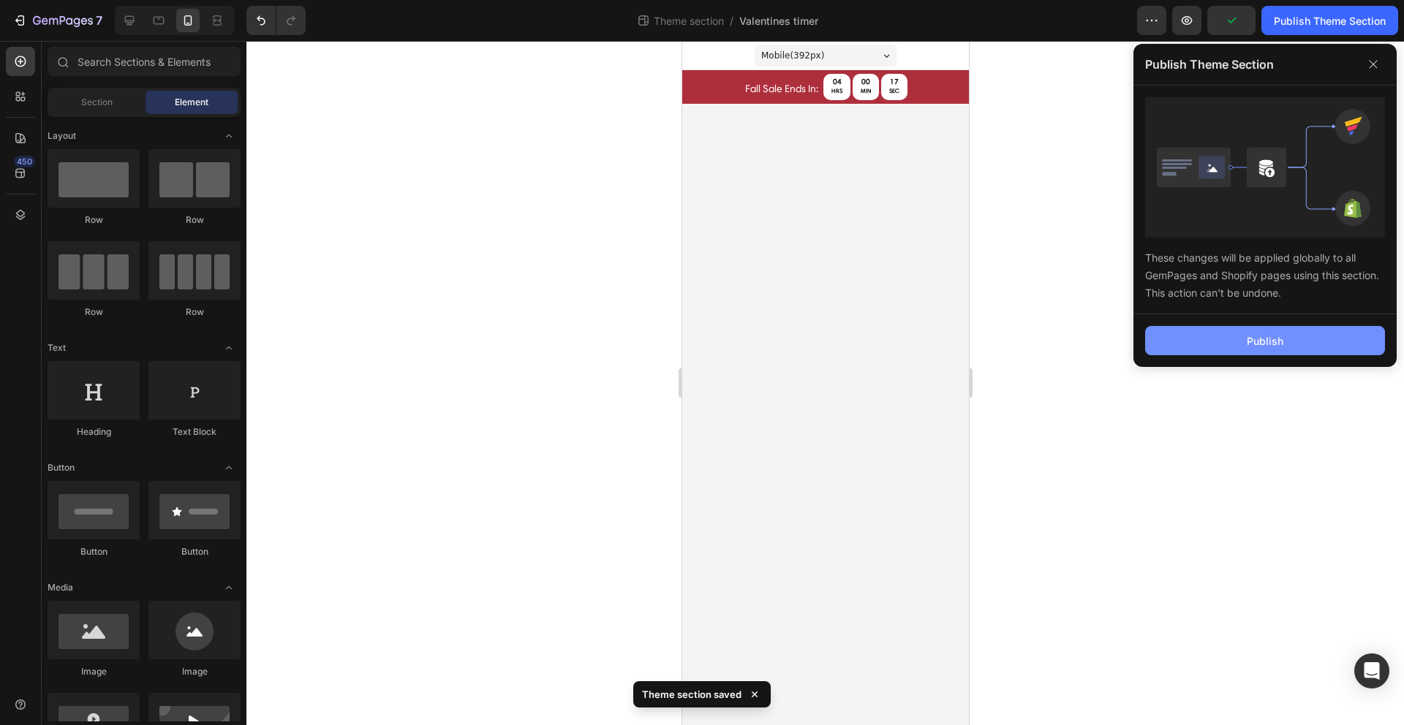
click at [1285, 344] on button "Publish" at bounding box center [1265, 340] width 240 height 29
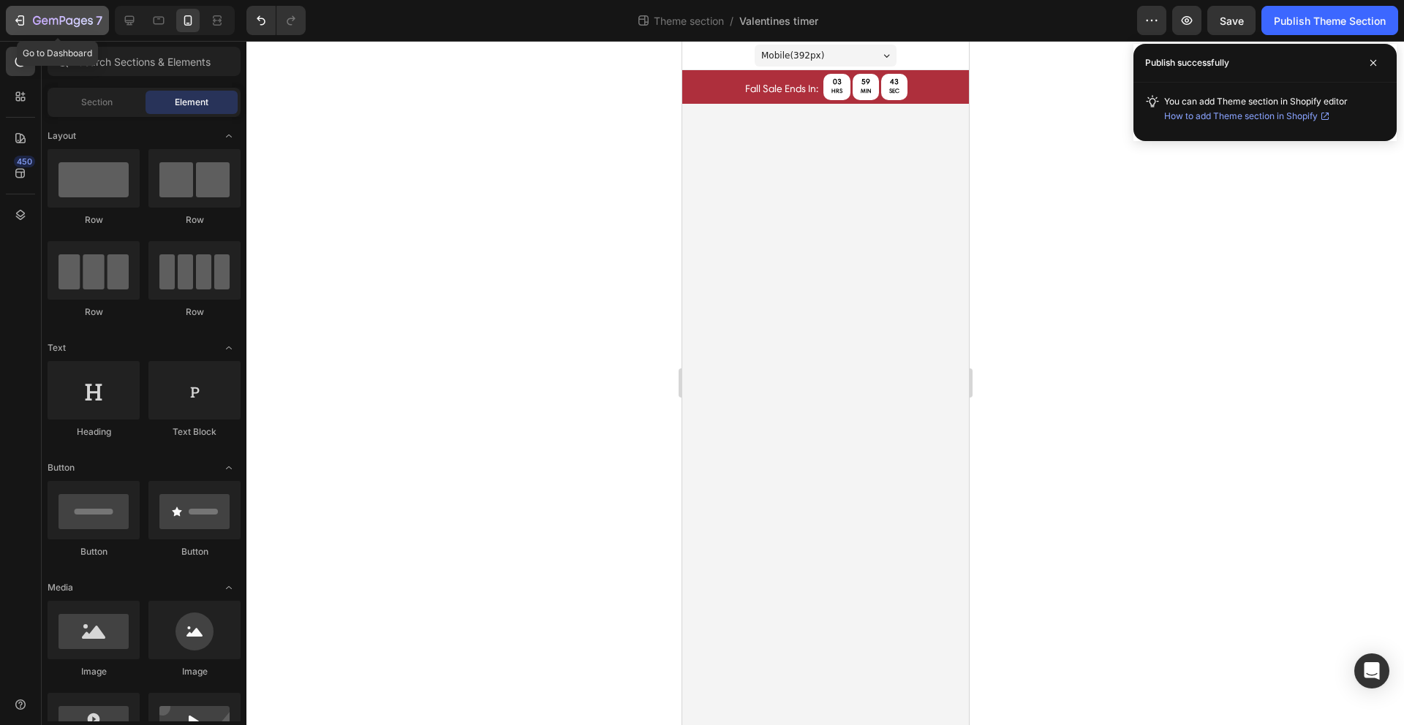
click at [44, 26] on div "7" at bounding box center [67, 21] width 69 height 18
